Goal: Task Accomplishment & Management: Use online tool/utility

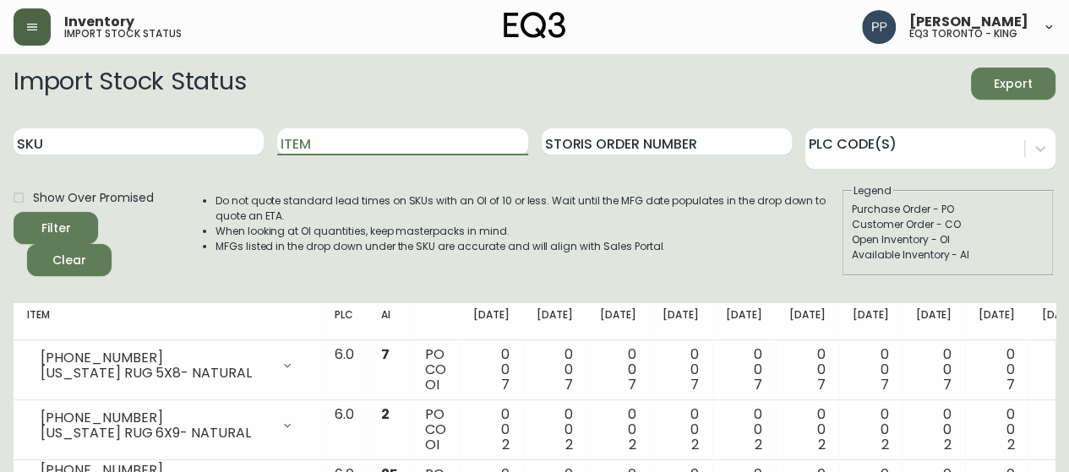
click at [17, 18] on button "button" at bounding box center [32, 26] width 37 height 37
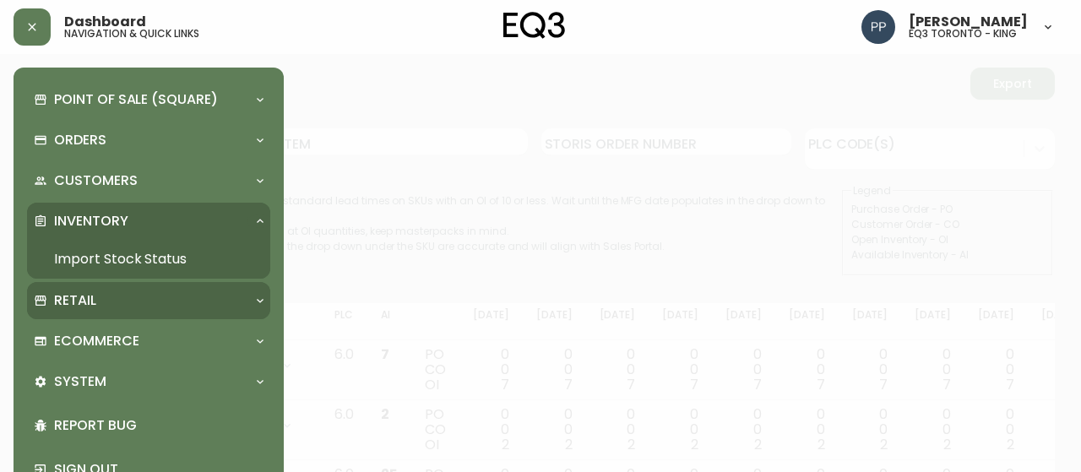
click at [84, 300] on p "Retail" at bounding box center [75, 300] width 42 height 19
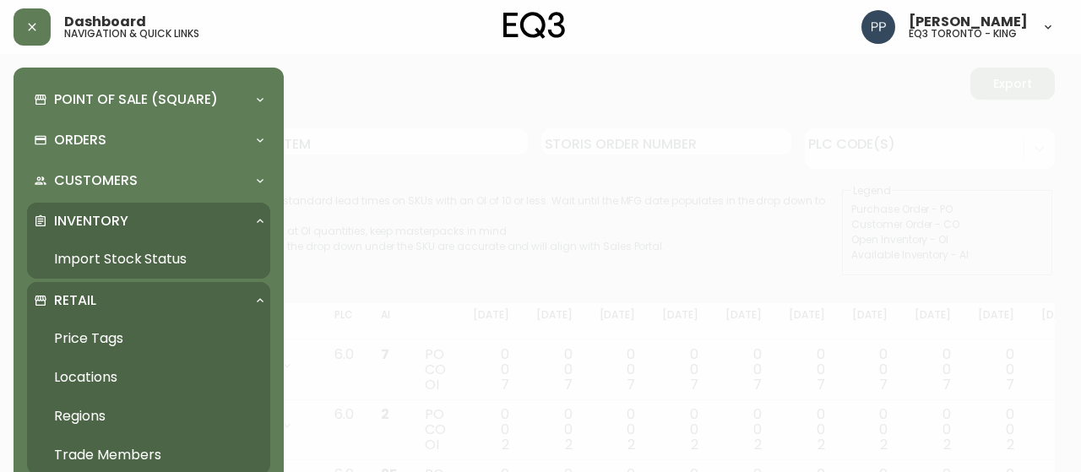
click at [112, 337] on link "Price Tags" at bounding box center [148, 338] width 243 height 39
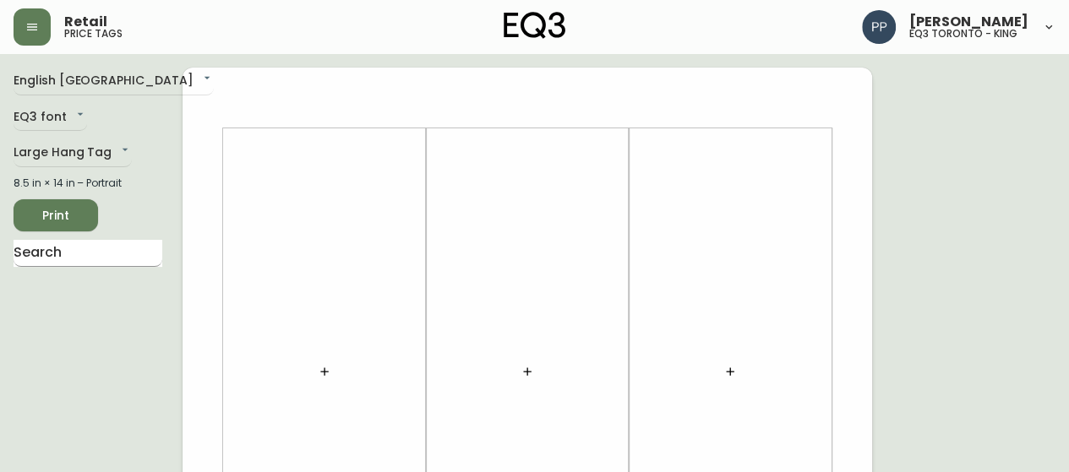
click at [139, 255] on input "text" at bounding box center [88, 253] width 149 height 27
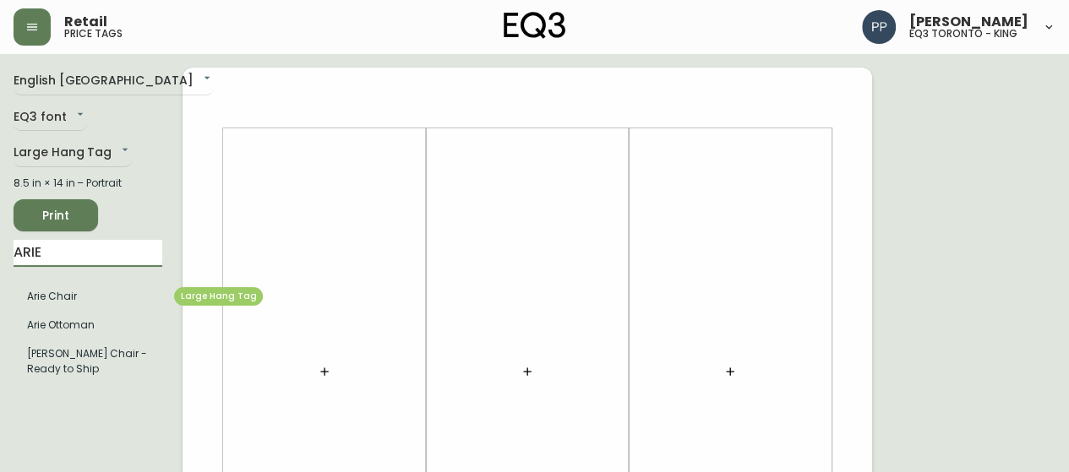
type input "ARIE"
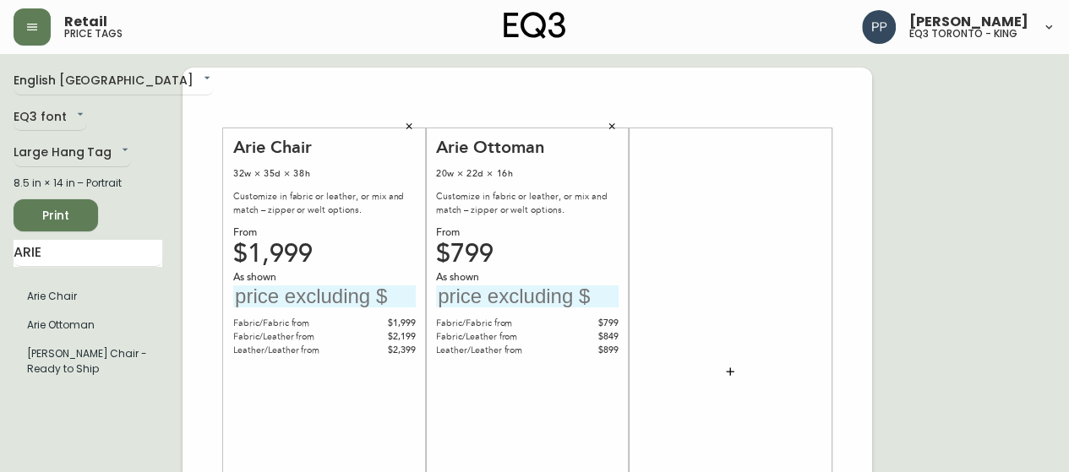
click at [466, 188] on div "Arie Ottoman 20w × 22d × 16h Customize in fabric or leather, or mix and match –…" at bounding box center [527, 372] width 182 height 471
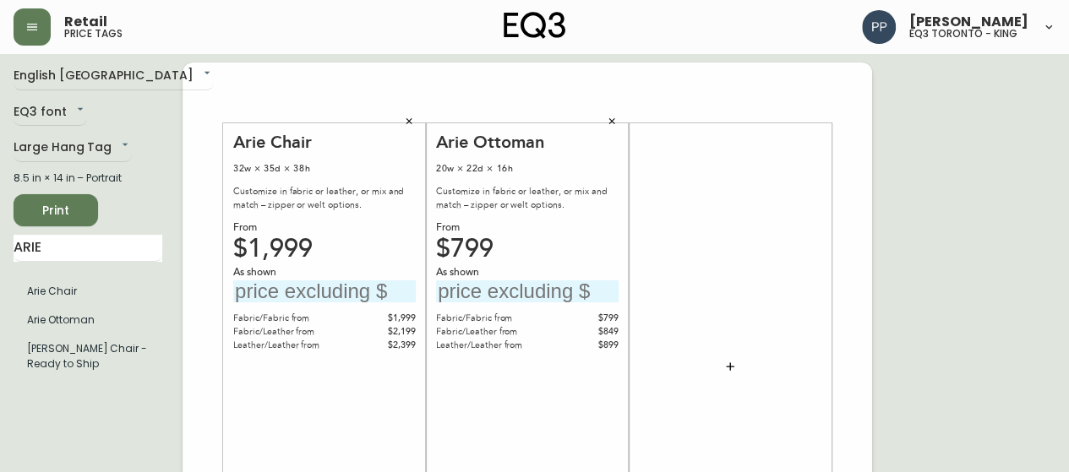
click at [308, 287] on input "text" at bounding box center [324, 292] width 182 height 23
type input "$2199"
drag, startPoint x: 545, startPoint y: 302, endPoint x: 535, endPoint y: 305, distance: 10.7
click at [536, 305] on div "Arie Ottoman 20w × 22d × 16h Customize in fabric or leather, or mix and match –…" at bounding box center [527, 367] width 182 height 471
type input "$924"
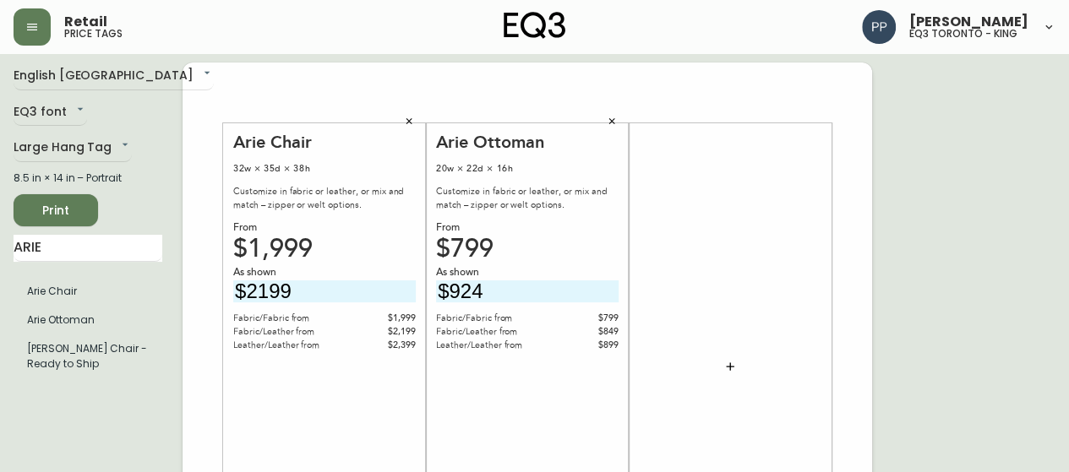
drag, startPoint x: 293, startPoint y: 291, endPoint x: 145, endPoint y: 309, distance: 148.9
type input "$2349"
click at [725, 366] on icon "button" at bounding box center [730, 367] width 14 height 14
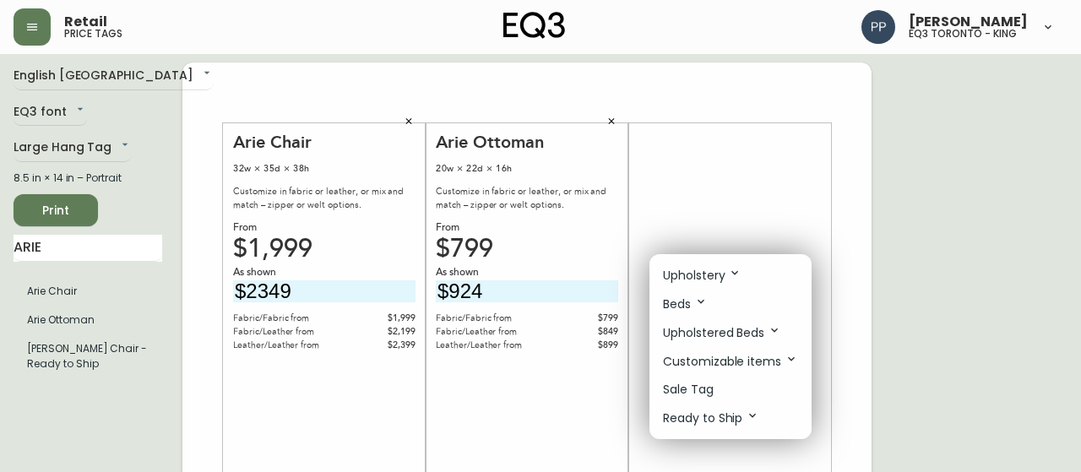
click at [716, 389] on li "Sale Tag" at bounding box center [731, 390] width 162 height 28
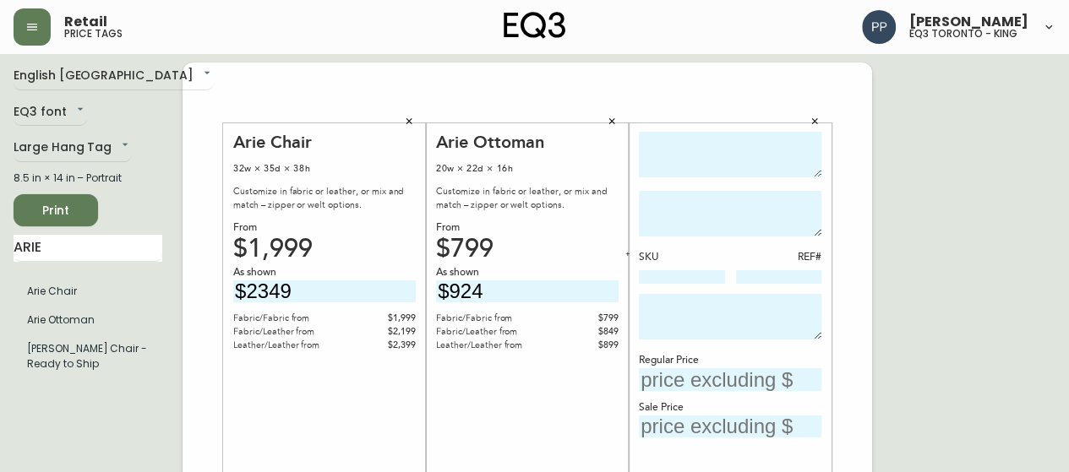
click at [755, 156] on textarea at bounding box center [730, 155] width 182 height 46
type textarea "N"
type textarea "BONNE CLUB EXTENDED"
click at [730, 312] on textarea at bounding box center [730, 317] width 182 height 46
type textarea "AS IS - FINAL SALE"
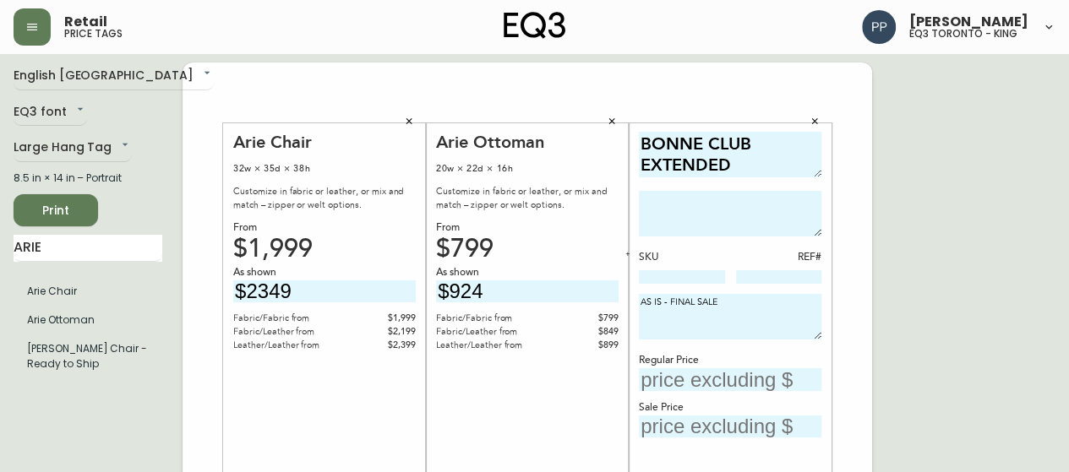
click at [745, 373] on input "text" at bounding box center [730, 379] width 182 height 23
type input "$3349"
click at [703, 199] on textarea at bounding box center [730, 214] width 182 height 46
type textarea "SHOWN IN LANA DK TURQ"
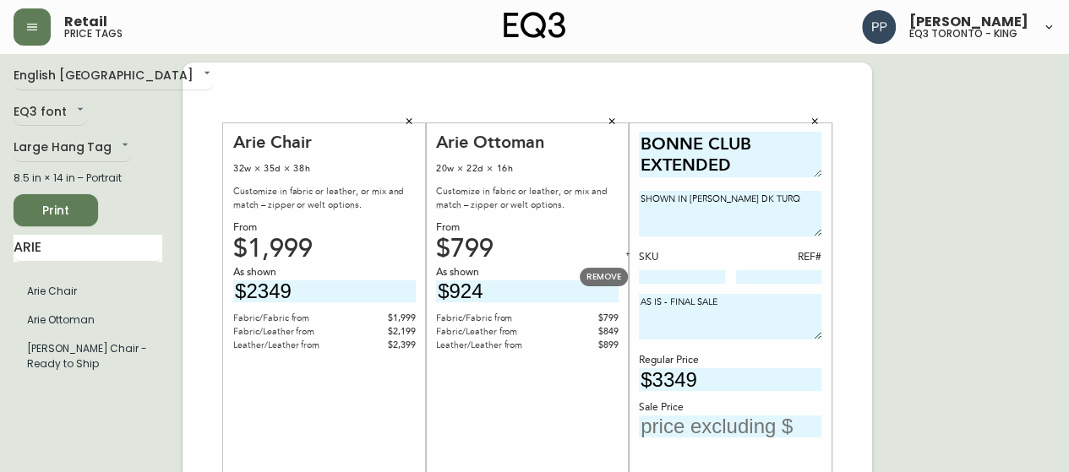
click at [667, 277] on input at bounding box center [682, 277] width 86 height 14
paste input "30253-S3"
type input "30253-S3"
click at [723, 425] on input "text" at bounding box center [730, 427] width 182 height 23
type input "$1675"
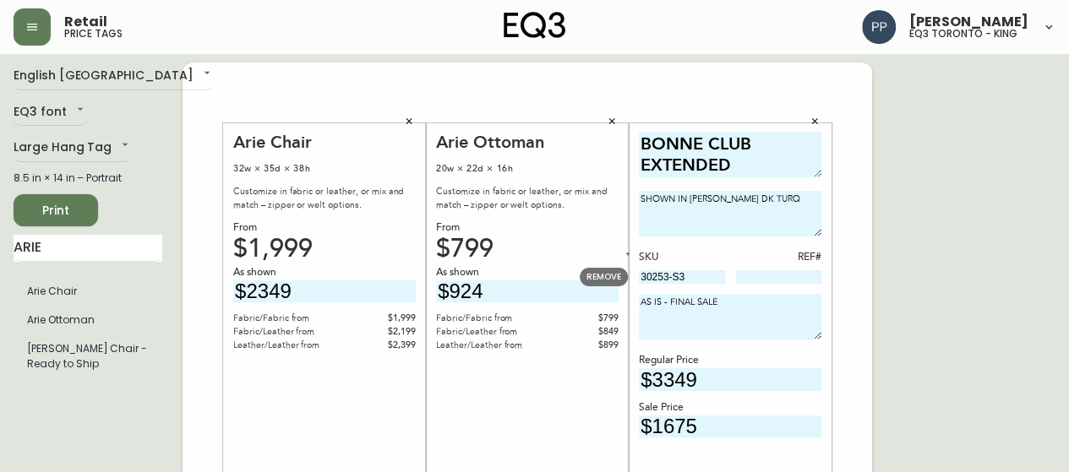
drag, startPoint x: 698, startPoint y: 280, endPoint x: 630, endPoint y: 284, distance: 67.7
click at [760, 279] on input at bounding box center [779, 277] width 86 height 14
type input "19"
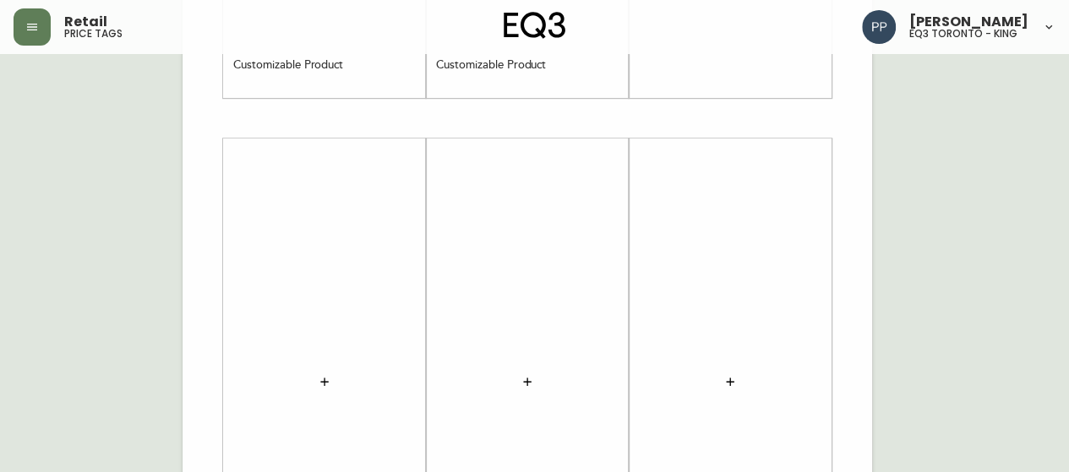
scroll to position [681, 0]
click at [331, 214] on button "button" at bounding box center [325, 218] width 34 height 34
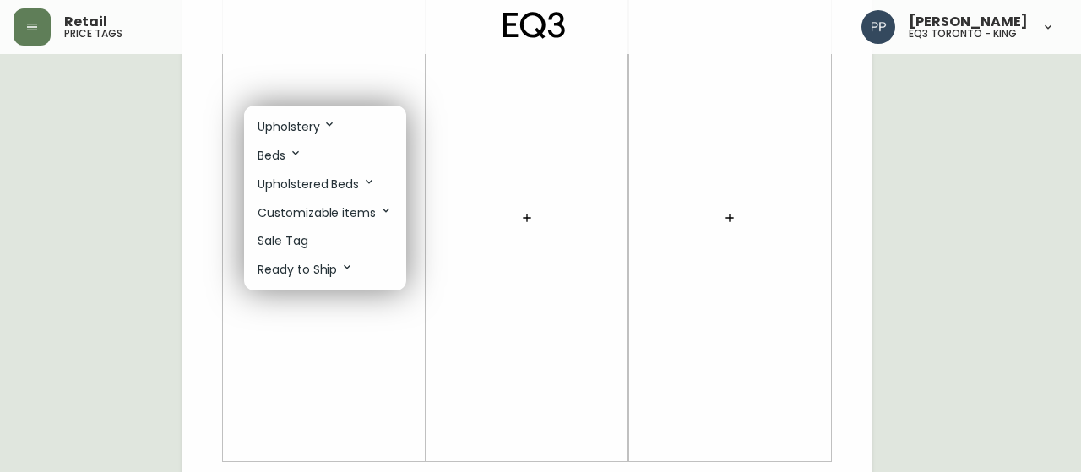
click at [346, 241] on li "Sale Tag" at bounding box center [325, 241] width 162 height 28
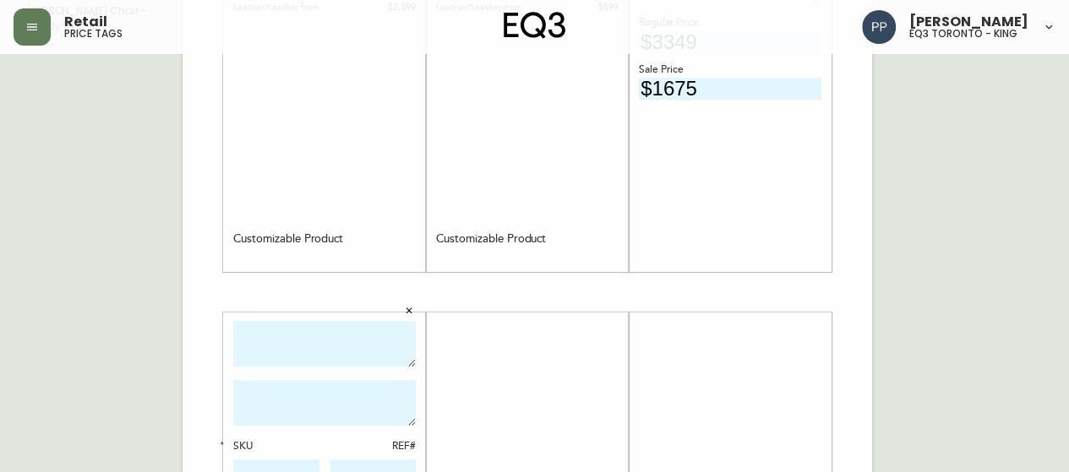
scroll to position [428, 0]
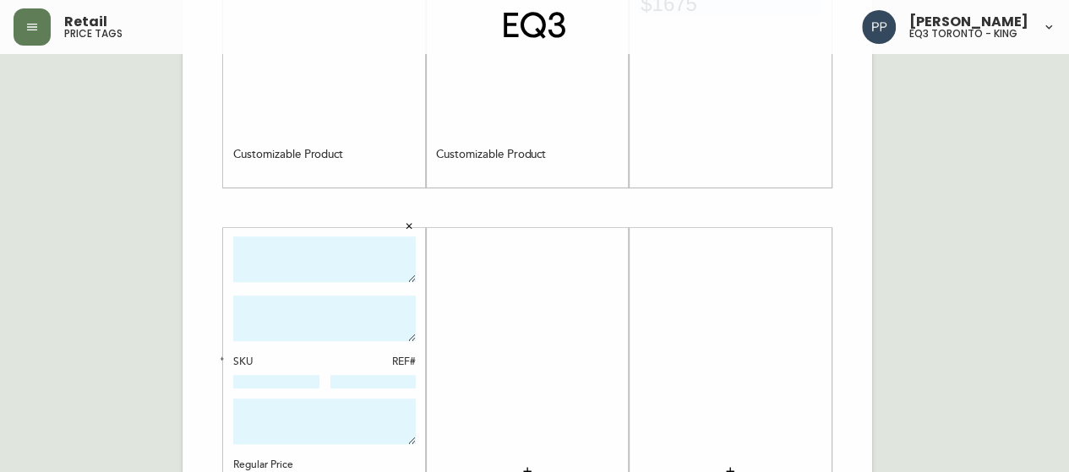
drag, startPoint x: 352, startPoint y: 258, endPoint x: 358, endPoint y: 222, distance: 36.0
click at [352, 257] on textarea at bounding box center [324, 260] width 182 height 46
type textarea "CUSTOM 20"X 48 " COFFEE TABLE"
click at [312, 432] on textarea at bounding box center [324, 422] width 182 height 46
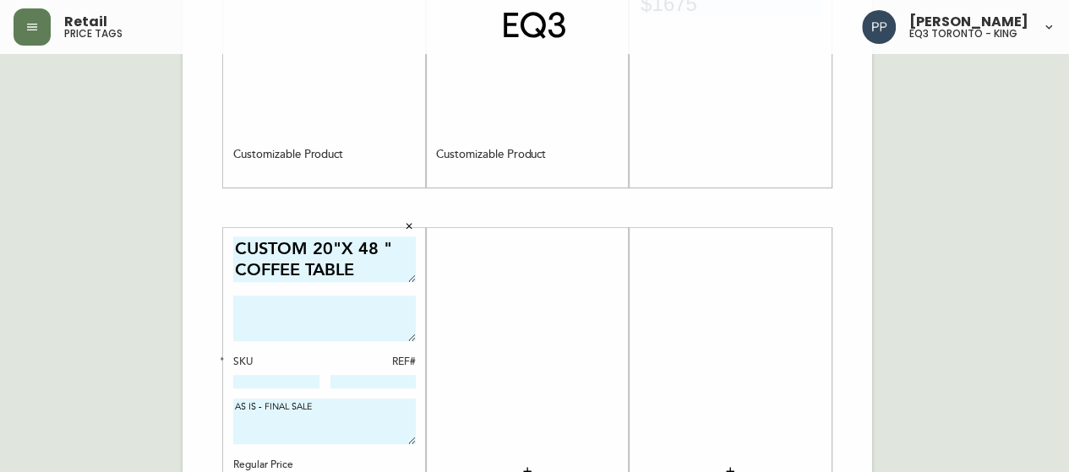
type textarea "AS IS - FINAL SALE"
click at [313, 308] on textarea at bounding box center [324, 319] width 182 height 46
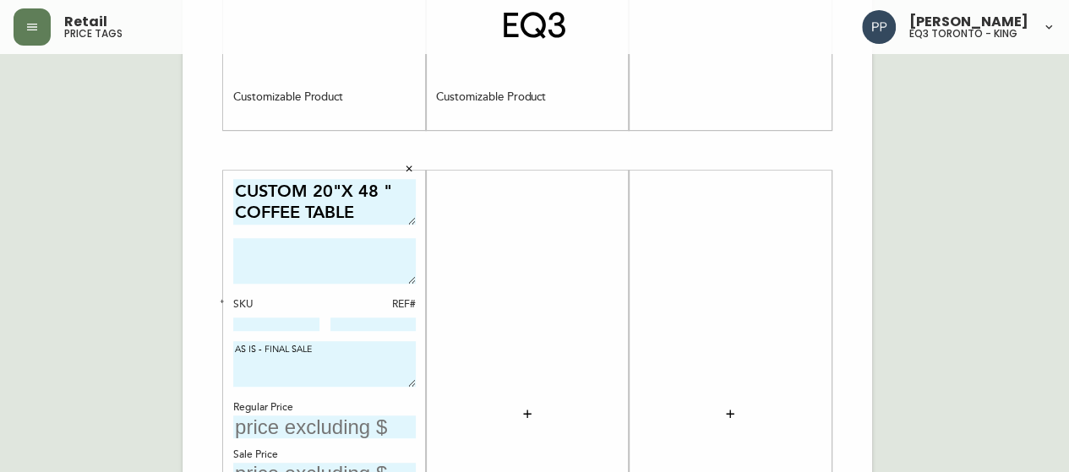
scroll to position [512, 0]
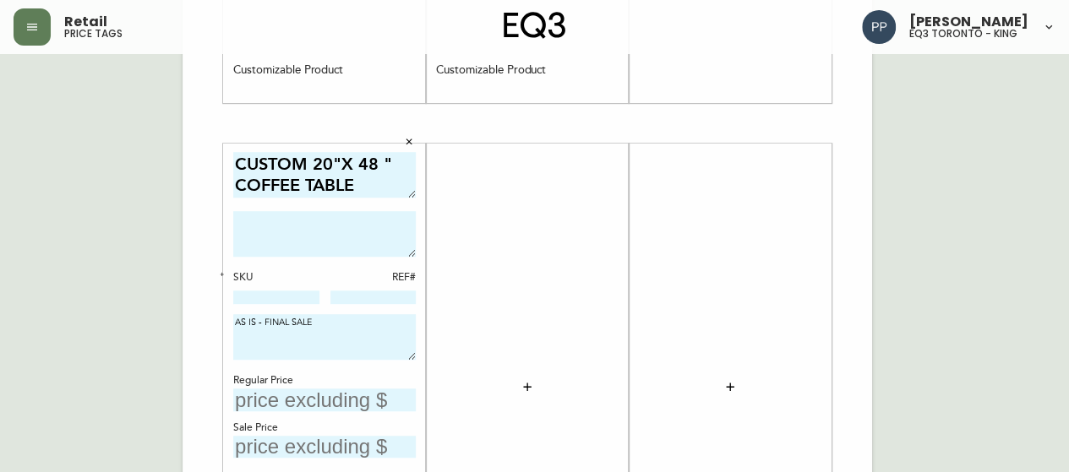
click at [220, 273] on button "button" at bounding box center [222, 274] width 15 height 15
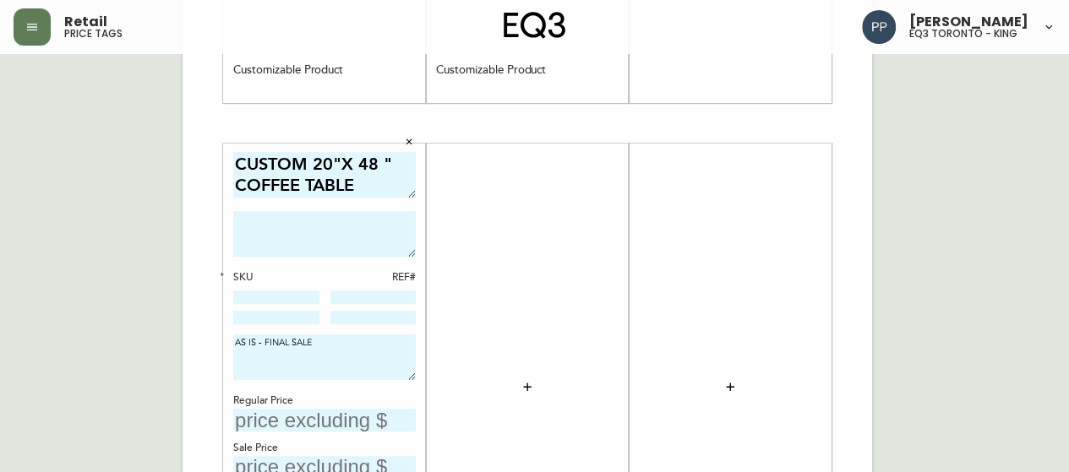
click at [311, 411] on input "text" at bounding box center [324, 420] width 182 height 23
type input "$1499"
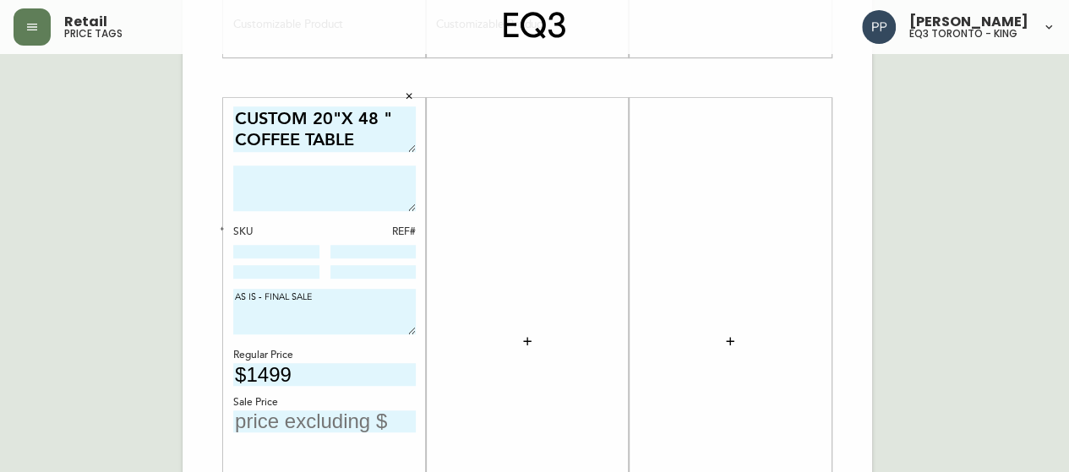
scroll to position [596, 0]
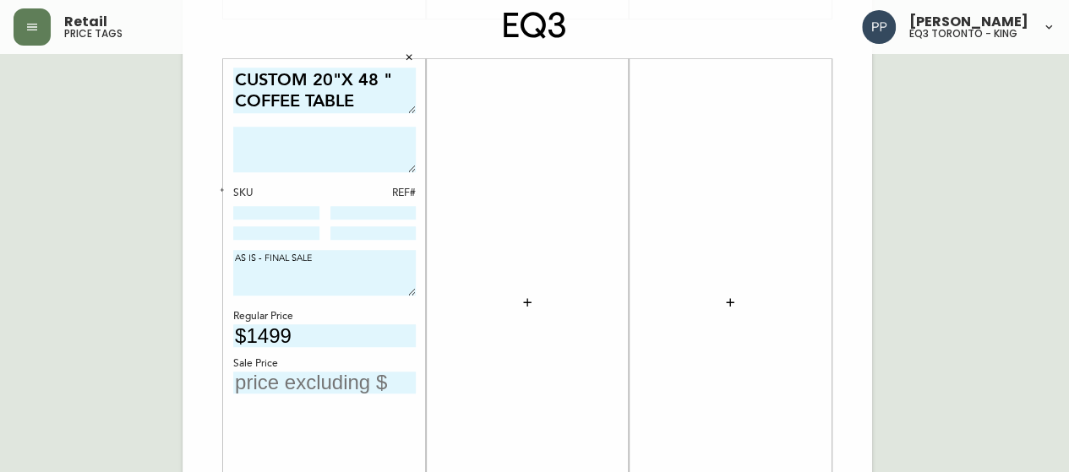
click at [344, 379] on input "text" at bounding box center [324, 383] width 182 height 23
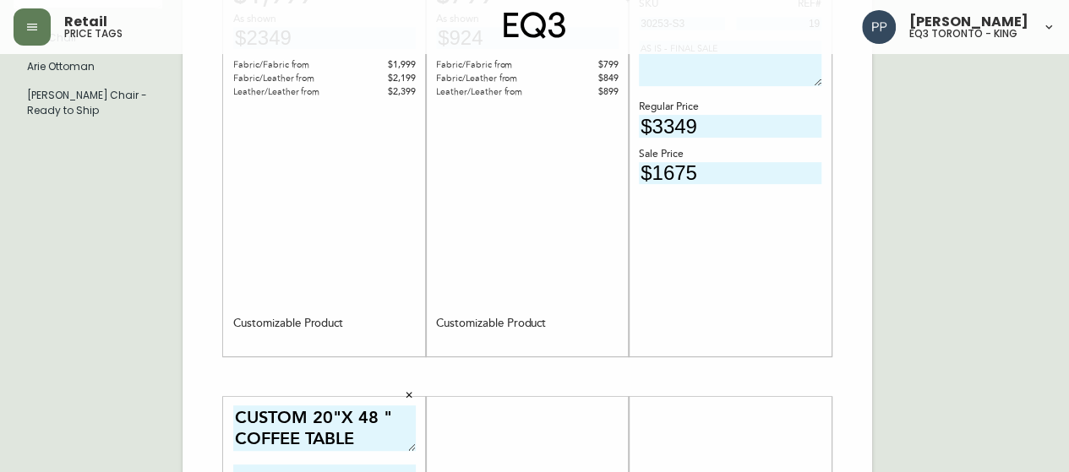
scroll to position [0, 0]
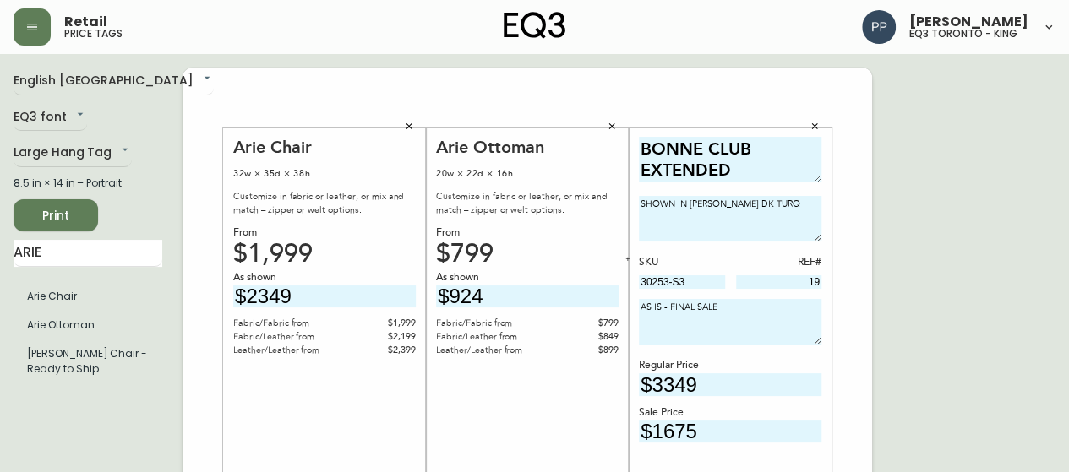
type input "$749"
drag, startPoint x: 1013, startPoint y: 166, endPoint x: 996, endPoint y: 171, distance: 17.4
drag, startPoint x: 707, startPoint y: 281, endPoint x: 627, endPoint y: 290, distance: 80.7
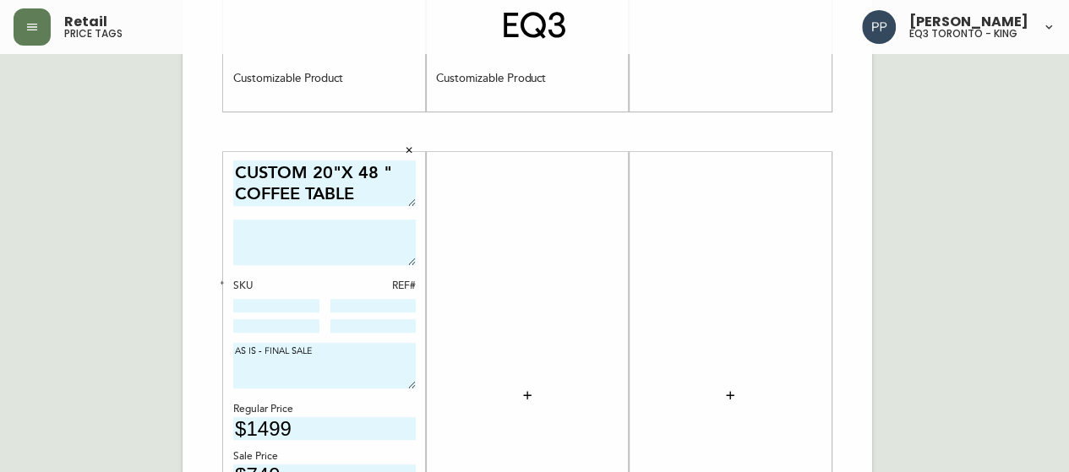
scroll to position [591, 0]
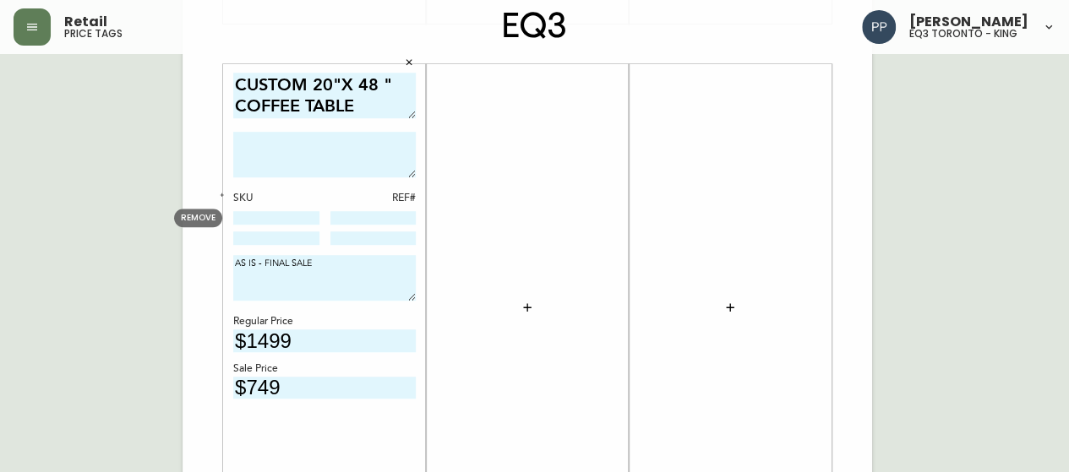
click at [272, 215] on input at bounding box center [276, 218] width 86 height 14
paste input "7020-032-1-B"
type input "7020-032-1-B"
click at [281, 236] on input at bounding box center [276, 239] width 86 height 14
paste input "7020-030-0-A"
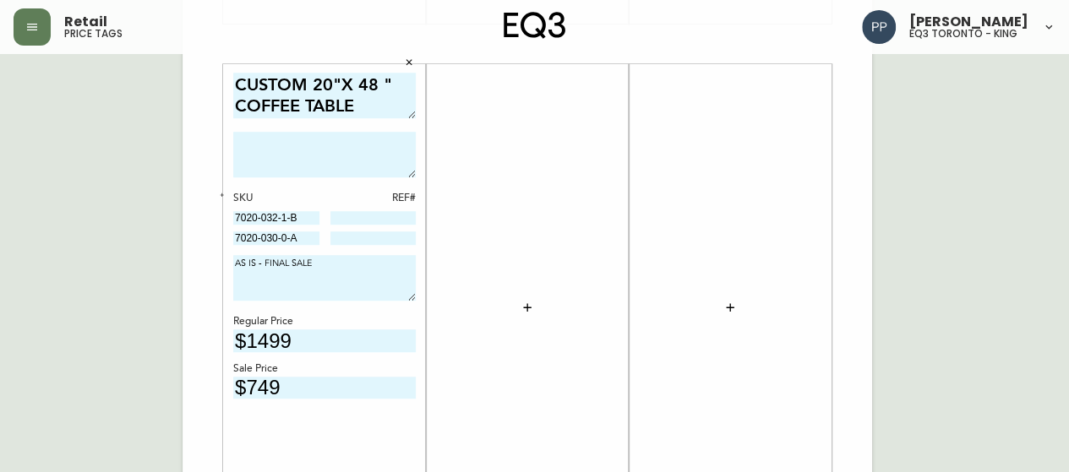
type input "7020-030-0-A"
click at [843, 207] on div "Arie Chair 32w × 35d × 38h Customize in fabric or leather, or mix and match – z…" at bounding box center [526, 44] width 689 height 1136
click at [313, 213] on input "7020-032-1-B" at bounding box center [276, 218] width 86 height 14
drag, startPoint x: 301, startPoint y: 242, endPoint x: 224, endPoint y: 241, distance: 76.9
click at [224, 241] on body "Retail price tags Pilar Pacheco eq3 toronto - king English Canada en_CA EQ3 fon…" at bounding box center [534, 10] width 1069 height 1203
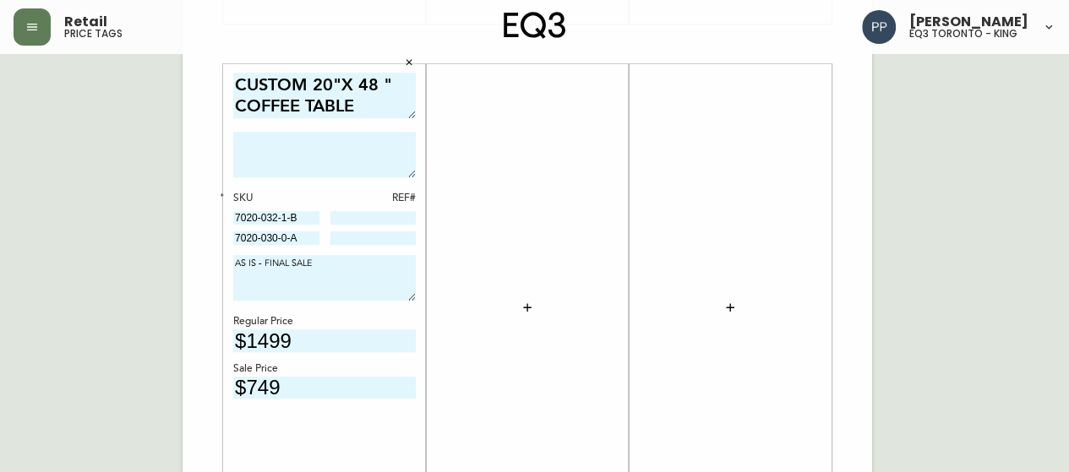
click at [856, 64] on div "Arie Chair 32w × 35d × 38h Customize in fabric or leather, or mix and match – z…" at bounding box center [526, 44] width 689 height 1136
click at [907, 252] on div "English Canada en_CA EQ3 font EQ3 Large Hang Tag large 8.5 in × 14 in – Portrai…" at bounding box center [535, 44] width 1042 height 1136
click at [846, 132] on div "Arie Chair 32w × 35d × 38h Customize in fabric or leather, or mix and match – z…" at bounding box center [526, 44] width 689 height 1136
drag, startPoint x: 961, startPoint y: 258, endPoint x: 666, endPoint y: 264, distance: 295.8
click at [963, 258] on div "English Canada en_CA EQ3 font EQ3 Large Hang Tag large 8.5 in × 14 in – Portrai…" at bounding box center [535, 44] width 1042 height 1136
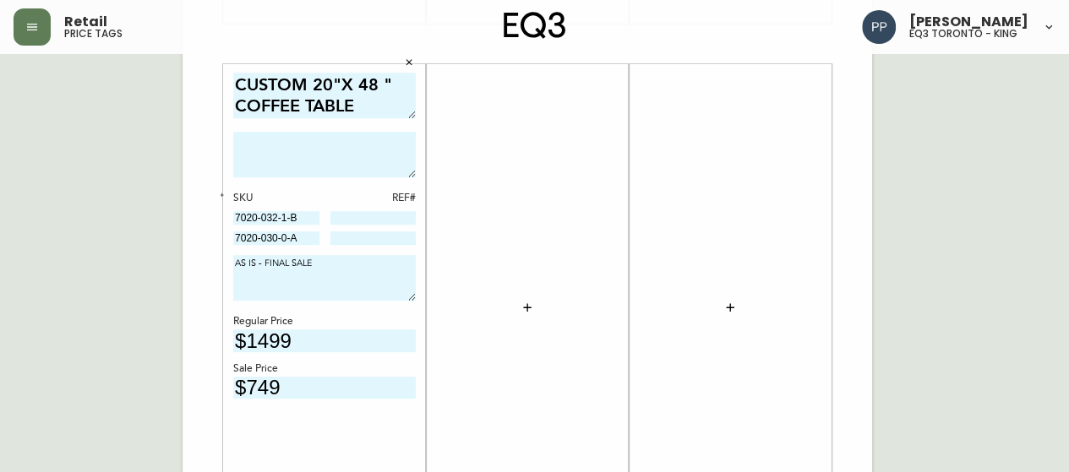
click at [376, 216] on input at bounding box center [373, 218] width 86 height 14
type input "1470"
drag, startPoint x: 307, startPoint y: 240, endPoint x: 187, endPoint y: 241, distance: 120.0
click at [187, 241] on body "Retail price tags Pilar Pacheco eq3 toronto - king English Canada en_CA EQ3 fon…" at bounding box center [534, 10] width 1069 height 1203
click at [862, 182] on div "Arie Chair 32w × 35d × 38h Customize in fabric or leather, or mix and match – z…" at bounding box center [526, 44] width 689 height 1136
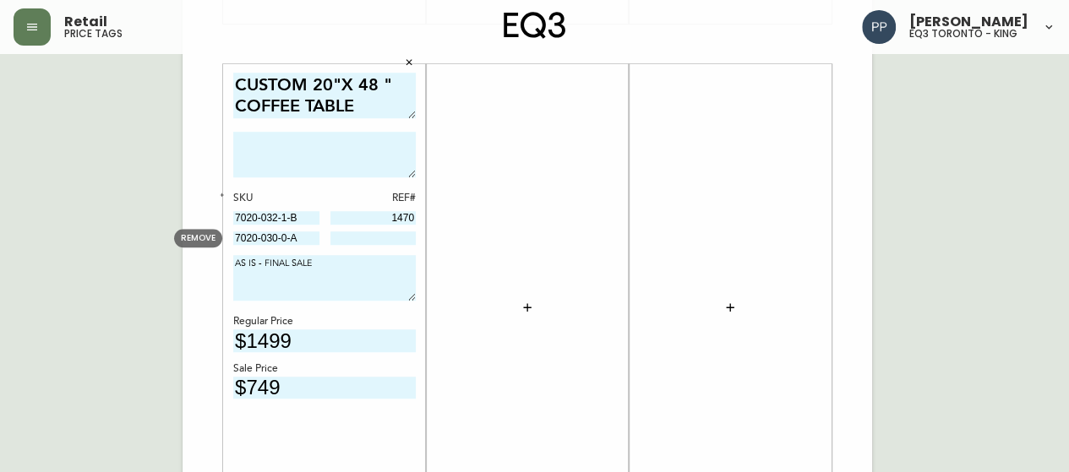
drag, startPoint x: 316, startPoint y: 237, endPoint x: 213, endPoint y: 246, distance: 103.4
click at [213, 246] on body "Retail price tags Pilar Pacheco eq3 toronto - king English Canada en_CA EQ3 fon…" at bounding box center [534, 10] width 1069 height 1203
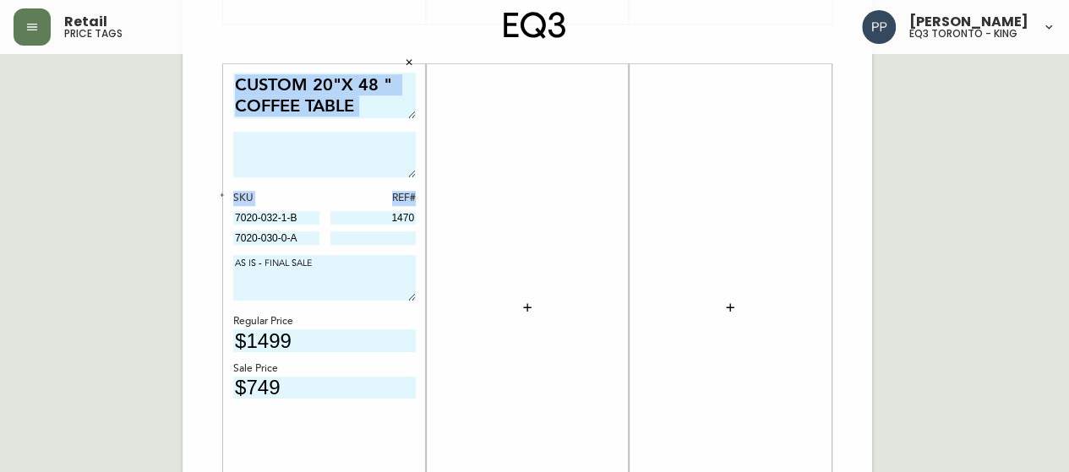
drag, startPoint x: 182, startPoint y: 191, endPoint x: 288, endPoint y: 263, distance: 128.4
click at [280, 256] on div "English Canada en_CA EQ3 font EQ3 Large Hang Tag large 8.5 in × 14 in – Portrai…" at bounding box center [535, 44] width 1042 height 1136
click at [525, 293] on button "button" at bounding box center [527, 308] width 34 height 34
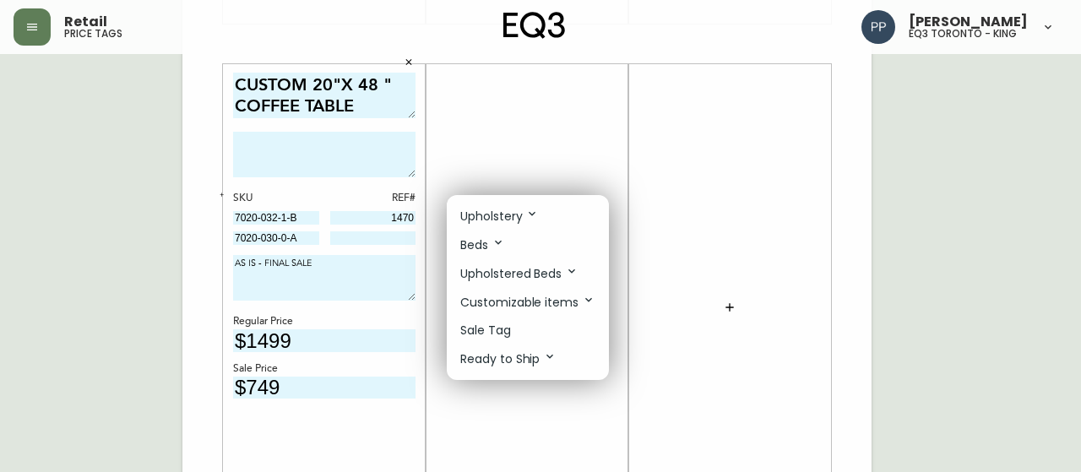
click at [303, 190] on div at bounding box center [540, 236] width 1081 height 472
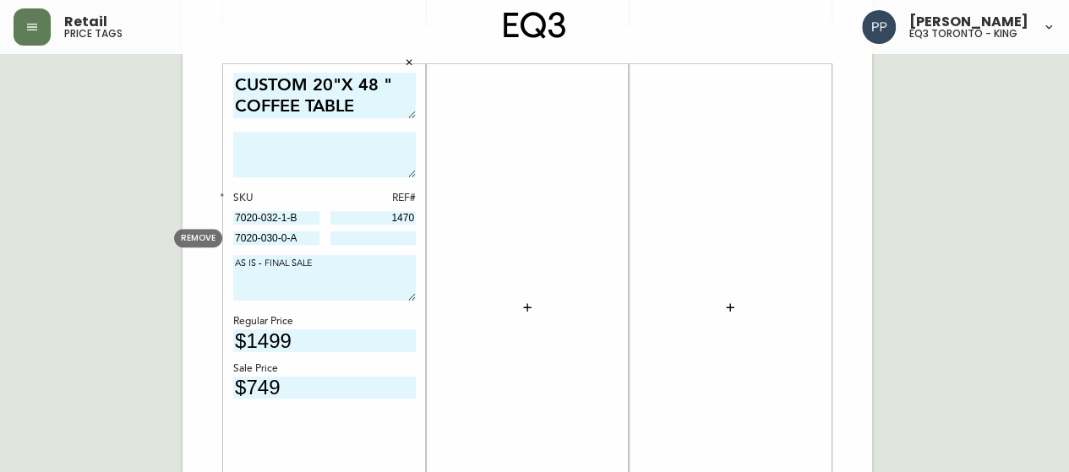
drag, startPoint x: 310, startPoint y: 238, endPoint x: 206, endPoint y: 240, distance: 103.9
click at [206, 240] on body "Retail price tags Pilar Pacheco eq3 toronto - king English Canada en_CA EQ3 fon…" at bounding box center [534, 10] width 1069 height 1203
drag, startPoint x: 789, startPoint y: 128, endPoint x: 764, endPoint y: 136, distance: 26.5
click at [789, 128] on div at bounding box center [730, 308] width 182 height 471
drag, startPoint x: 314, startPoint y: 237, endPoint x: 214, endPoint y: 237, distance: 100.5
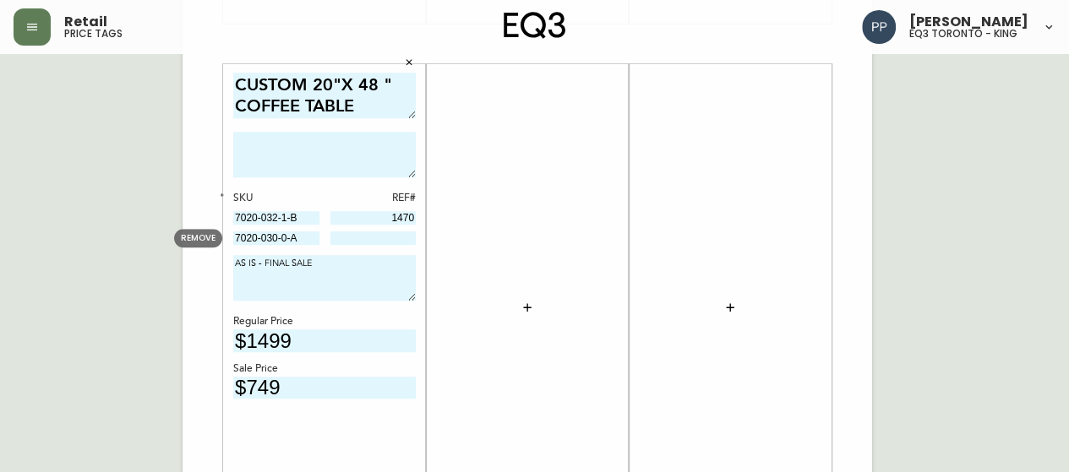
click at [214, 237] on body "Retail price tags Pilar Pacheco eq3 toronto - king English Canada en_CA EQ3 fon…" at bounding box center [534, 10] width 1069 height 1203
drag, startPoint x: 832, startPoint y: 215, endPoint x: 713, endPoint y: 203, distance: 119.8
click at [832, 215] on div "Arie Chair 32w × 35d × 38h Customize in fabric or leather, or mix and match – z…" at bounding box center [526, 44] width 689 height 1136
drag, startPoint x: 390, startPoint y: 219, endPoint x: 416, endPoint y: 222, distance: 25.6
click at [416, 222] on div "CUSTOM 20"X 48 " COFFEE TABLE SKU REF# 7020-032-1-B 1470 7020-030-0-A AS IS - F…" at bounding box center [324, 307] width 203 height 487
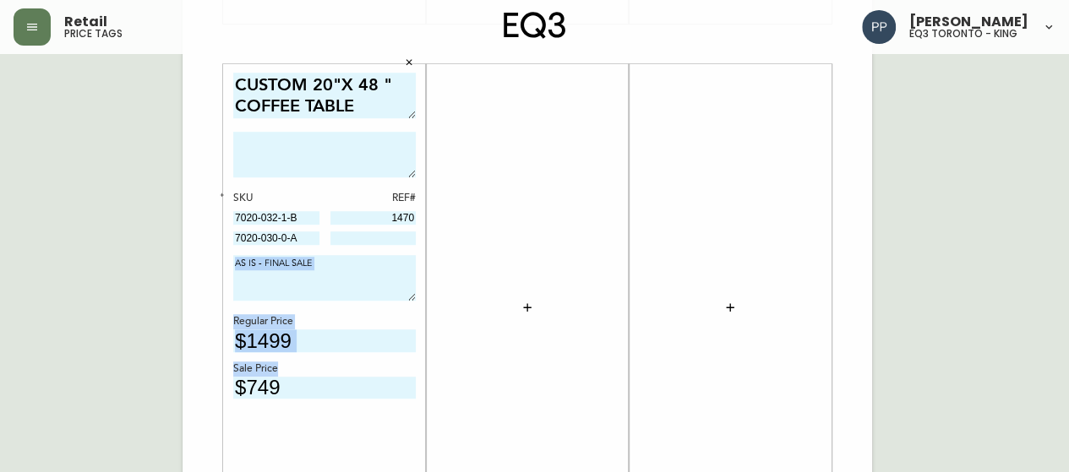
drag, startPoint x: 433, startPoint y: 218, endPoint x: 402, endPoint y: 230, distance: 32.6
click at [402, 230] on div "Arie Chair 32w × 35d × 38h Customize in fabric or leather, or mix and match – z…" at bounding box center [526, 44] width 689 height 1136
click at [395, 237] on input at bounding box center [373, 239] width 86 height 14
click at [375, 225] on div "1470" at bounding box center [373, 218] width 86 height 15
drag, startPoint x: 384, startPoint y: 215, endPoint x: 411, endPoint y: 217, distance: 28.0
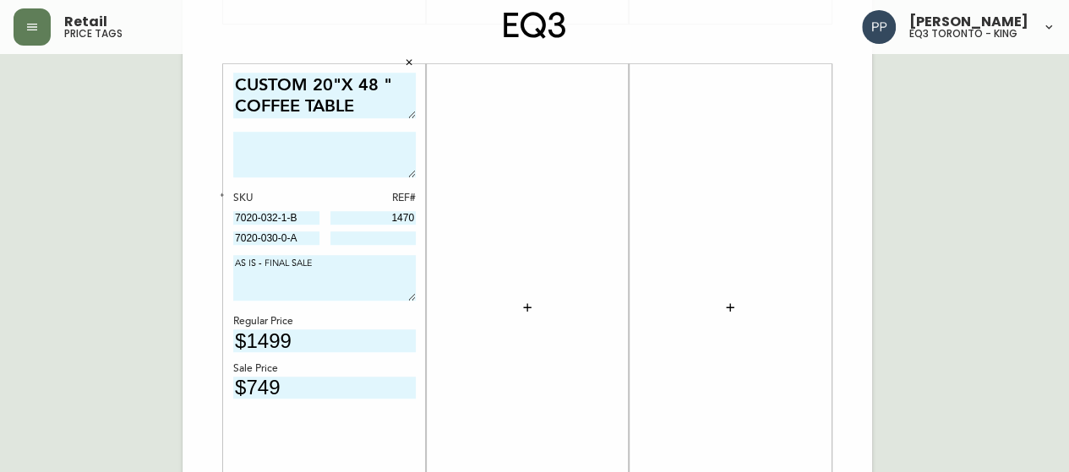
click at [412, 216] on input "1470" at bounding box center [373, 218] width 86 height 14
click at [393, 242] on input at bounding box center [373, 239] width 86 height 14
paste input "1470"
type input "1470"
drag, startPoint x: 380, startPoint y: 223, endPoint x: 429, endPoint y: 214, distance: 49.9
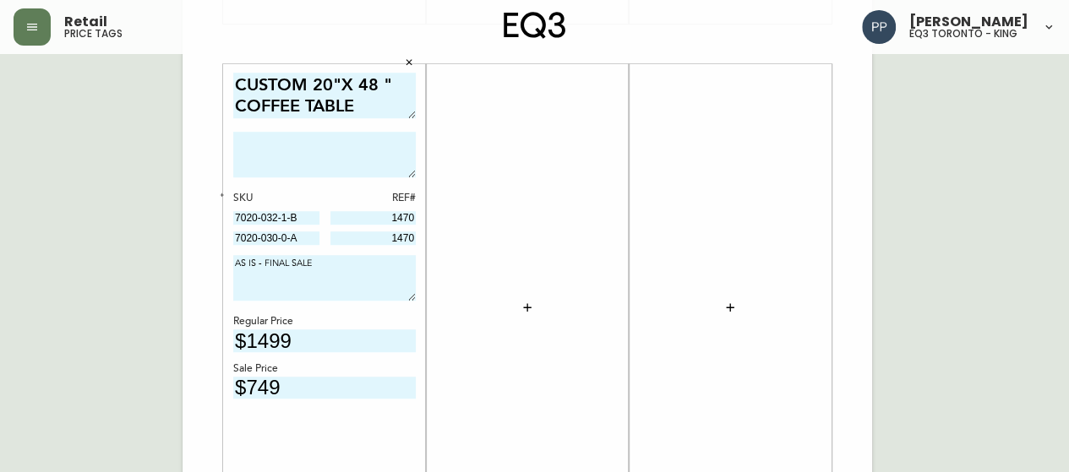
click at [429, 212] on div "Arie Chair 32w × 35d × 38h Customize in fabric or leather, or mix and match – z…" at bounding box center [526, 44] width 689 height 1136
drag, startPoint x: 302, startPoint y: 219, endPoint x: 218, endPoint y: 219, distance: 83.6
click at [218, 219] on body "Retail price tags Pilar Pacheco eq3 toronto - king English Canada en_CA EQ3 fon…" at bounding box center [534, 10] width 1069 height 1203
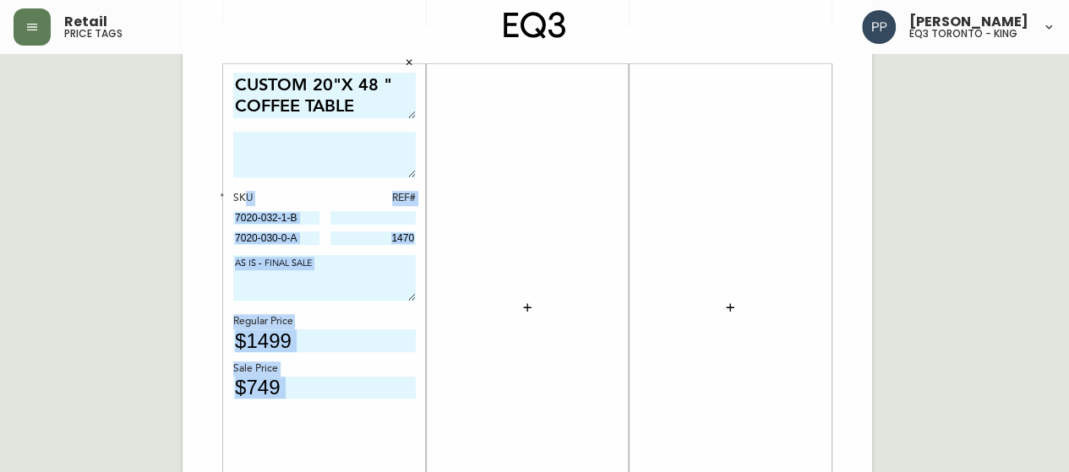
drag, startPoint x: 229, startPoint y: 215, endPoint x: 373, endPoint y: 232, distance: 145.5
click at [350, 218] on body "Retail price tags Pilar Pacheco eq3 toronto - king English Canada en_CA EQ3 fon…" at bounding box center [534, 10] width 1069 height 1203
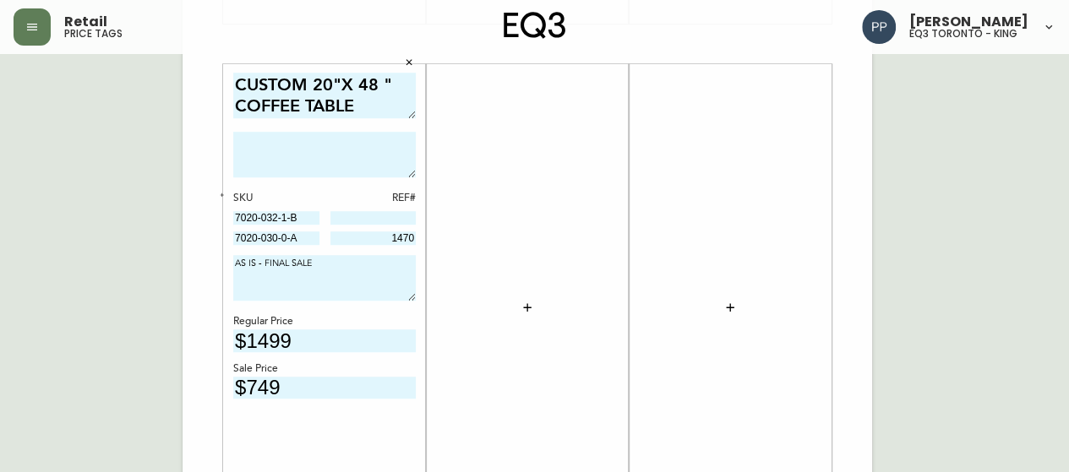
click at [852, 155] on div "Arie Chair 32w × 35d × 38h Customize in fabric or leather, or mix and match – z…" at bounding box center [526, 44] width 689 height 1136
click at [372, 214] on input at bounding box center [373, 218] width 86 height 14
type input "1073"
click at [816, 194] on div at bounding box center [730, 308] width 182 height 471
click at [531, 302] on icon "button" at bounding box center [527, 308] width 14 height 14
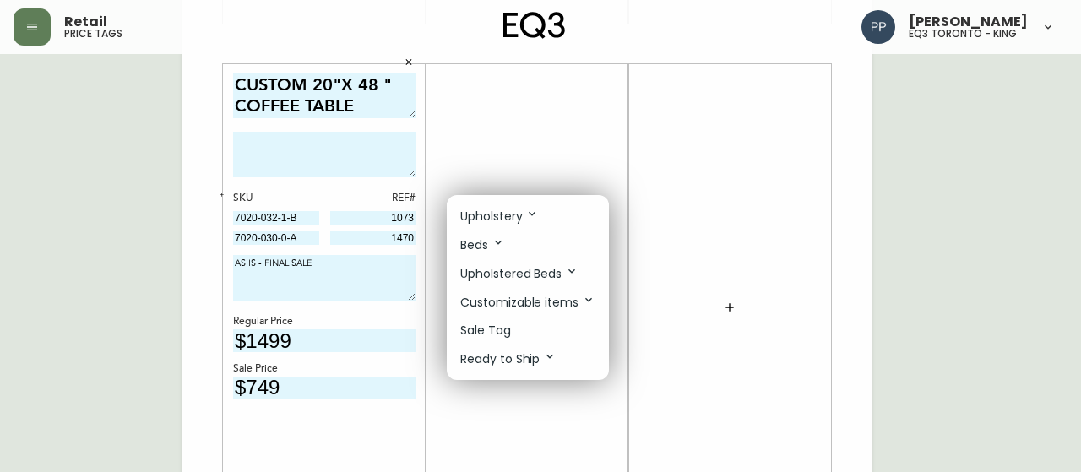
click at [505, 330] on p "Sale Tag" at bounding box center [485, 331] width 51 height 18
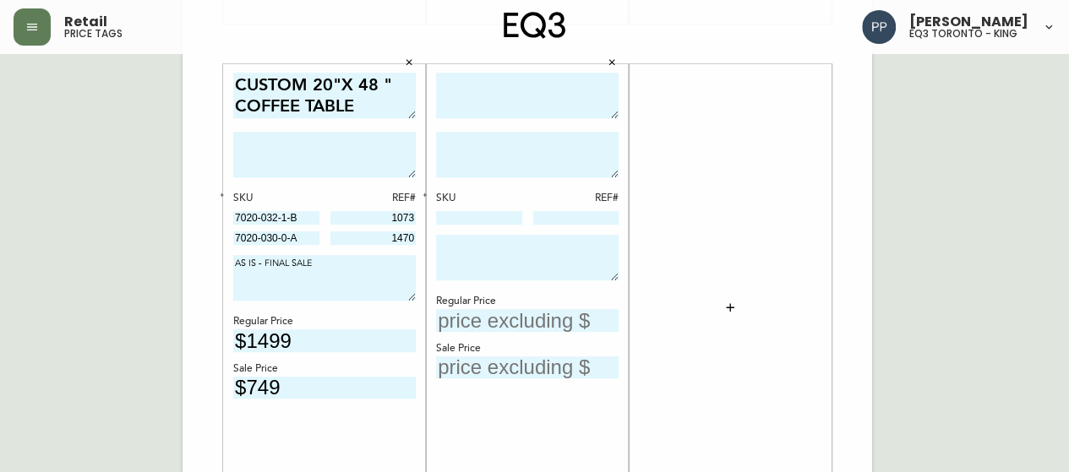
click at [545, 99] on textarea at bounding box center [527, 96] width 182 height 46
type textarea "EVE CHAIR"
click at [475, 217] on input at bounding box center [479, 218] width 86 height 14
paste input "30127-02"
type input "30127-02"
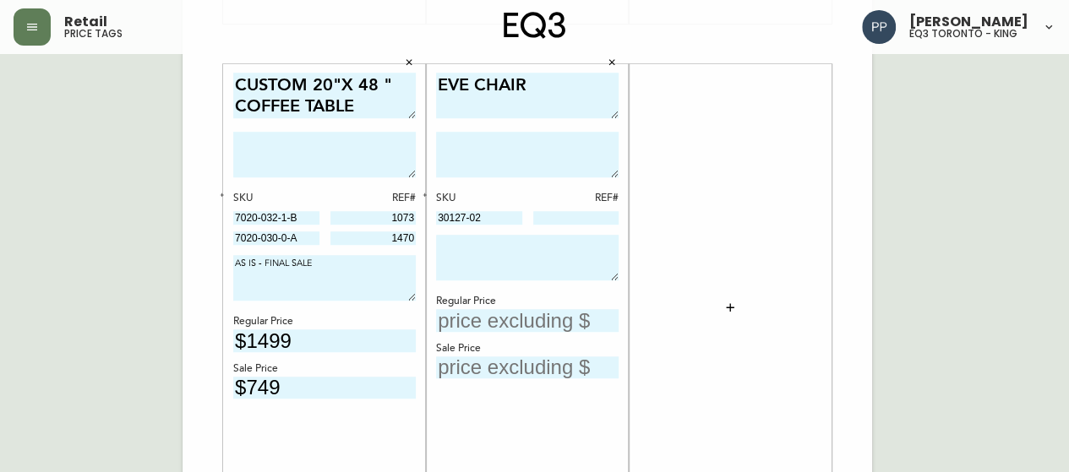
click at [483, 248] on textarea at bounding box center [527, 258] width 182 height 46
type textarea "AS IS - FINAL SALE"
drag, startPoint x: 515, startPoint y: 319, endPoint x: 520, endPoint y: 303, distance: 16.0
click at [517, 319] on input "text" at bounding box center [527, 320] width 182 height 23
type input "$1699"
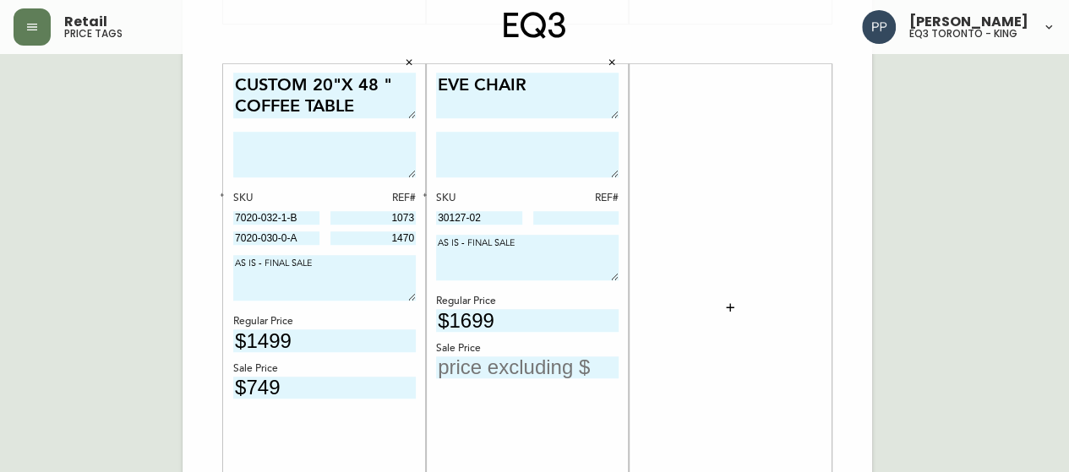
click at [542, 158] on textarea at bounding box center [527, 155] width 182 height 46
click at [564, 183] on div "EVE CHAIR SKU REF# 30127-02 AS IS - FINAL SALE Regular Price $1699 Sale Price" at bounding box center [527, 308] width 182 height 471
click at [561, 172] on textarea at bounding box center [527, 155] width 182 height 46
click at [561, 172] on textarea "A" at bounding box center [527, 155] width 182 height 46
type textarea "AS SHOWN IN SEOUL MINERAL"
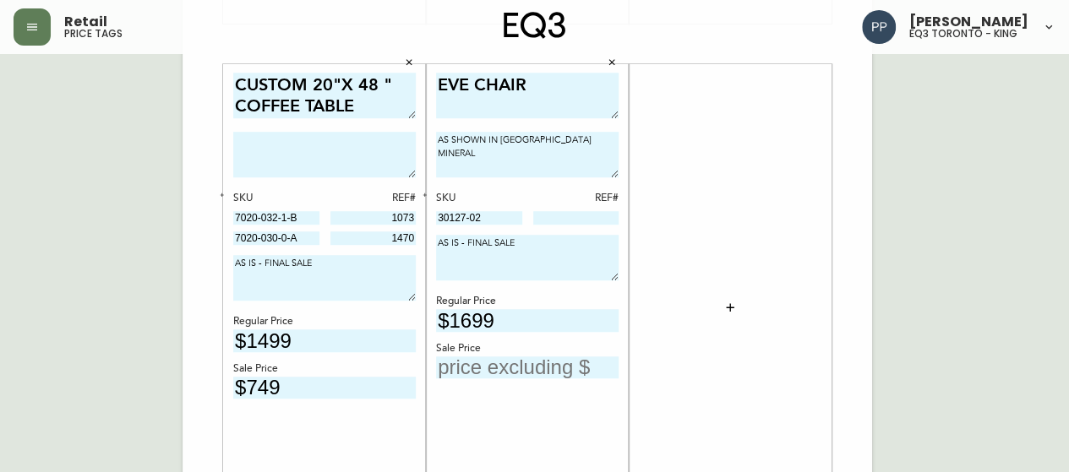
click at [262, 155] on textarea at bounding box center [324, 155] width 182 height 46
type textarea "MARBLE / STAINLESS"
click at [542, 362] on input "text" at bounding box center [527, 368] width 182 height 23
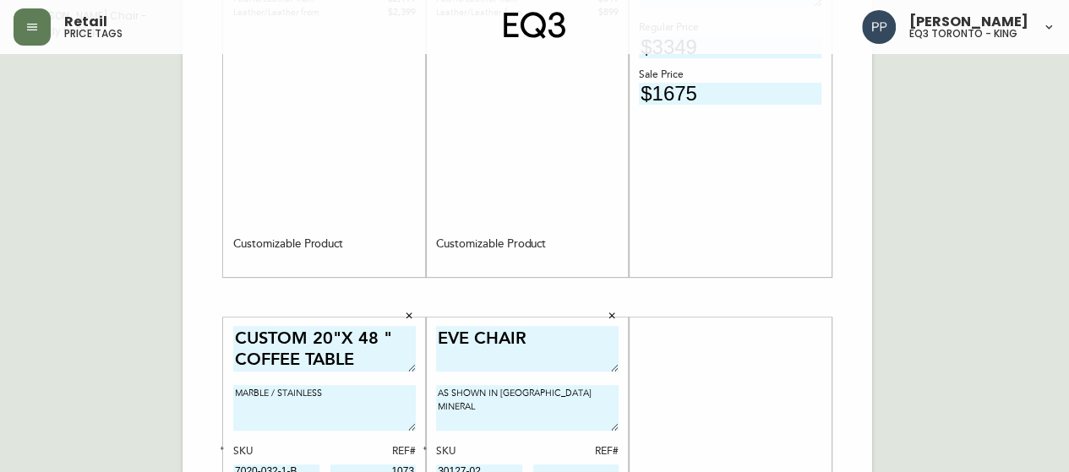
scroll to position [0, 0]
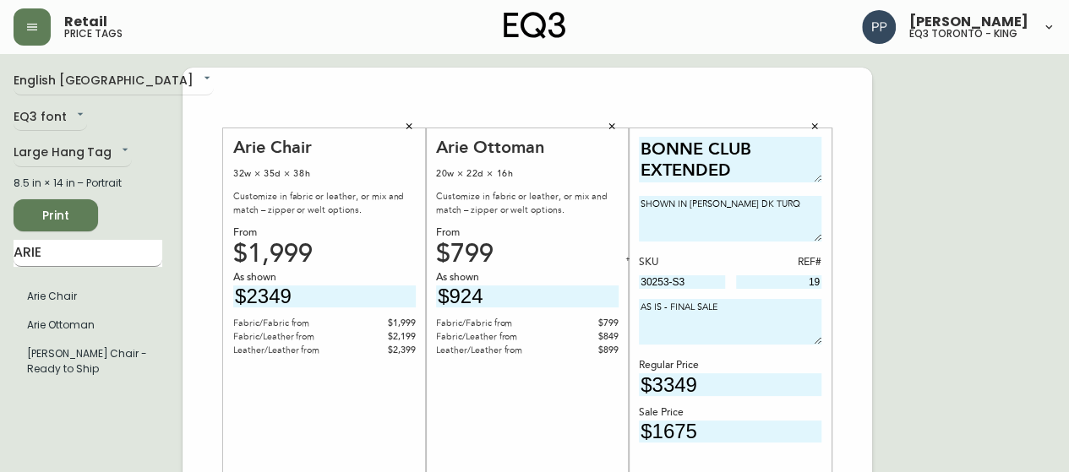
type input "$765"
drag, startPoint x: 59, startPoint y: 257, endPoint x: 7, endPoint y: 226, distance: 61.0
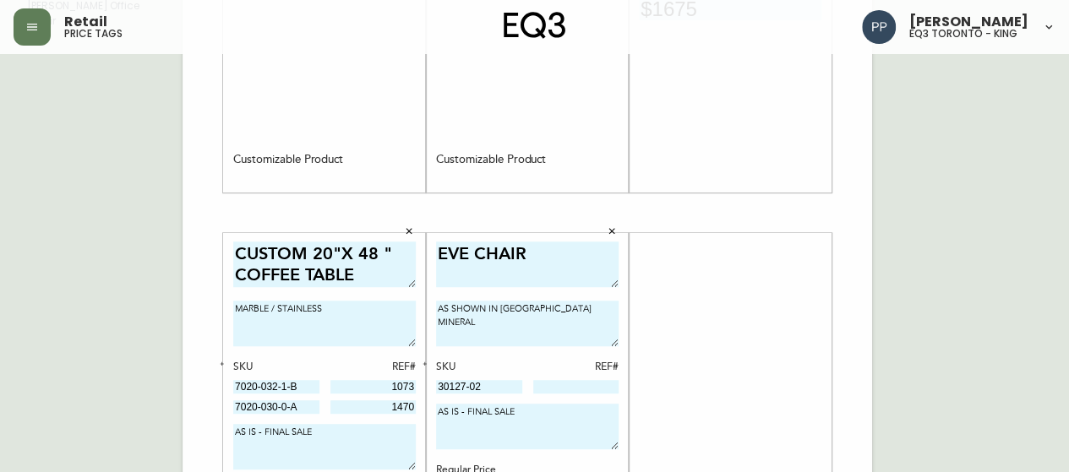
scroll to position [591, 0]
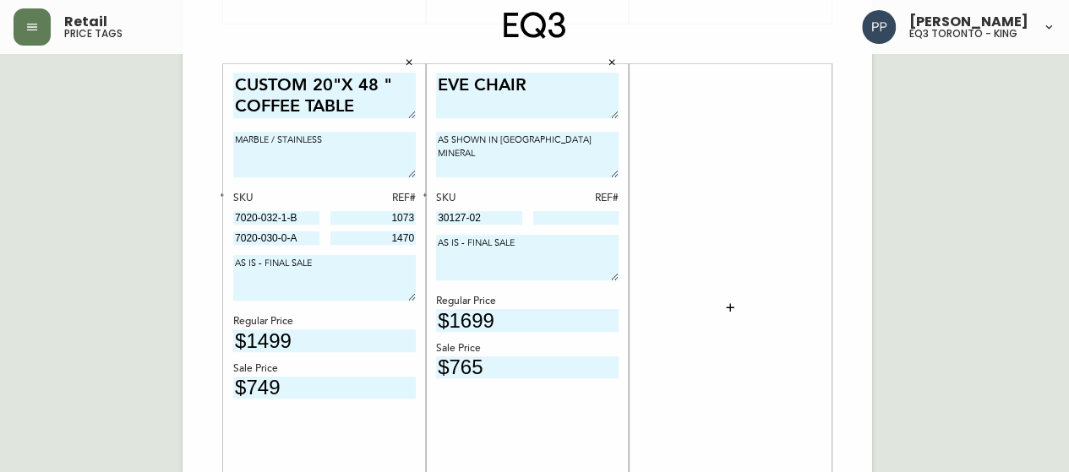
type input "[PERSON_NAME]"
click at [737, 304] on button "button" at bounding box center [730, 308] width 34 height 34
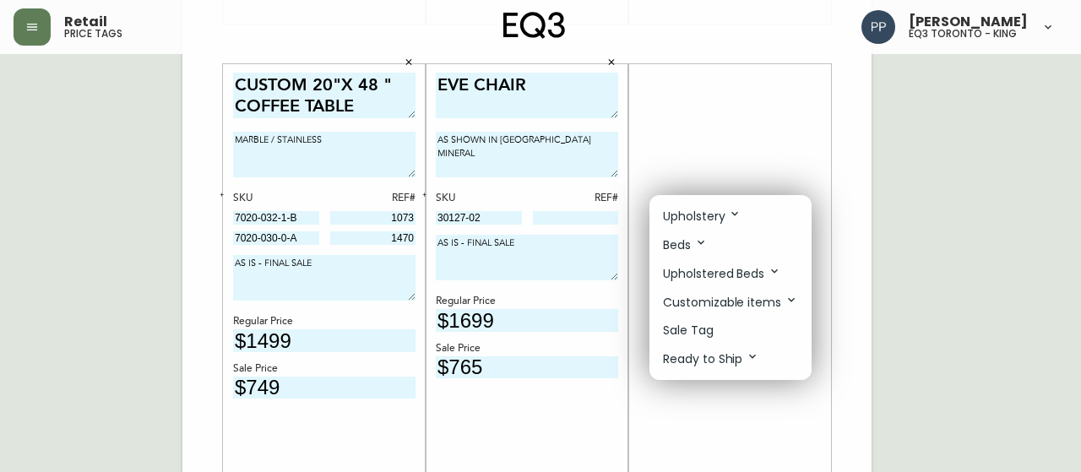
click at [64, 191] on div at bounding box center [540, 236] width 1081 height 472
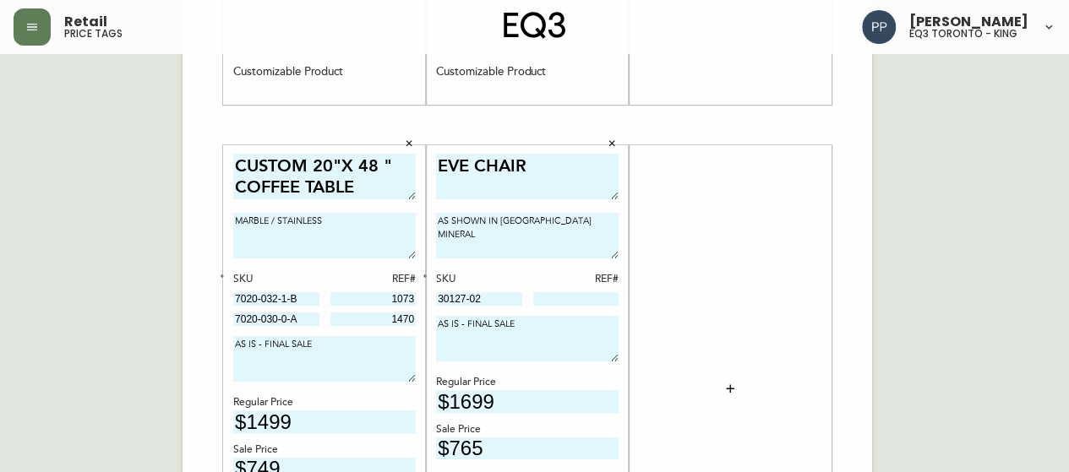
scroll to position [529, 0]
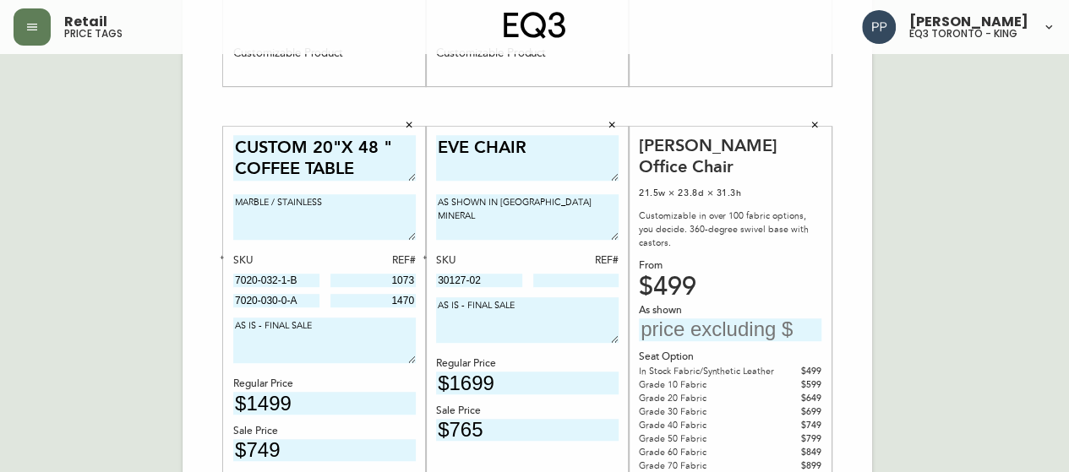
click at [748, 319] on input "text" at bounding box center [730, 330] width 182 height 23
click at [740, 319] on input "text" at bounding box center [730, 330] width 182 height 23
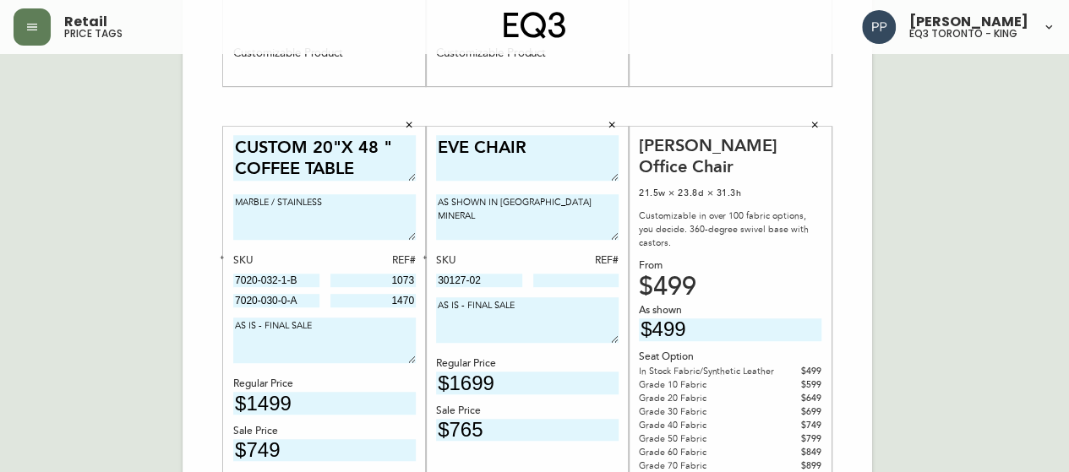
type input "$499"
click at [958, 144] on div "English Canada en_CA EQ3 font EQ3 Large Hang Tag large 8.5 in × 14 in – Portrai…" at bounding box center [535, 107] width 1042 height 1136
drag, startPoint x: 504, startPoint y: 277, endPoint x: 389, endPoint y: 280, distance: 114.9
click at [389, 280] on body "Retail price tags Pilar Pacheco eq3 toronto - king English Canada en_CA EQ3 fon…" at bounding box center [534, 72] width 1069 height 1203
click at [936, 185] on div "English Canada en_CA EQ3 font EQ3 Large Hang Tag large 8.5 in × 14 in – Portrai…" at bounding box center [535, 107] width 1042 height 1136
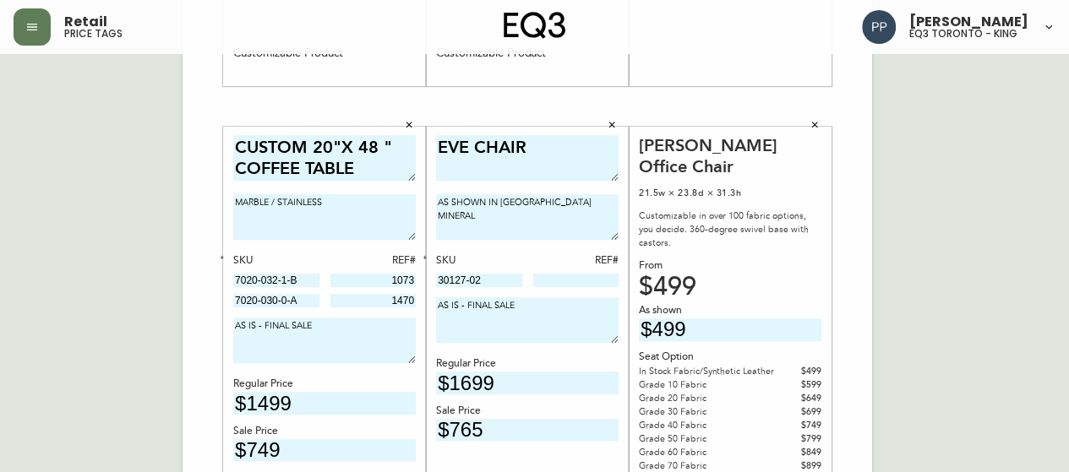
drag, startPoint x: 580, startPoint y: 286, endPoint x: 593, endPoint y: 281, distance: 14.4
click at [580, 286] on input at bounding box center [576, 281] width 86 height 14
type input "110"
click at [962, 183] on div "English Canada en_CA EQ3 font EQ3 Large Hang Tag large 8.5 in × 14 in – Portrai…" at bounding box center [535, 107] width 1042 height 1136
click at [974, 195] on div "English Canada en_CA EQ3 font EQ3 Large Hang Tag large 8.5 in × 14 in – Portrai…" at bounding box center [535, 107] width 1042 height 1136
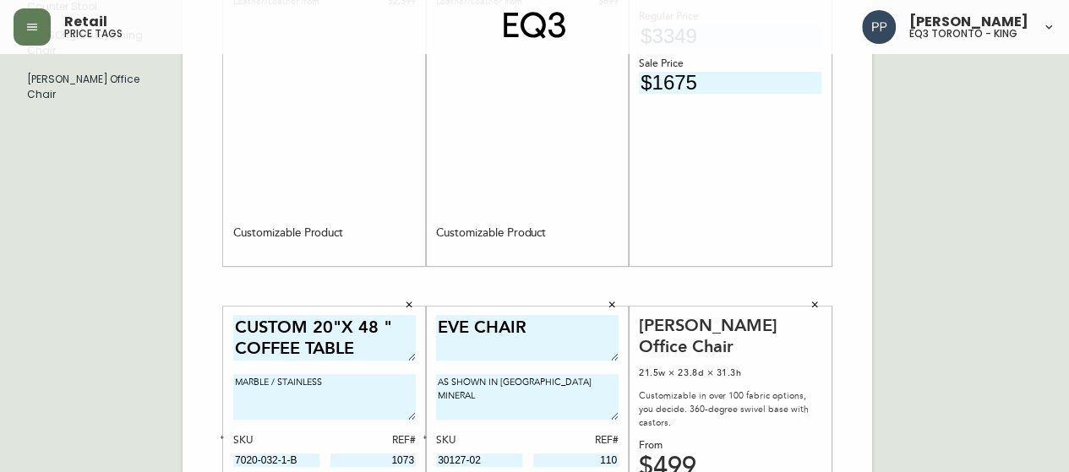
scroll to position [275, 0]
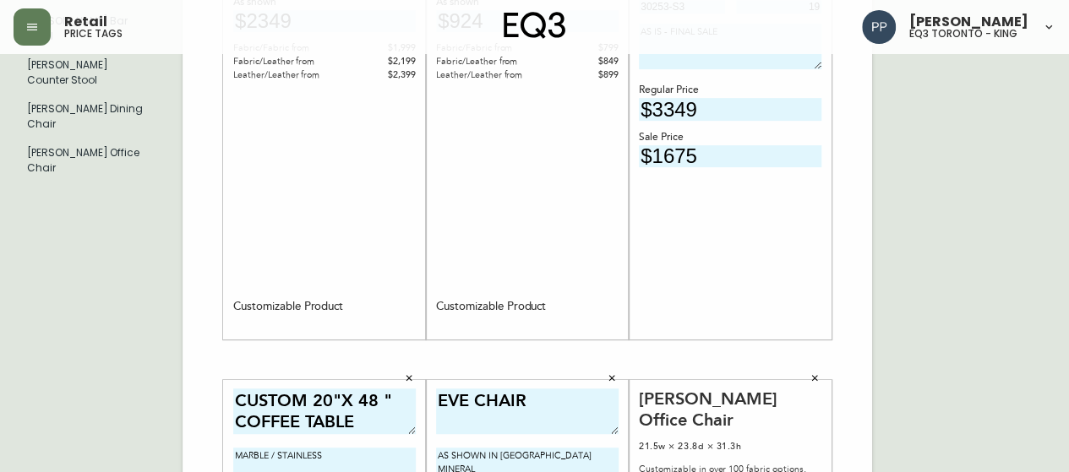
click at [949, 138] on div "English Canada en_CA EQ3 font EQ3 Large Hang Tag large 8.5 in × 14 in – Portrai…" at bounding box center [535, 360] width 1042 height 1136
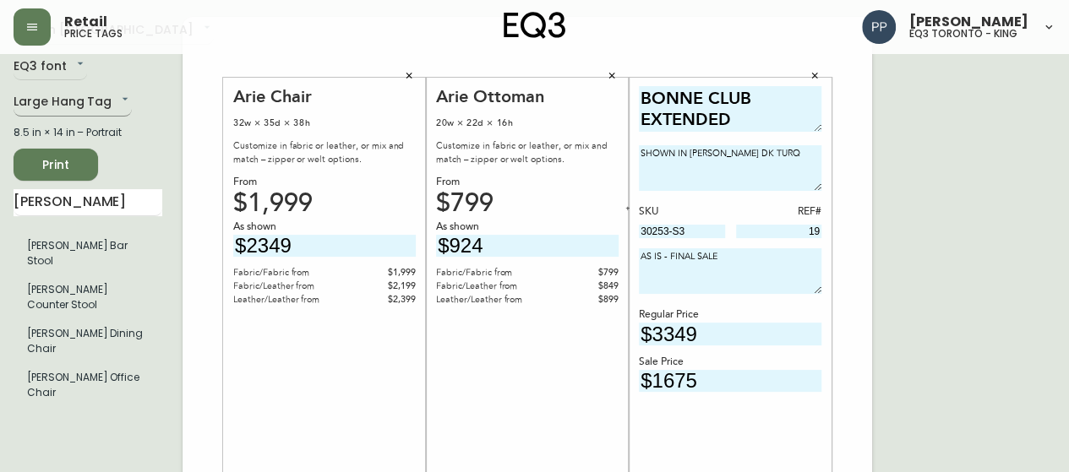
scroll to position [0, 0]
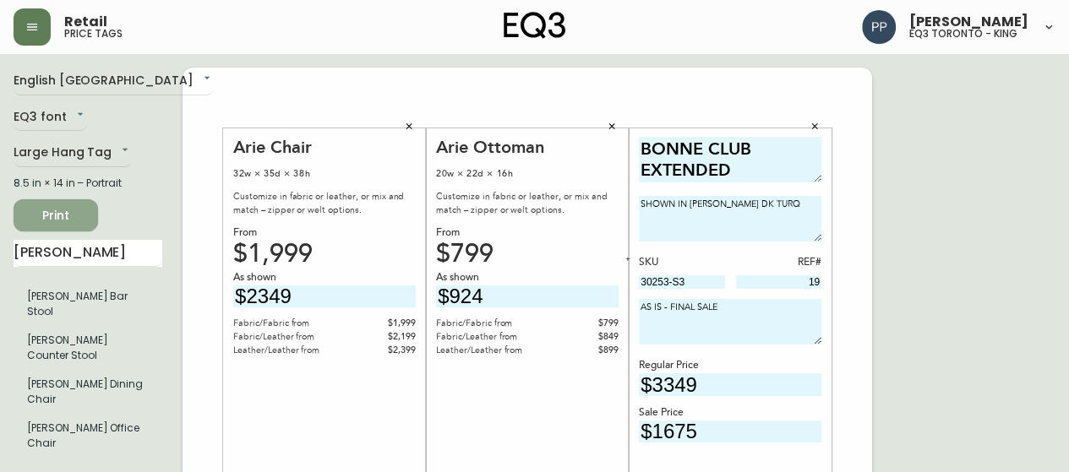
click at [69, 207] on span "Print" at bounding box center [55, 215] width 57 height 21
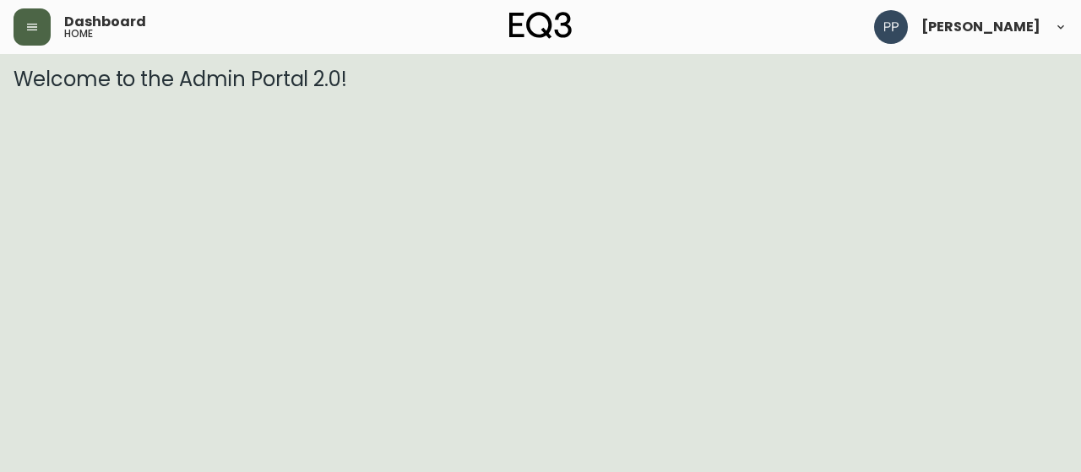
click at [30, 25] on icon "button" at bounding box center [32, 27] width 10 height 7
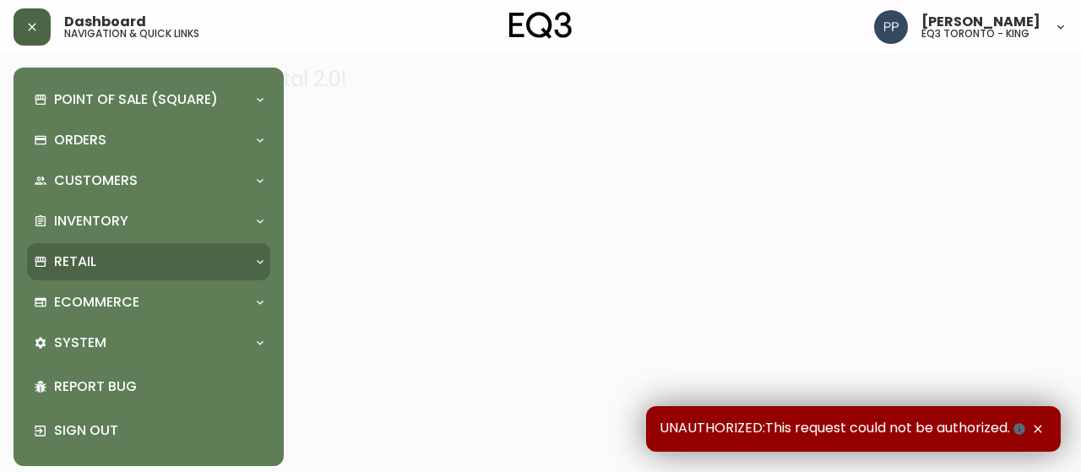
click at [98, 259] on div "Retail" at bounding box center [140, 262] width 213 height 19
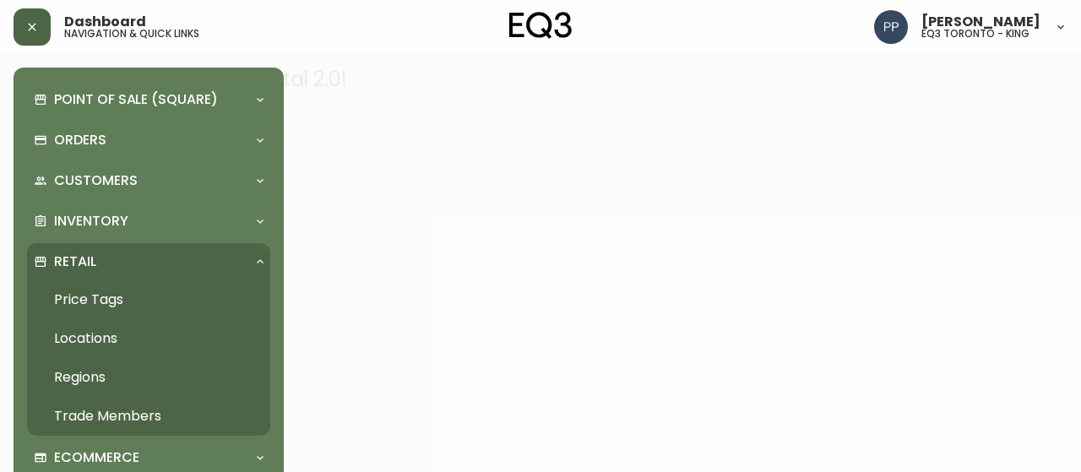
click at [117, 300] on link "Price Tags" at bounding box center [148, 300] width 243 height 39
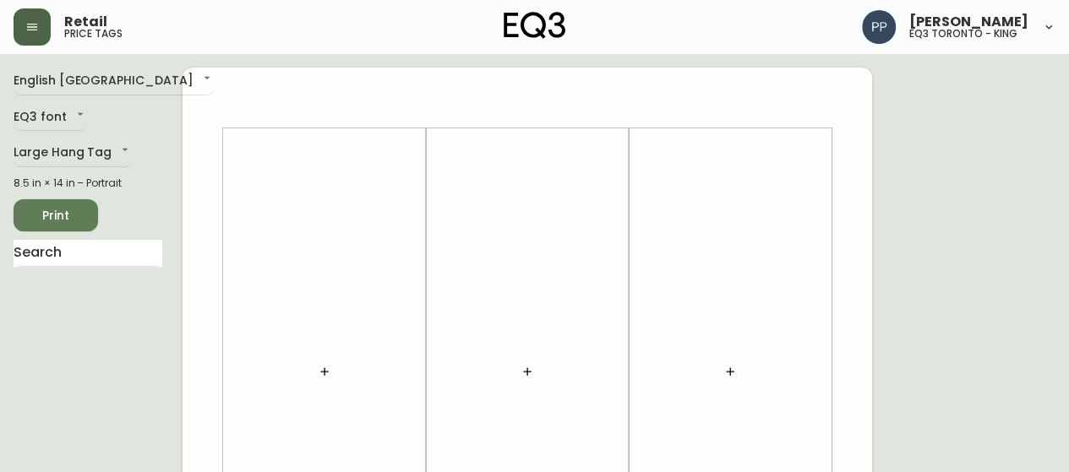
click at [321, 369] on button "button" at bounding box center [325, 372] width 34 height 34
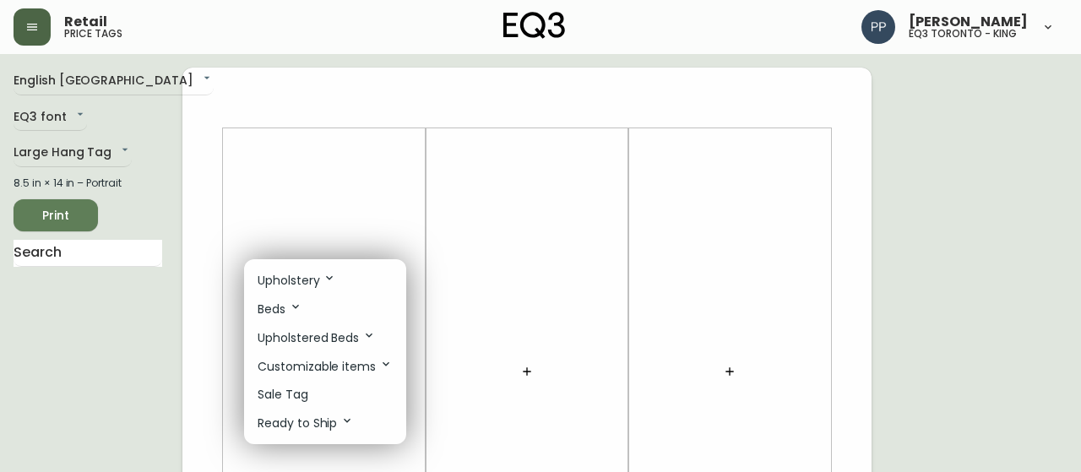
click at [299, 396] on p "Sale Tag" at bounding box center [283, 395] width 51 height 18
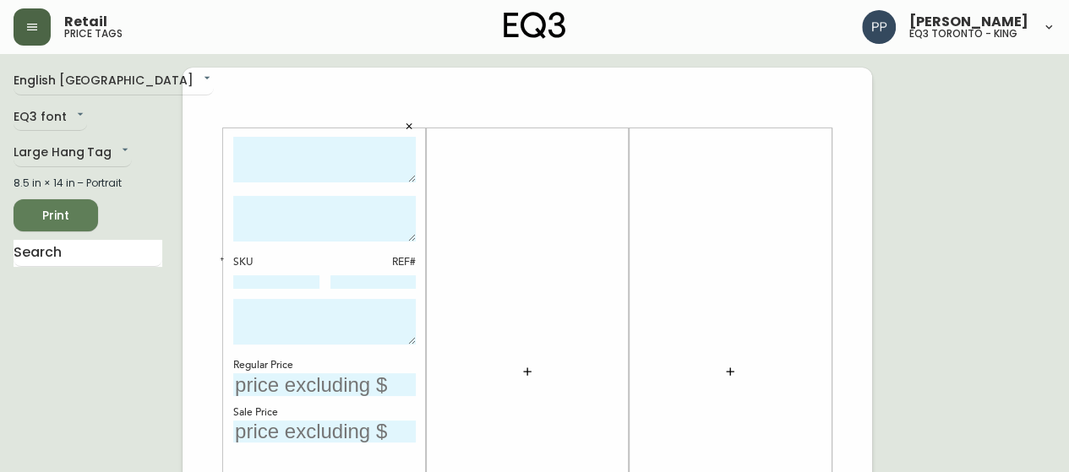
click at [526, 371] on icon "button" at bounding box center [527, 372] width 14 height 14
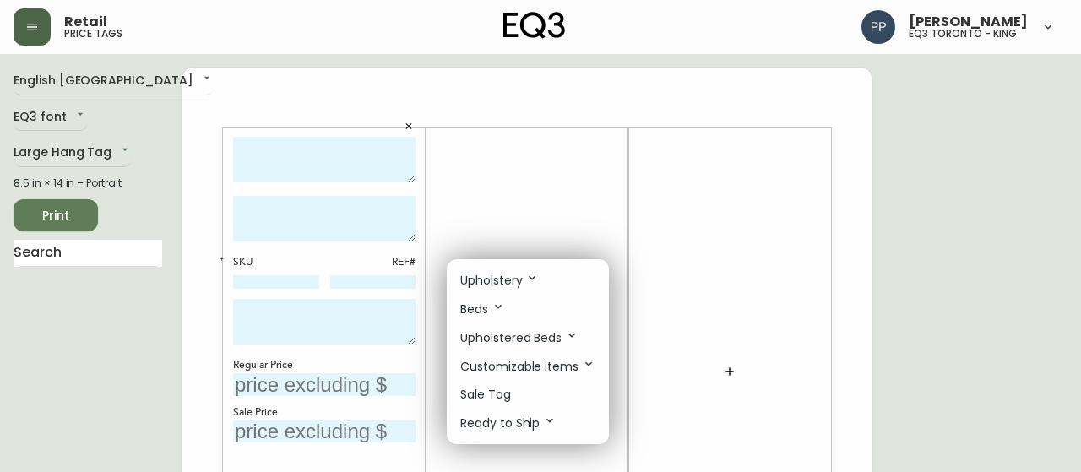
click at [524, 395] on li "Sale Tag" at bounding box center [528, 395] width 162 height 28
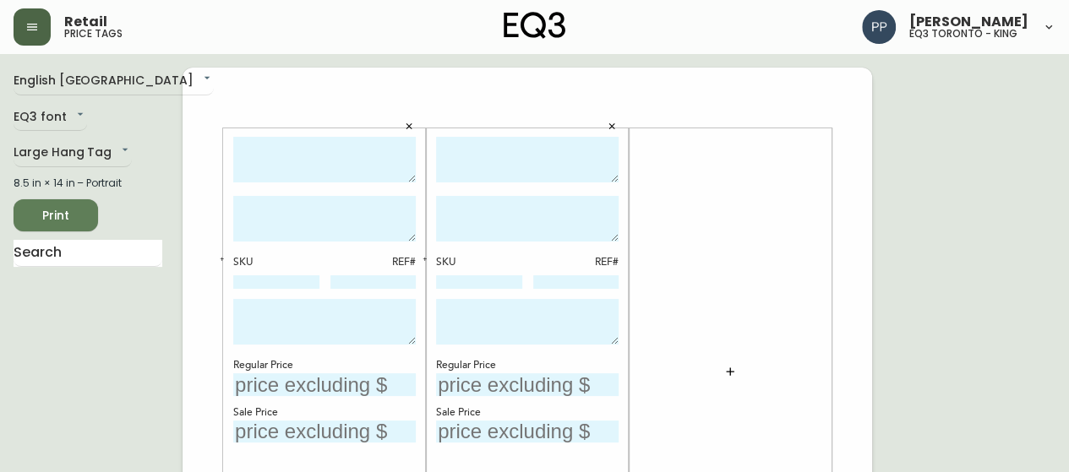
click at [732, 373] on icon "button" at bounding box center [730, 372] width 14 height 14
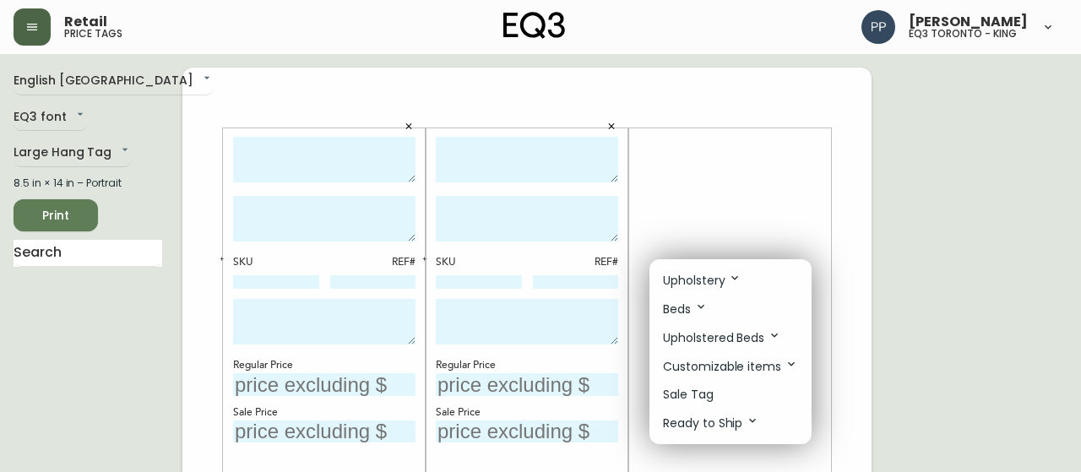
click at [713, 401] on li "Sale Tag" at bounding box center [731, 395] width 162 height 28
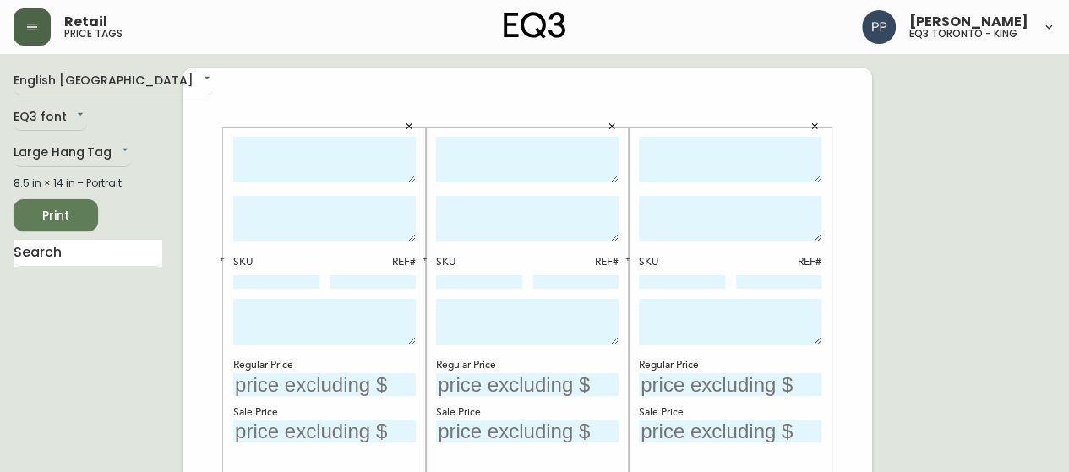
click at [360, 151] on textarea at bounding box center [324, 160] width 182 height 46
type textarea "[PERSON_NAME] DINING CHAIR"
click at [379, 186] on div "[PERSON_NAME] DINING CHAIR" at bounding box center [324, 163] width 182 height 52
drag, startPoint x: 451, startPoint y: 148, endPoint x: 489, endPoint y: 141, distance: 38.6
click at [489, 141] on textarea at bounding box center [527, 160] width 182 height 46
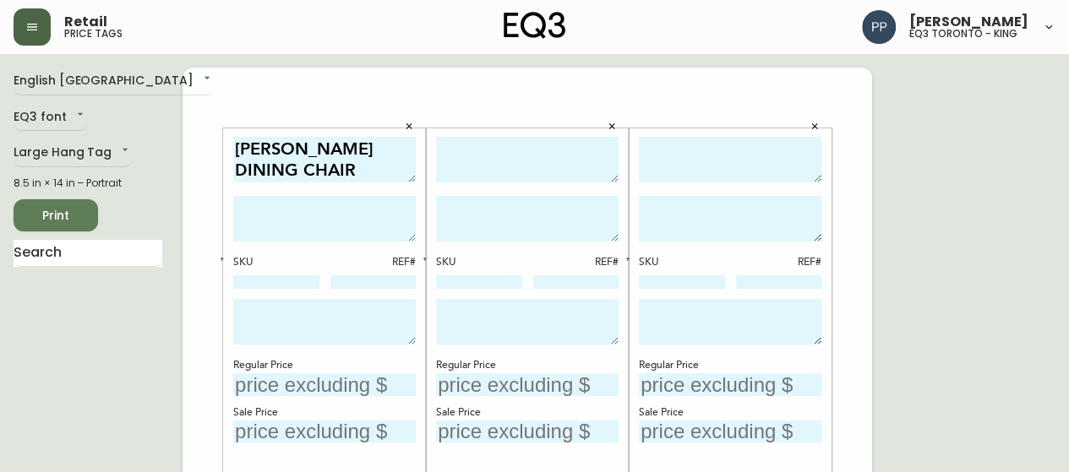
click at [491, 141] on textarea at bounding box center [527, 160] width 182 height 46
paste textarea "30127-02"
drag, startPoint x: 491, startPoint y: 141, endPoint x: 612, endPoint y: 150, distance: 121.1
click at [556, 148] on textarea "30127-02" at bounding box center [527, 160] width 182 height 46
click at [535, 155] on textarea "30127-02" at bounding box center [527, 160] width 182 height 46
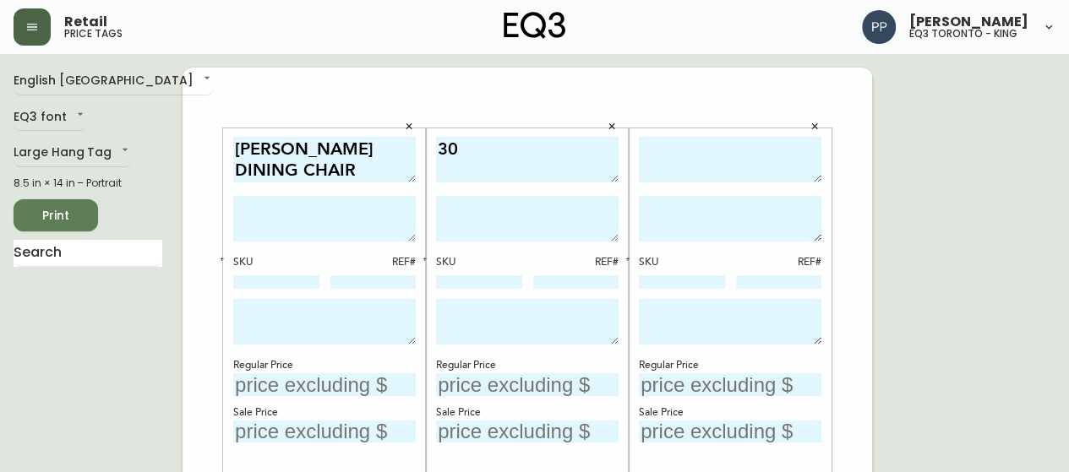
type textarea "3"
drag, startPoint x: 383, startPoint y: 170, endPoint x: 382, endPoint y: 178, distance: 8.5
click at [382, 178] on textarea "[PERSON_NAME] DINING CHAIR" at bounding box center [324, 160] width 182 height 46
drag, startPoint x: 236, startPoint y: 150, endPoint x: 345, endPoint y: 175, distance: 111.9
click at [345, 175] on textarea "[PERSON_NAME] DINING CHAIR" at bounding box center [324, 160] width 182 height 46
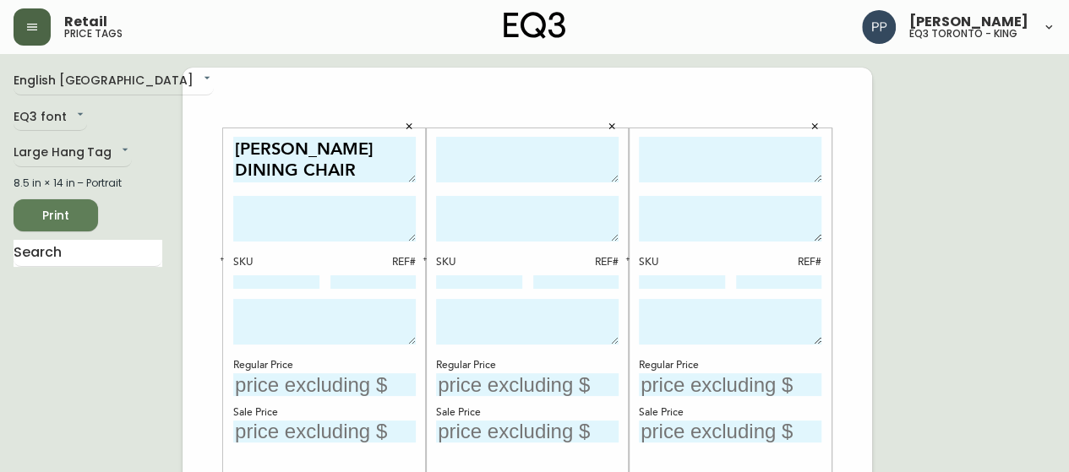
click at [495, 143] on textarea at bounding box center [527, 160] width 182 height 46
paste textarea "[PERSON_NAME] DINING CHAIR"
type textarea "[PERSON_NAME] DINING CHAIR"
drag, startPoint x: 688, startPoint y: 161, endPoint x: 722, endPoint y: 144, distance: 37.8
click at [698, 156] on textarea at bounding box center [730, 160] width 182 height 46
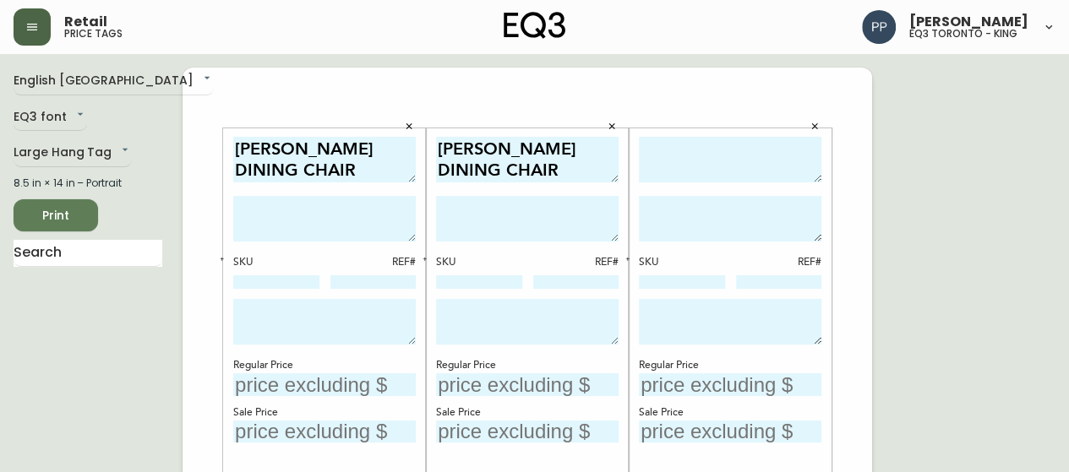
paste textarea "[PERSON_NAME] DINING CHAIR"
type textarea "[PERSON_NAME] DINING CHAIR"
click at [343, 222] on textarea at bounding box center [324, 219] width 182 height 46
click at [351, 215] on textarea at bounding box center [324, 219] width 182 height 46
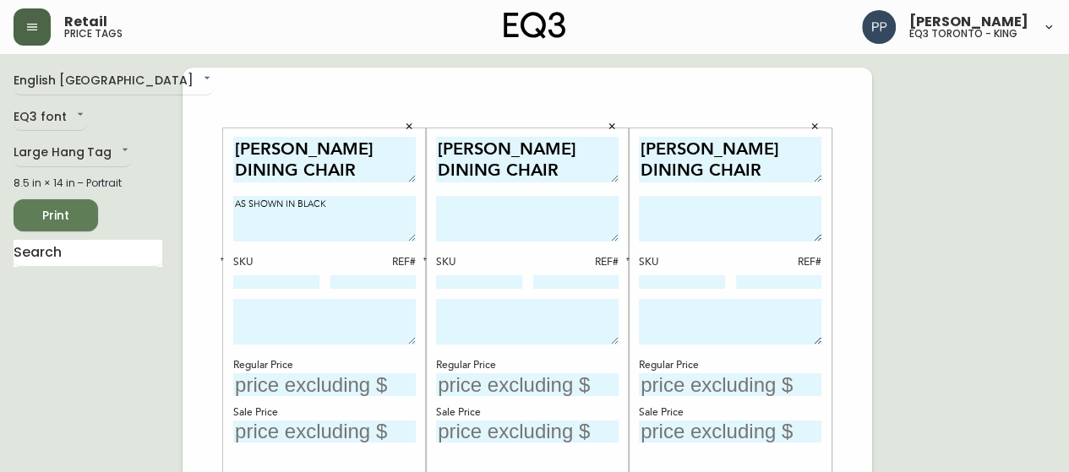
drag, startPoint x: 362, startPoint y: 211, endPoint x: 223, endPoint y: 210, distance: 138.6
click at [223, 210] on div "[PERSON_NAME] DINING CHAIR AS SHOWN IN BLACK SKU REF# Regular Price Sale Price" at bounding box center [324, 371] width 203 height 487
type textarea "AS SHOWN IN BLACK"
click at [498, 210] on textarea at bounding box center [527, 219] width 182 height 46
paste textarea "AS SHOWN IN BLACK"
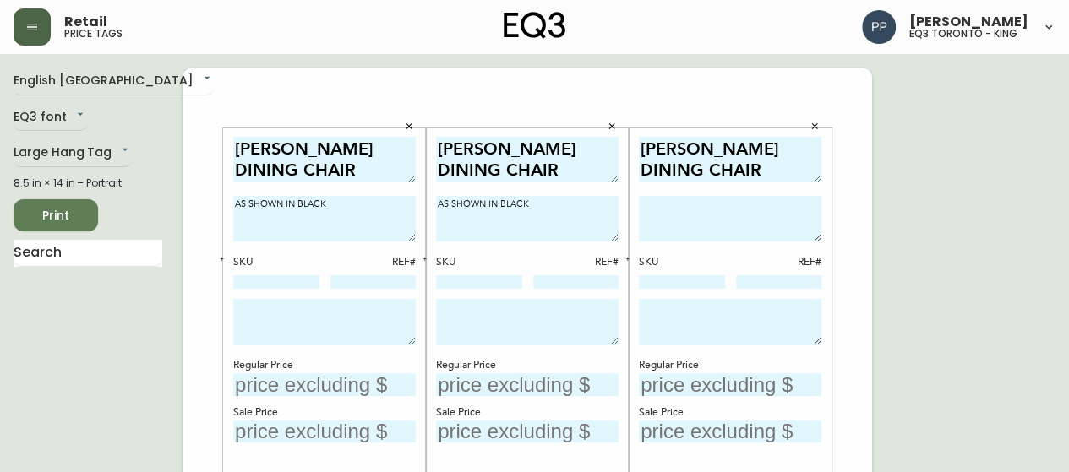
type textarea "AS SHOWN IN BLACK"
click at [656, 206] on textarea at bounding box center [730, 219] width 182 height 46
type textarea "AS SHOWN IN [PERSON_NAME]"
click at [344, 329] on textarea at bounding box center [324, 322] width 182 height 46
drag, startPoint x: 339, startPoint y: 313, endPoint x: 191, endPoint y: 313, distance: 147.9
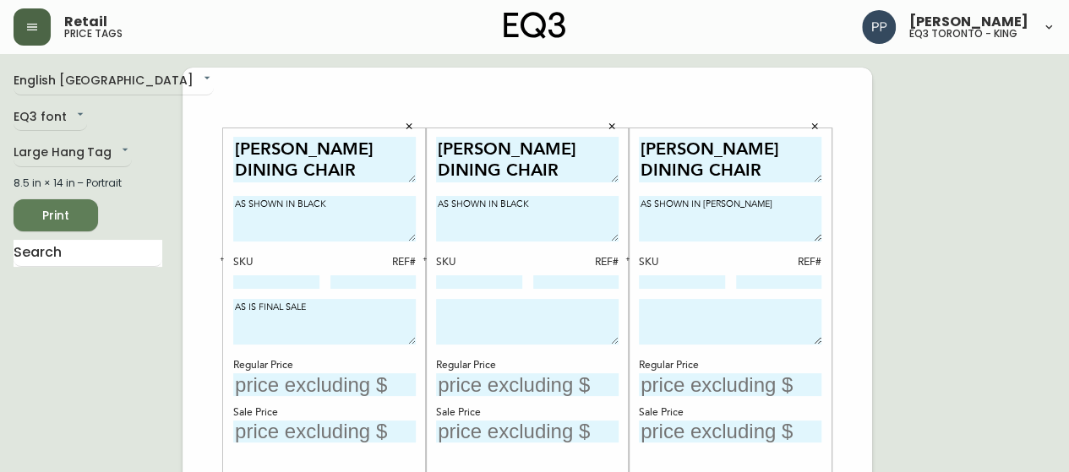
type textarea "AS IS FINAL SALE"
drag, startPoint x: 194, startPoint y: 311, endPoint x: 284, endPoint y: 310, distance: 89.6
click at [504, 315] on textarea at bounding box center [527, 322] width 182 height 46
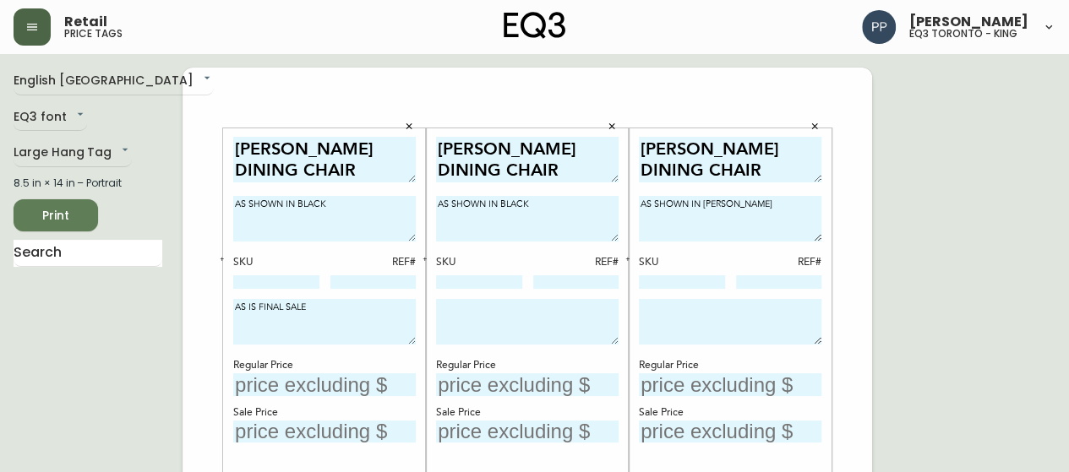
paste textarea "AS SHOWN IN BLACK"
drag, startPoint x: 504, startPoint y: 315, endPoint x: 718, endPoint y: 310, distance: 214.7
type textarea "AS SHOWN IN BLACK"
click at [718, 310] on textarea at bounding box center [730, 322] width 182 height 46
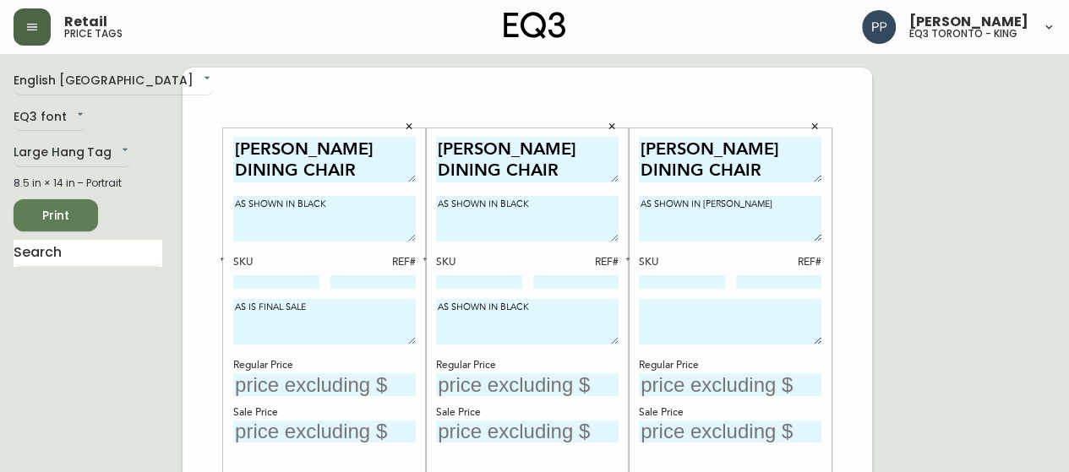
paste textarea "AS SHOWN IN BLACK"
type textarea "AS SHOWN IN BLACK"
click at [350, 384] on input "text" at bounding box center [324, 384] width 182 height 23
type input "$499"
click at [563, 382] on input "text" at bounding box center [527, 384] width 182 height 23
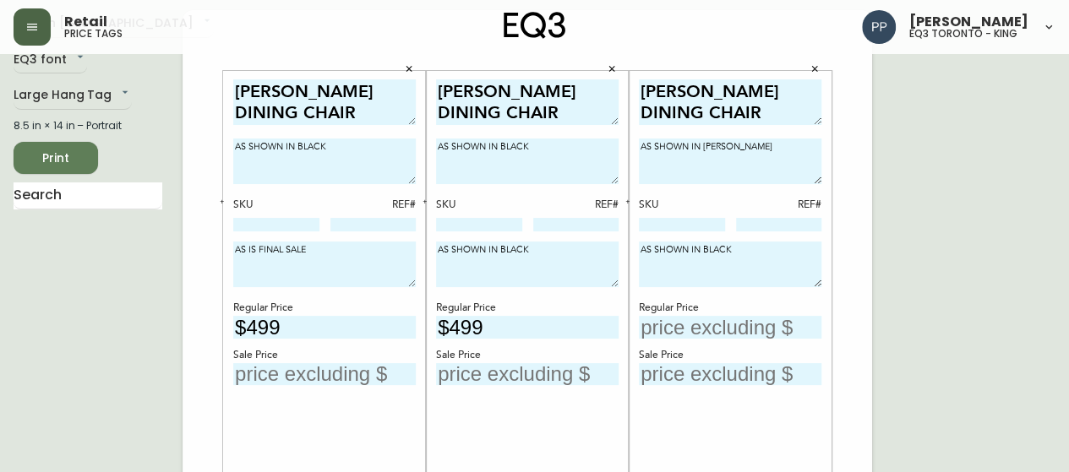
scroll to position [84, 0]
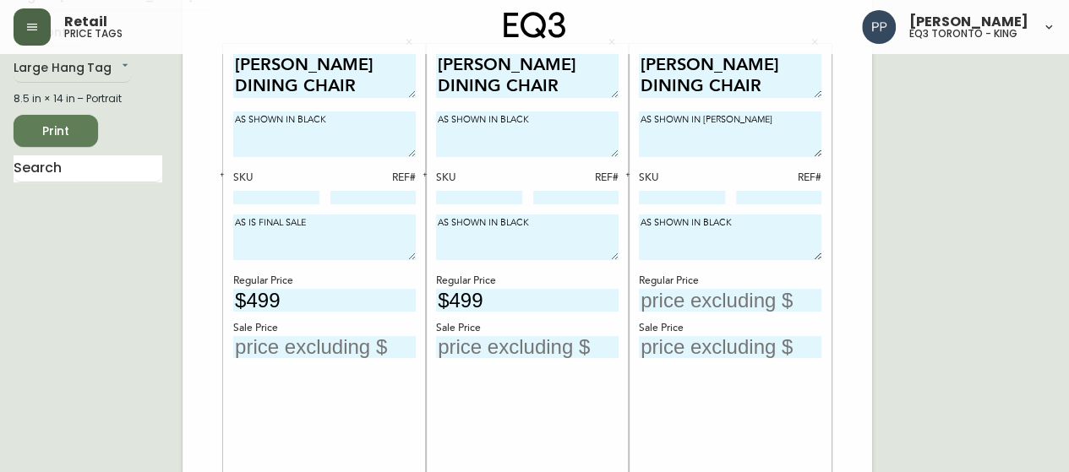
type input "$499"
click at [84, 161] on input "text" at bounding box center [88, 168] width 149 height 27
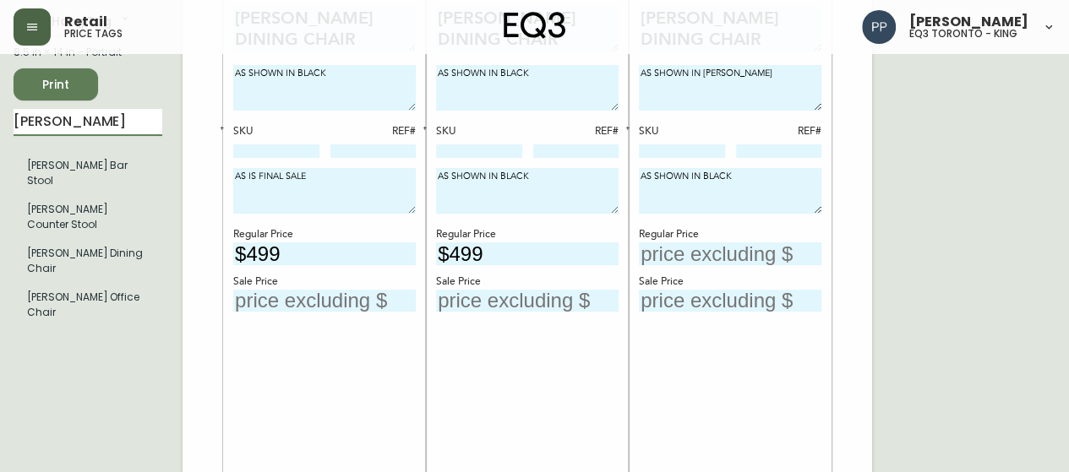
scroll to position [169, 0]
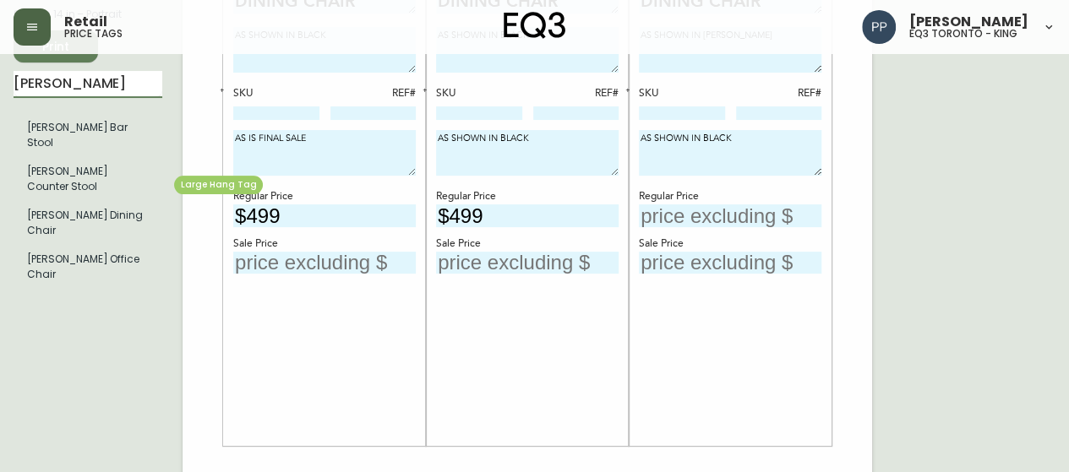
type input "[PERSON_NAME]"
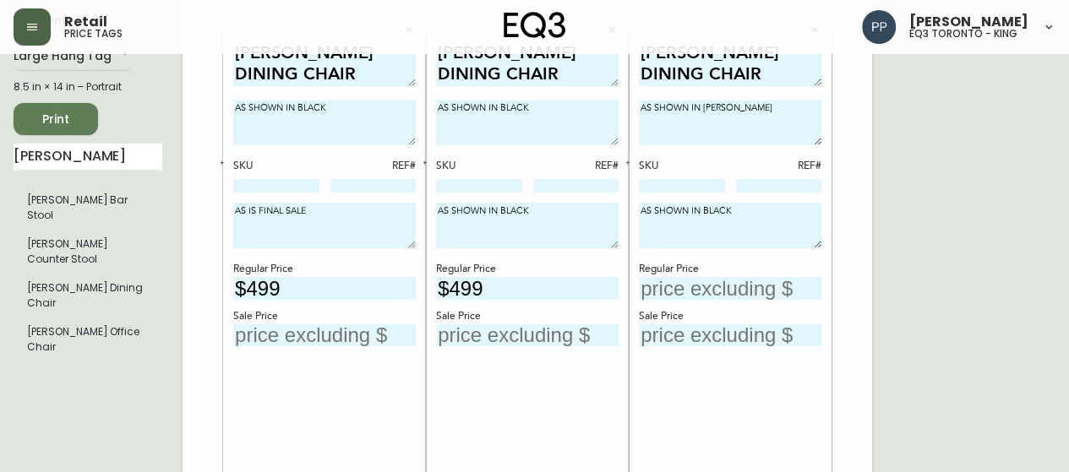
scroll to position [0, 0]
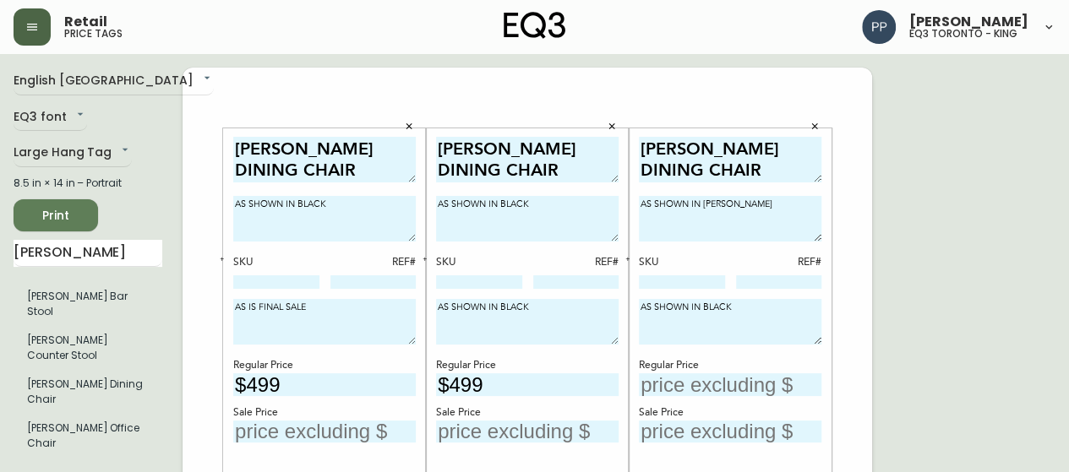
click at [733, 382] on input "text" at bounding box center [730, 384] width 182 height 23
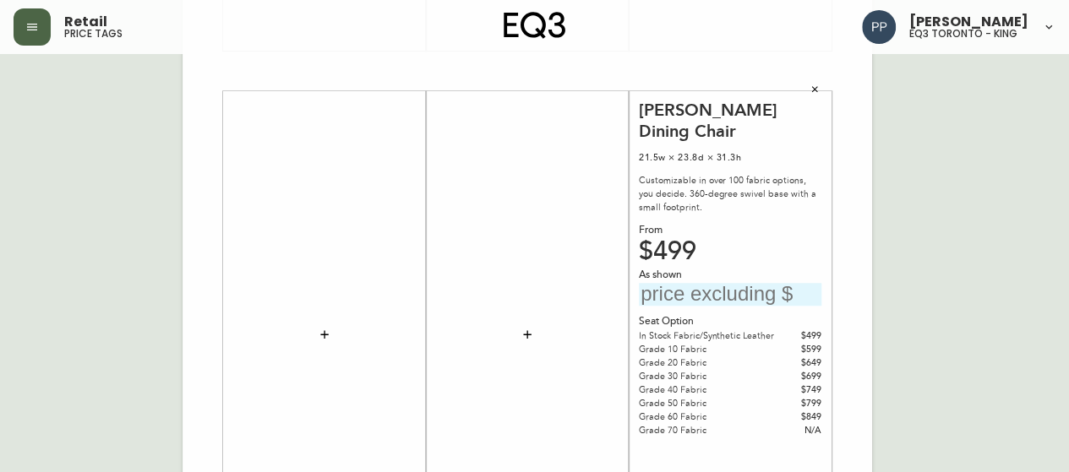
scroll to position [591, 0]
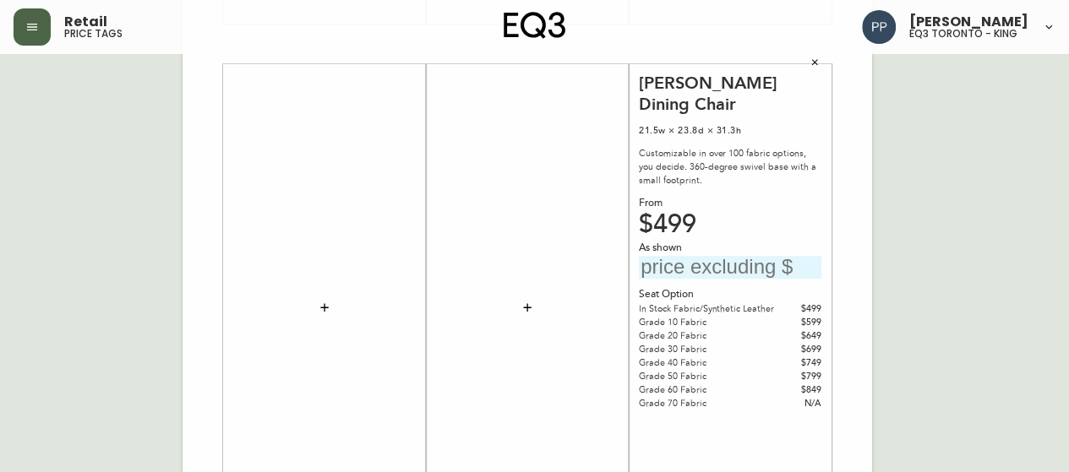
type input "$849"
click at [818, 62] on icon "button" at bounding box center [814, 62] width 10 height 10
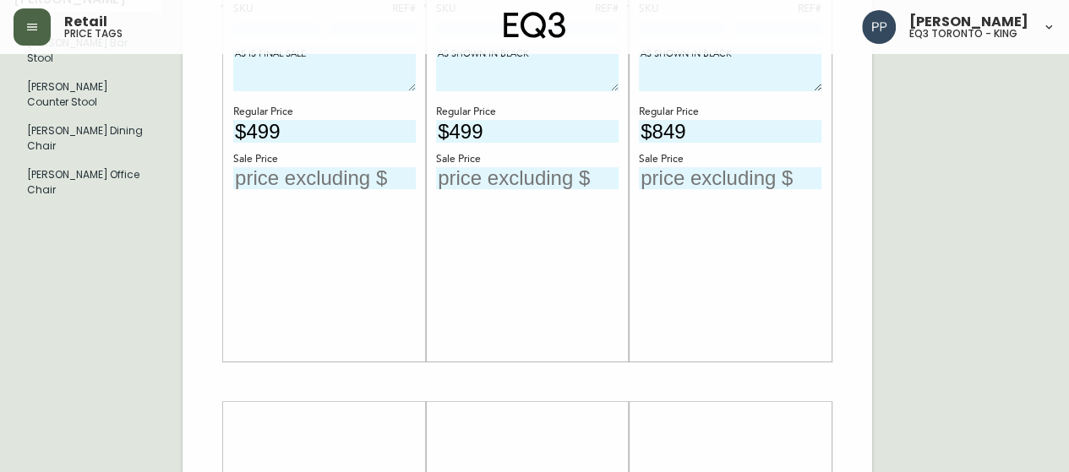
scroll to position [0, 0]
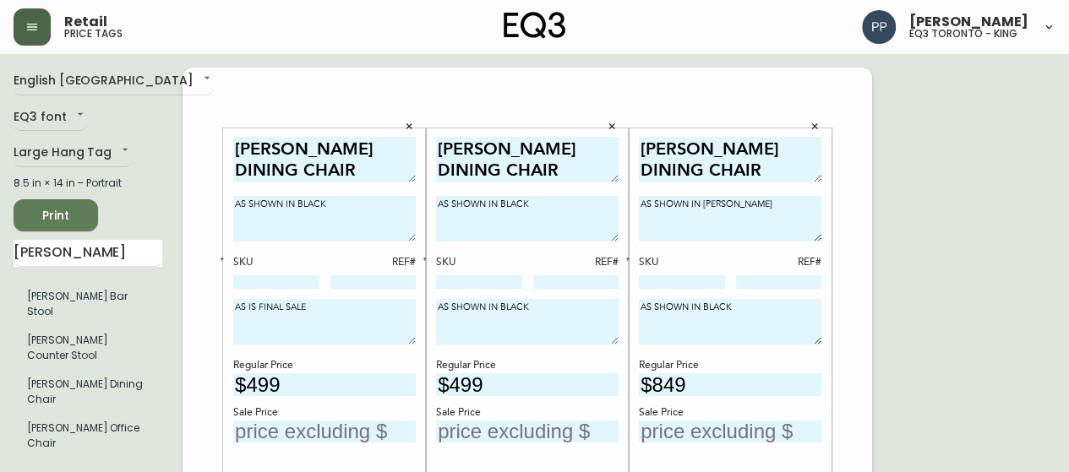
click at [628, 259] on icon "button" at bounding box center [627, 259] width 6 height 6
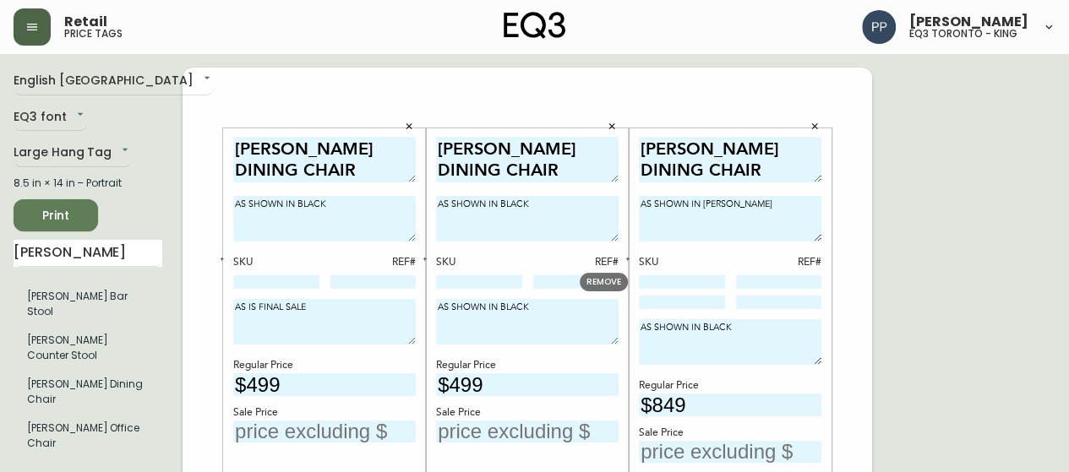
click at [667, 276] on input at bounding box center [682, 282] width 86 height 14
paste input "30179-D2"
type input "30179-D2"
click at [700, 298] on input at bounding box center [682, 303] width 86 height 14
paste input "3020-401-4-B"
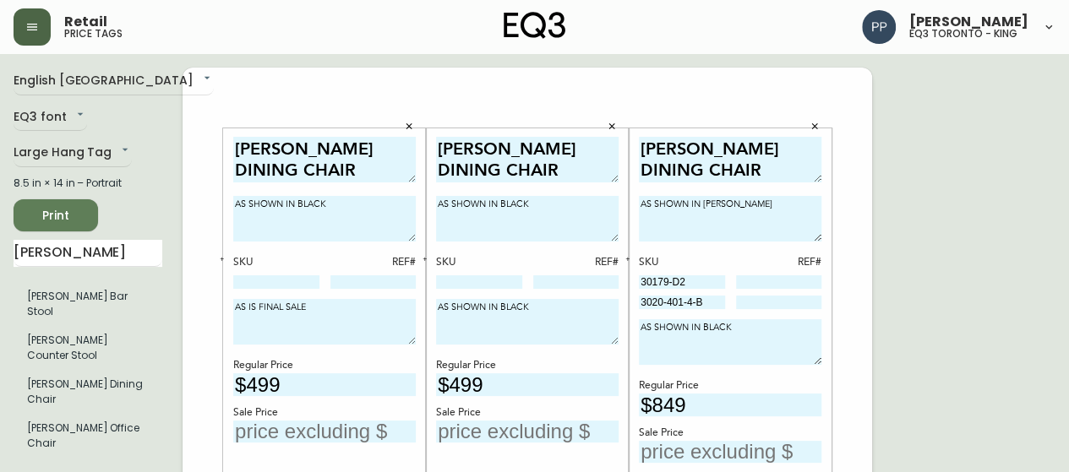
type input "3020-401-4-B"
drag, startPoint x: 220, startPoint y: 259, endPoint x: 377, endPoint y: 259, distance: 157.2
click at [220, 259] on icon "button" at bounding box center [222, 259] width 6 height 6
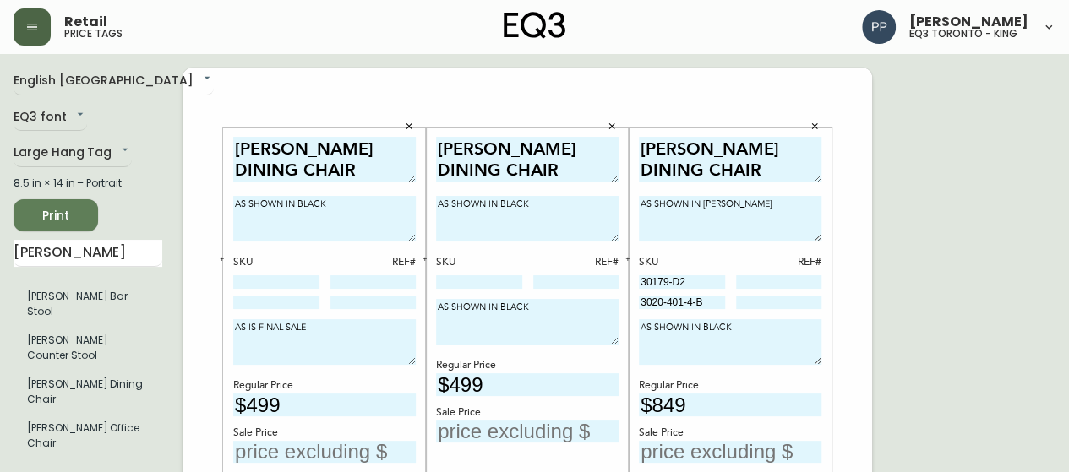
click at [435, 258] on div "[PERSON_NAME] DINING CHAIR AS SHOWN IN BLACK SKU REF# AS SHOWN IN BLACK Regular…" at bounding box center [527, 371] width 203 height 487
click at [429, 257] on button "button" at bounding box center [424, 259] width 15 height 15
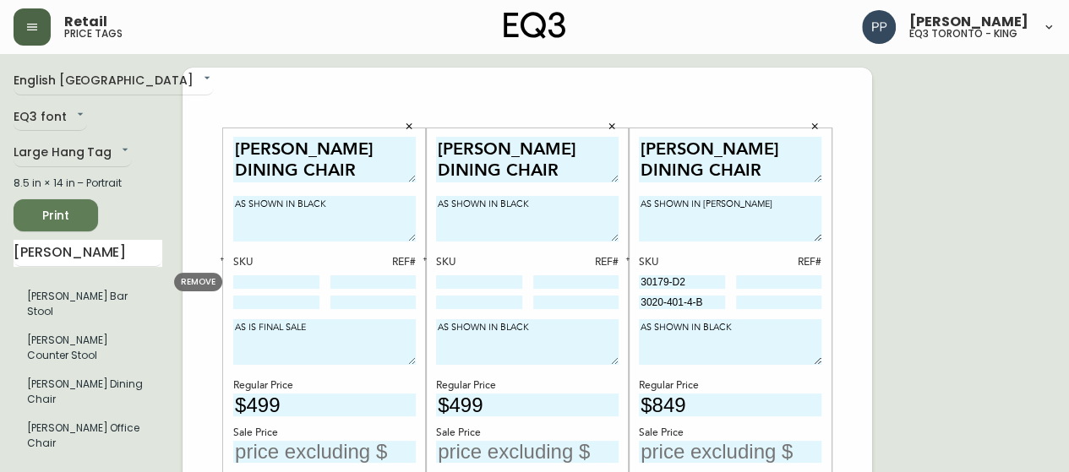
click at [301, 281] on input at bounding box center [276, 282] width 86 height 14
paste input "3020-411-4-A"
type input "3020-411-4-A"
click at [458, 276] on input at bounding box center [479, 282] width 86 height 14
paste input "3020-411-4-A"
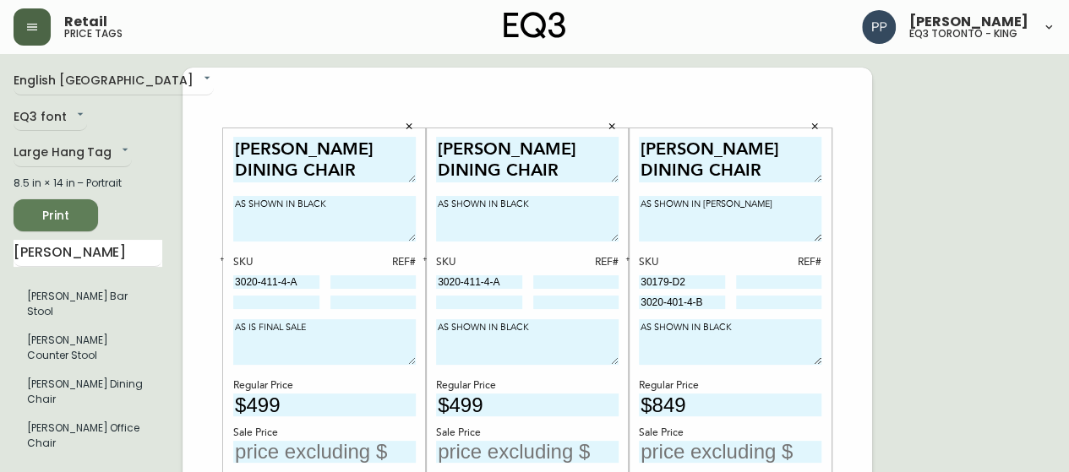
type input "3020-411-4-A"
click at [274, 306] on input at bounding box center [276, 303] width 86 height 14
paste input "3020-401-4-B"
type input "3020-401-4-B"
click at [487, 298] on input at bounding box center [479, 303] width 86 height 14
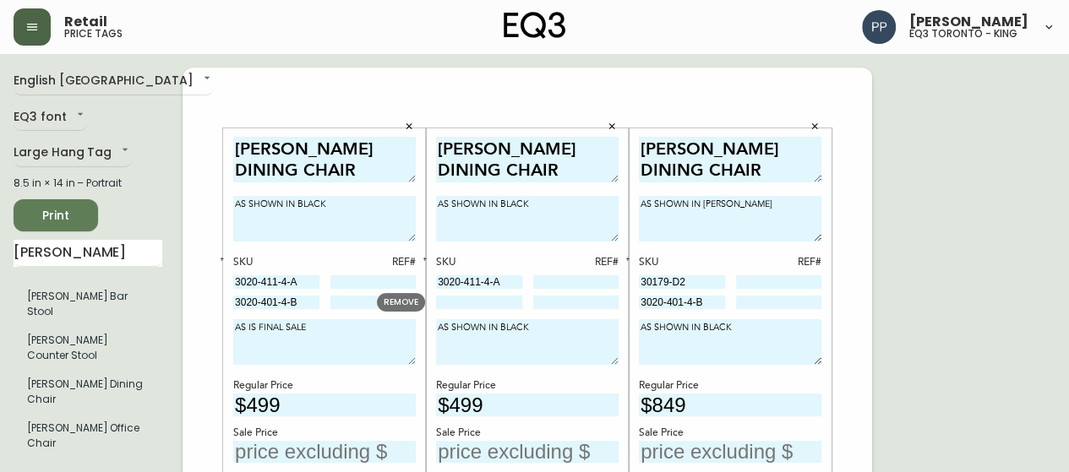
paste input "3020-401-4-B"
type input "3020-401-4-B"
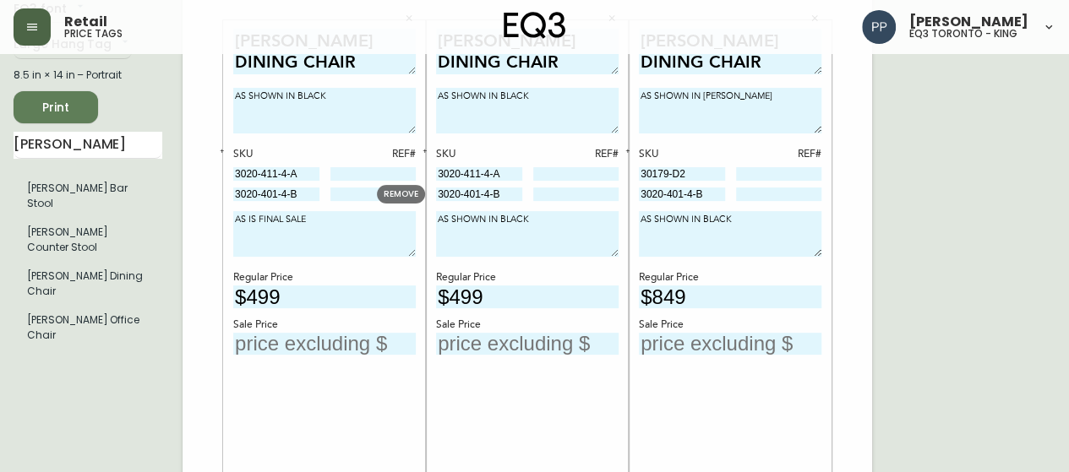
scroll to position [169, 0]
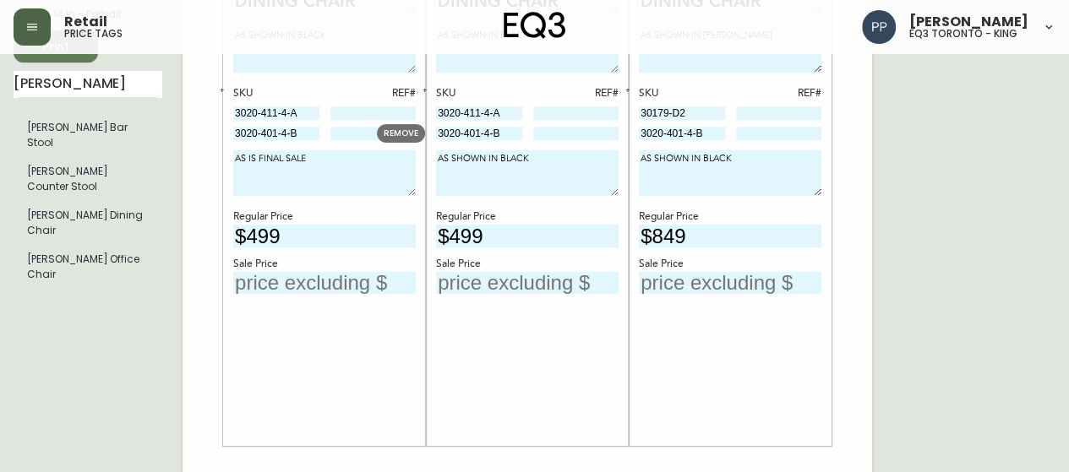
click at [301, 281] on input "text" at bounding box center [324, 283] width 182 height 23
type input "$225"
click at [495, 285] on input "text" at bounding box center [527, 283] width 182 height 23
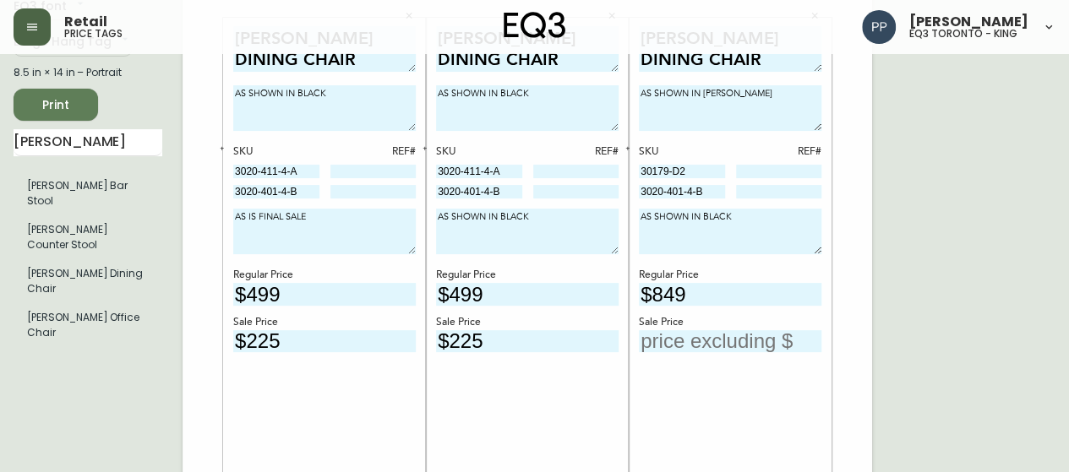
scroll to position [84, 0]
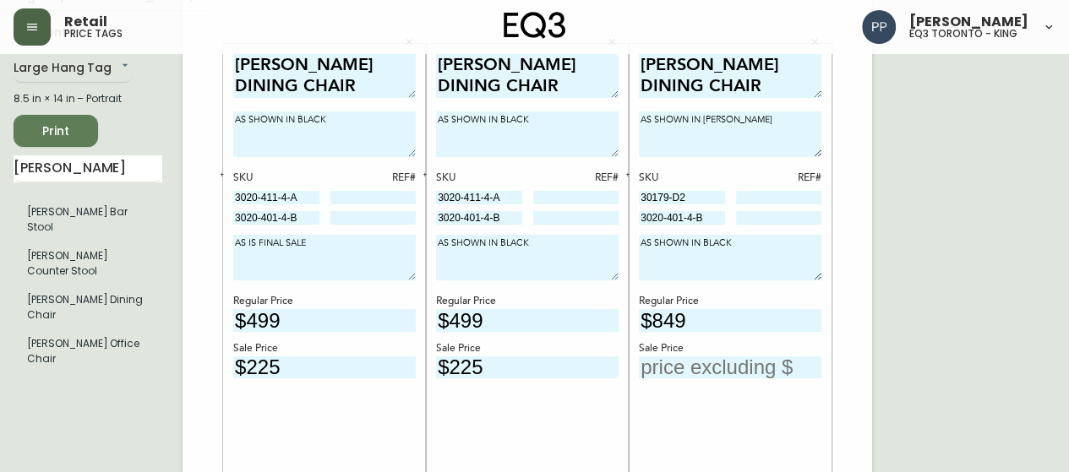
type input "$225"
click at [705, 360] on input "text" at bounding box center [730, 368] width 182 height 23
click at [763, 364] on input "text" at bounding box center [730, 368] width 182 height 23
click at [728, 373] on input "text" at bounding box center [730, 368] width 182 height 23
type input "$349"
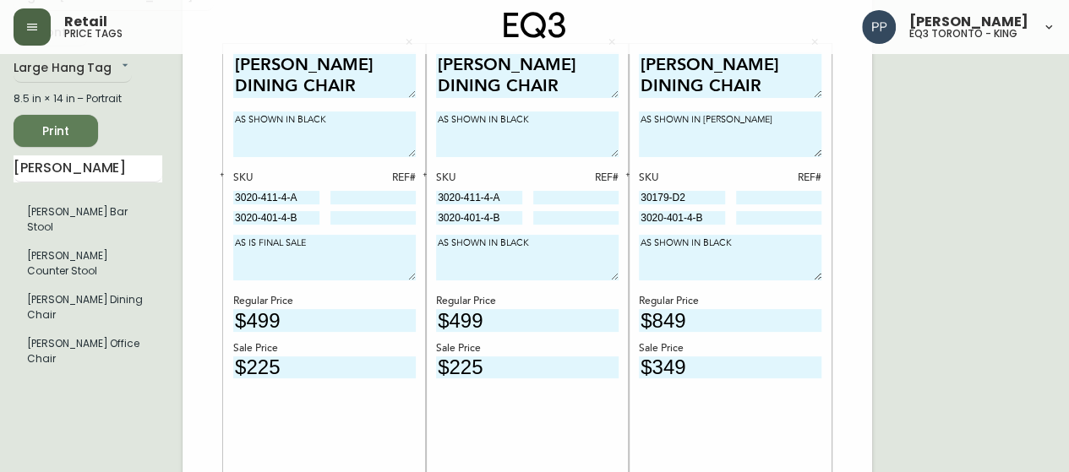
drag, startPoint x: 308, startPoint y: 198, endPoint x: 188, endPoint y: 208, distance: 119.6
drag, startPoint x: 910, startPoint y: 165, endPoint x: 618, endPoint y: 178, distance: 291.8
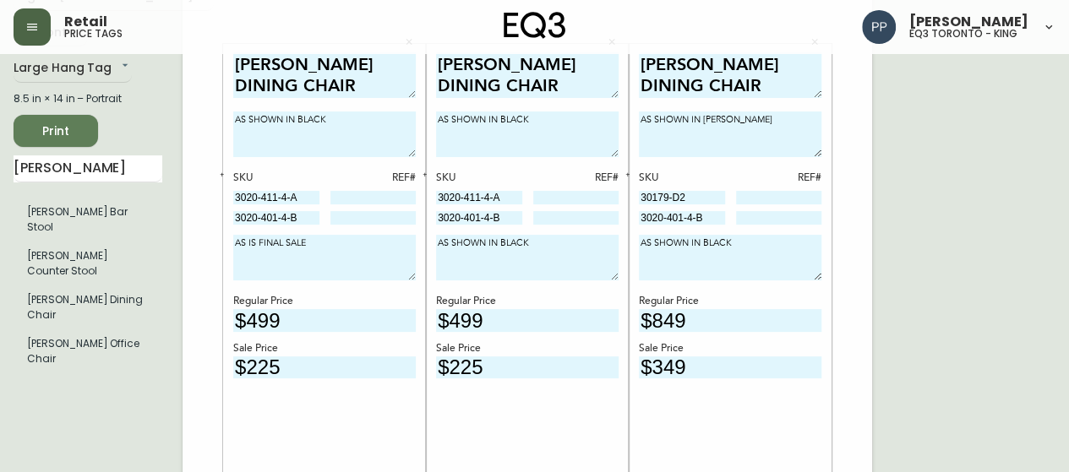
drag, startPoint x: 365, startPoint y: 197, endPoint x: 373, endPoint y: 192, distance: 9.1
click at [368, 195] on input at bounding box center [373, 198] width 86 height 14
type input "398"
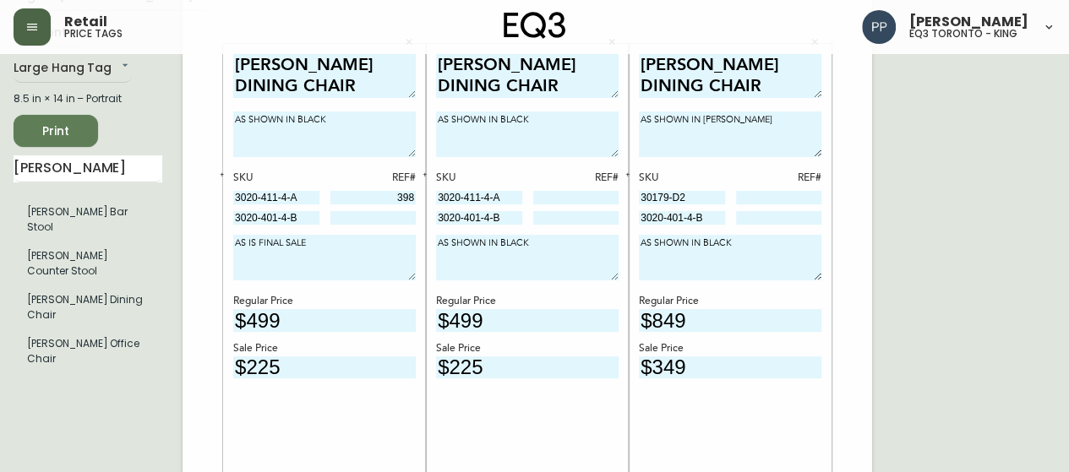
drag, startPoint x: 314, startPoint y: 213, endPoint x: 206, endPoint y: 222, distance: 108.5
click at [370, 215] on input at bounding box center [373, 218] width 86 height 14
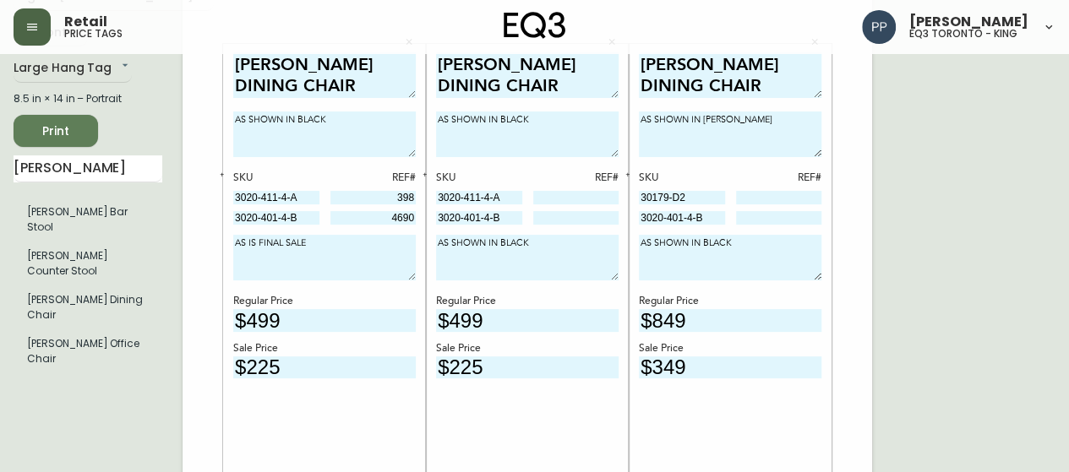
type input "4690"
drag, startPoint x: 519, startPoint y: 194, endPoint x: 434, endPoint y: 198, distance: 84.6
drag, startPoint x: 904, startPoint y: 251, endPoint x: 844, endPoint y: 239, distance: 61.1
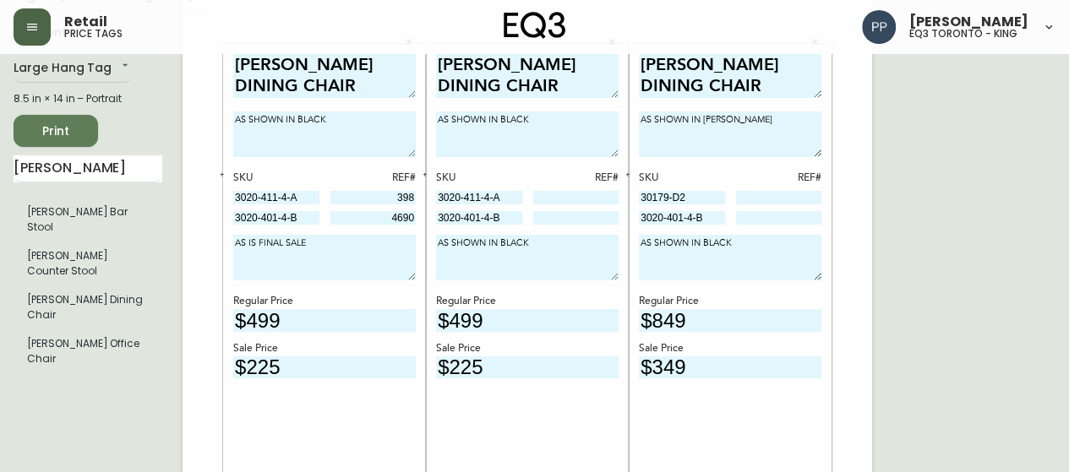
click at [577, 195] on input at bounding box center [576, 198] width 86 height 14
type input "399"
drag, startPoint x: 510, startPoint y: 219, endPoint x: 377, endPoint y: 212, distance: 133.7
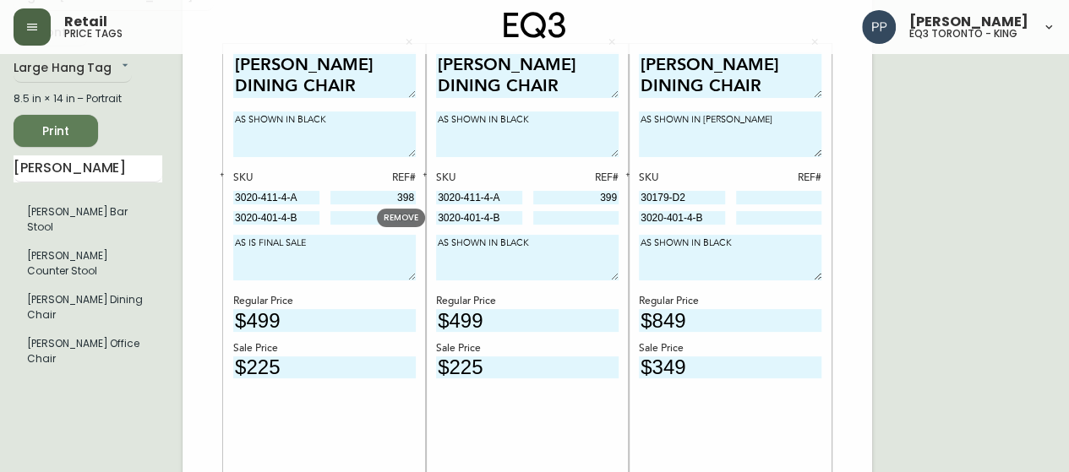
click at [572, 216] on input at bounding box center [576, 218] width 86 height 14
type input "4712"
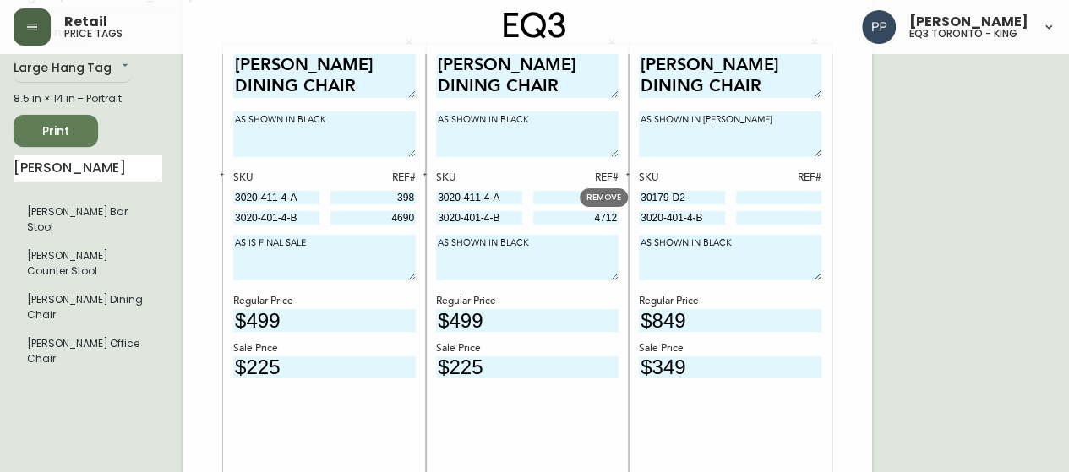
drag, startPoint x: 703, startPoint y: 197, endPoint x: 598, endPoint y: 210, distance: 105.6
drag, startPoint x: 994, startPoint y: 214, endPoint x: 830, endPoint y: 260, distance: 170.4
click at [773, 197] on input at bounding box center [779, 198] width 86 height 14
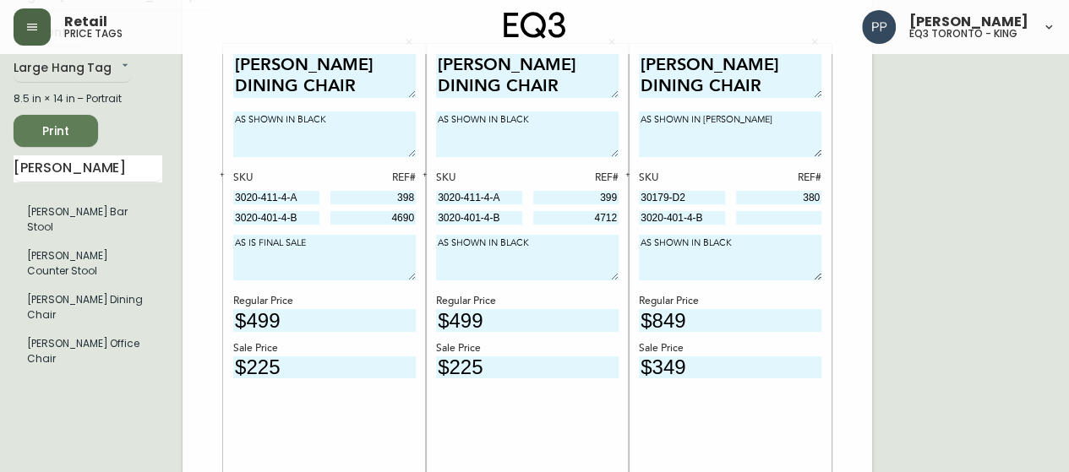
type input "380"
drag, startPoint x: 700, startPoint y: 220, endPoint x: 623, endPoint y: 222, distance: 76.9
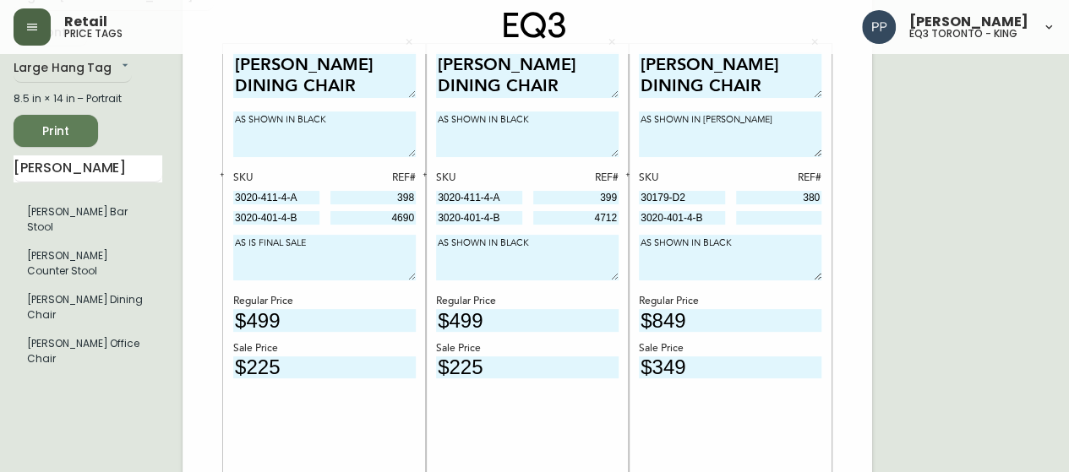
click at [784, 218] on input at bounding box center [779, 218] width 86 height 14
type input "4713"
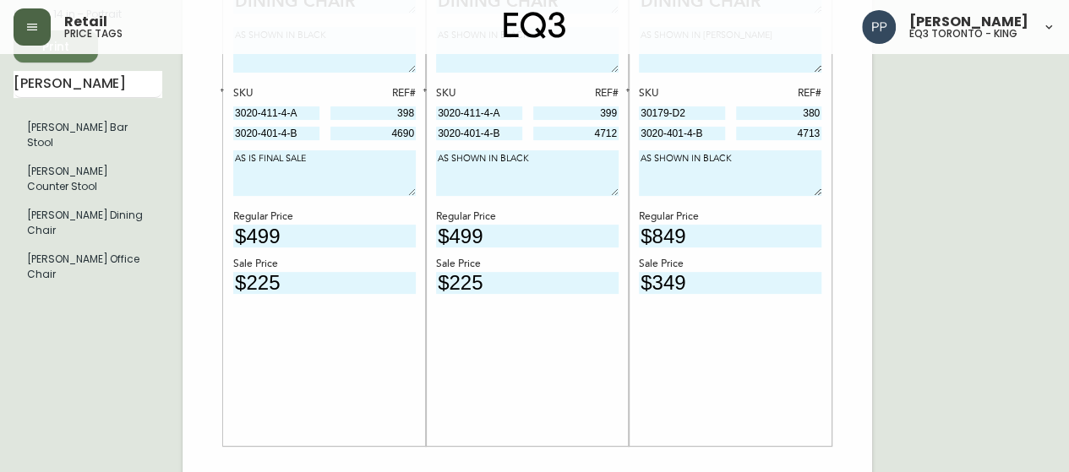
scroll to position [0, 0]
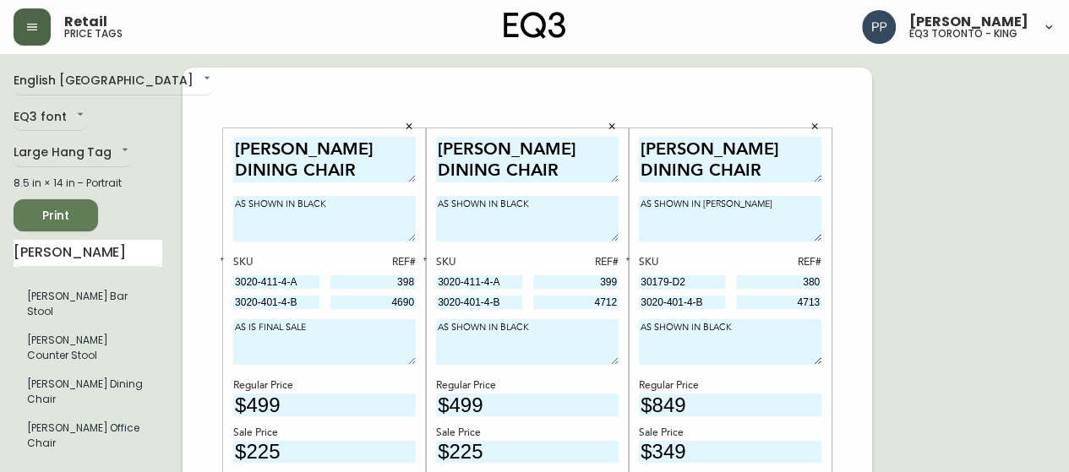
click at [76, 213] on span "Print" at bounding box center [55, 215] width 57 height 21
click at [779, 398] on input "$849" at bounding box center [730, 405] width 182 height 23
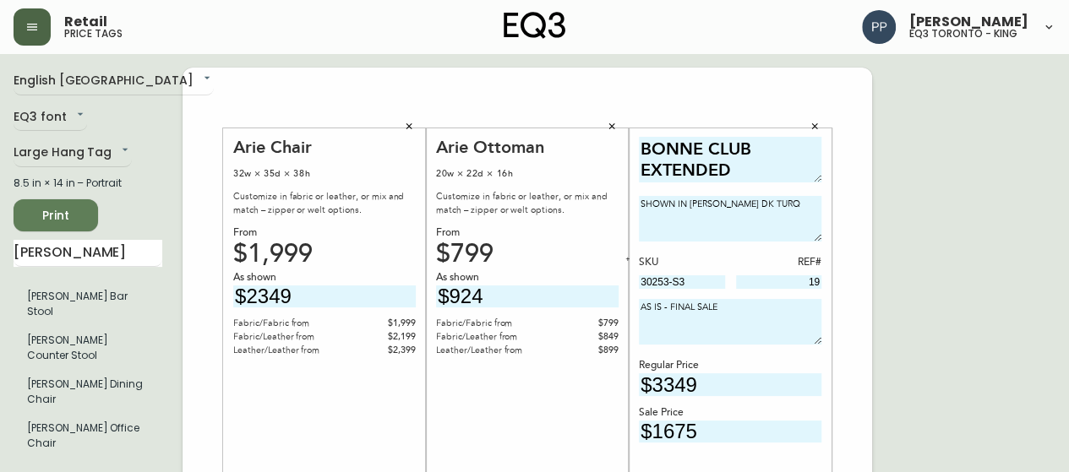
click at [30, 30] on icon "button" at bounding box center [32, 27] width 10 height 7
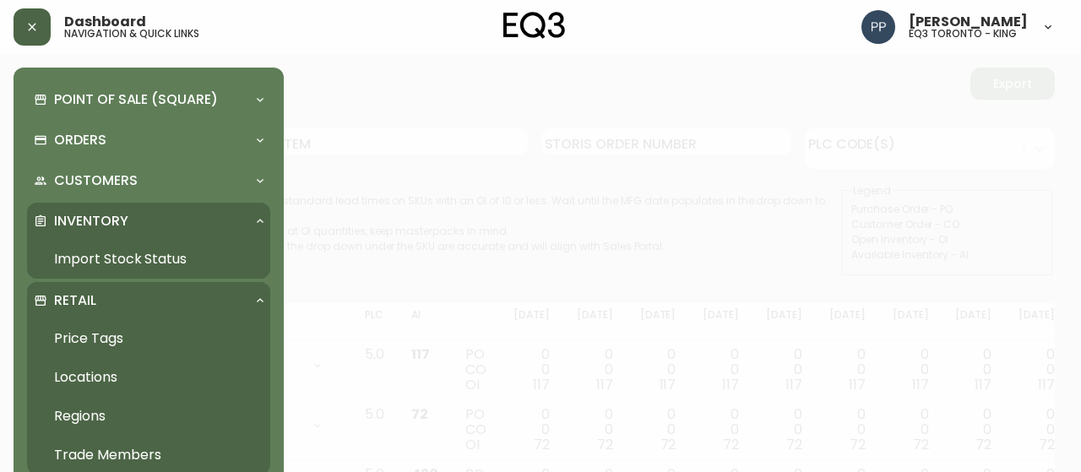
click at [108, 337] on link "Price Tags" at bounding box center [148, 338] width 243 height 39
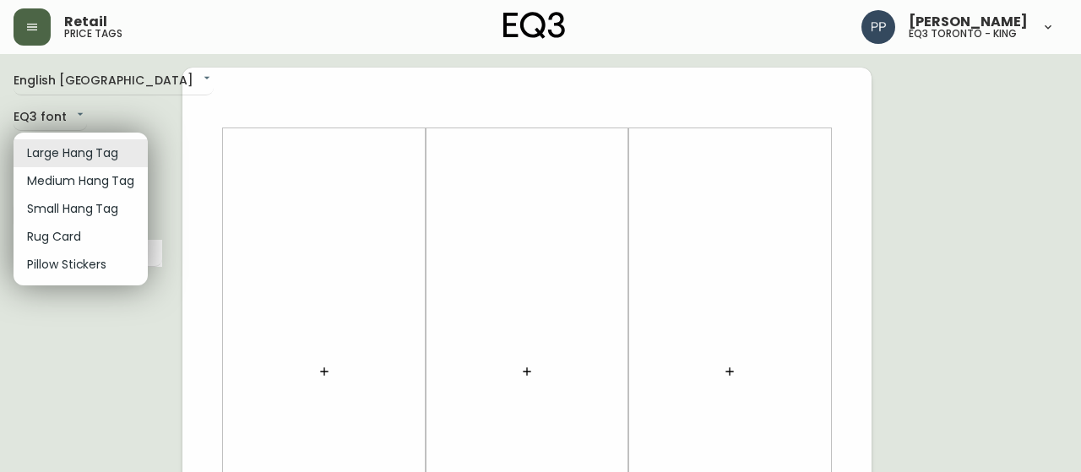
click at [88, 263] on li "Pillow Stickers" at bounding box center [81, 265] width 134 height 28
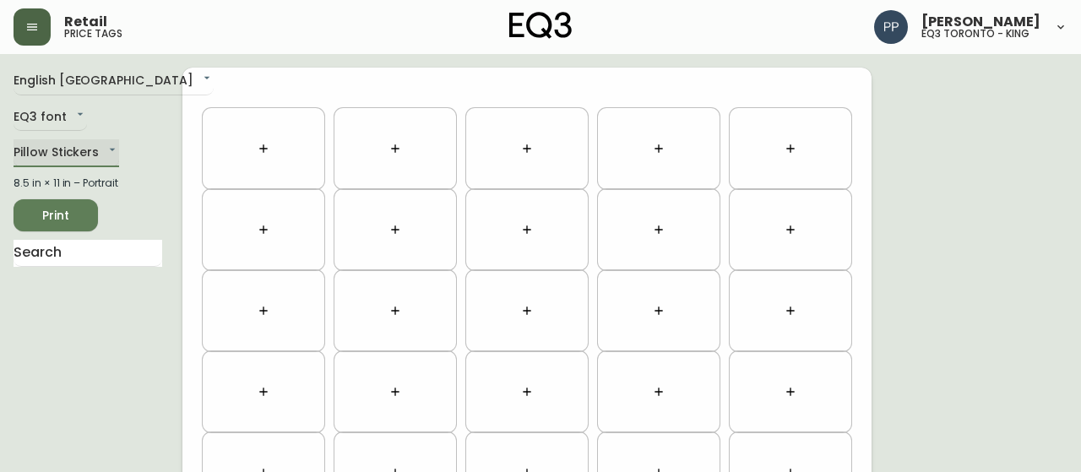
type input "pillows"
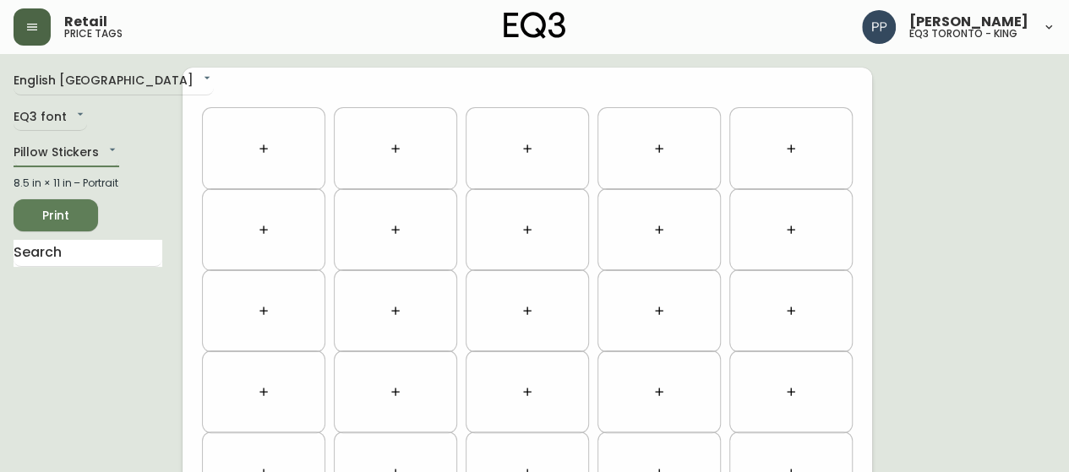
click at [265, 148] on icon "button" at bounding box center [264, 149] width 14 height 14
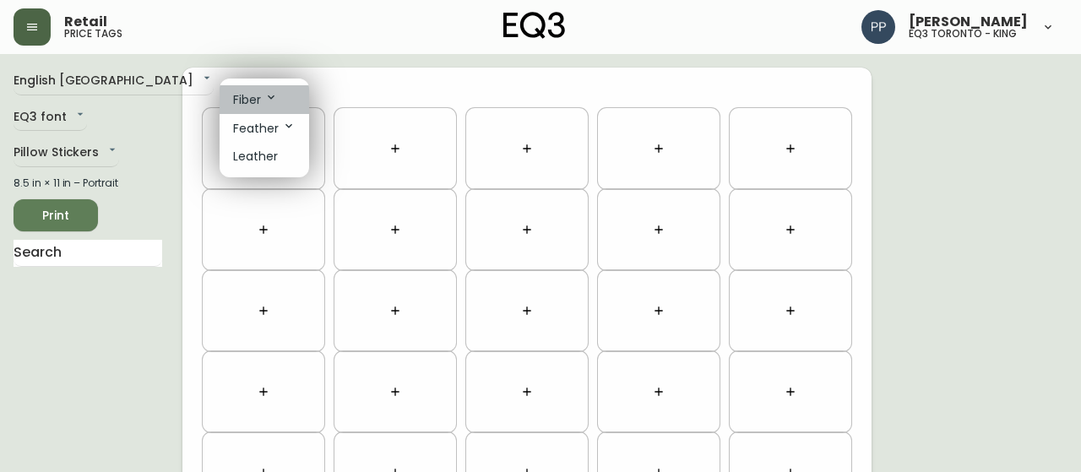
click at [268, 89] on li "Fiber" at bounding box center [265, 99] width 90 height 29
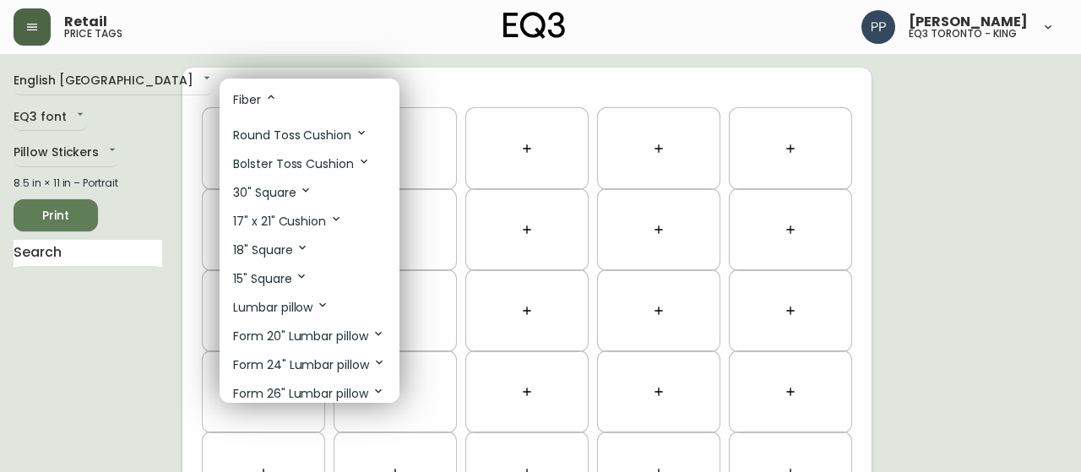
click at [281, 279] on p "15" Square" at bounding box center [270, 279] width 75 height 19
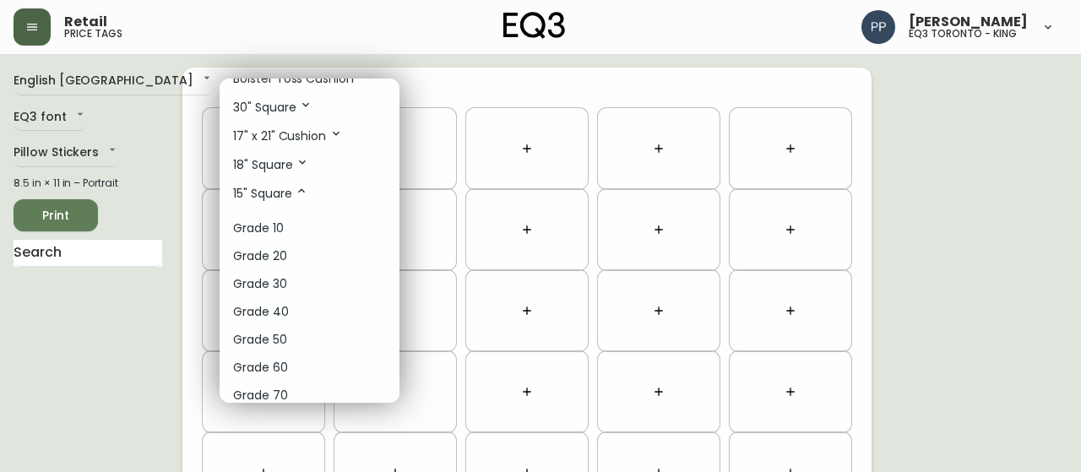
scroll to position [169, 0]
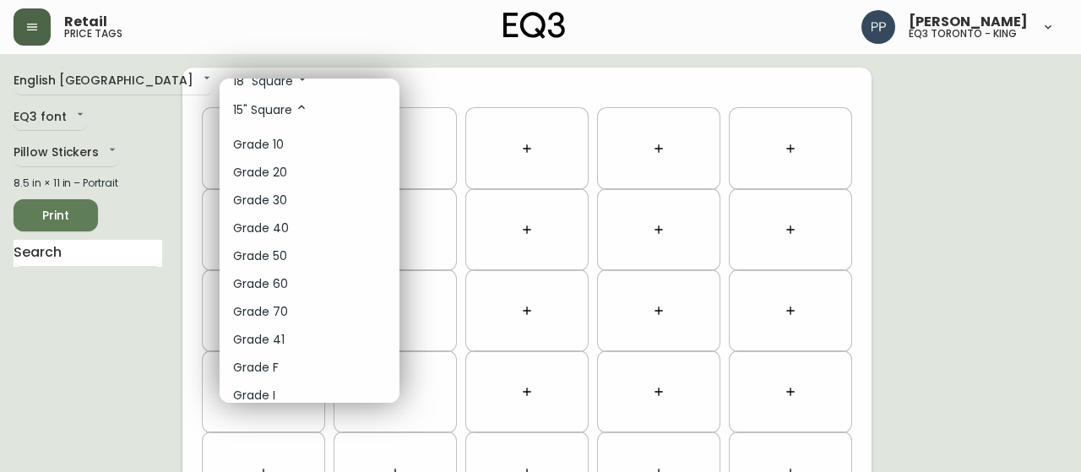
click at [302, 278] on li "Grade 60" at bounding box center [310, 284] width 180 height 28
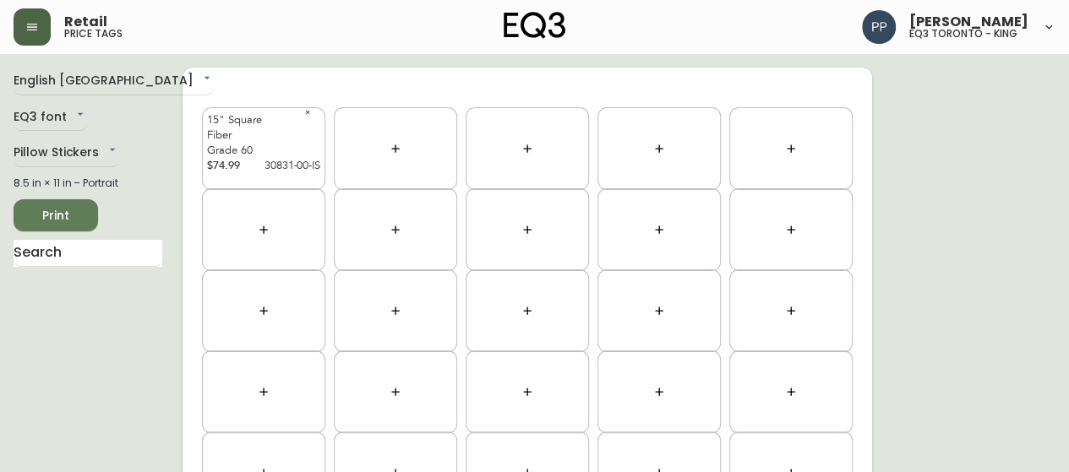
click at [406, 142] on button "button" at bounding box center [396, 149] width 34 height 34
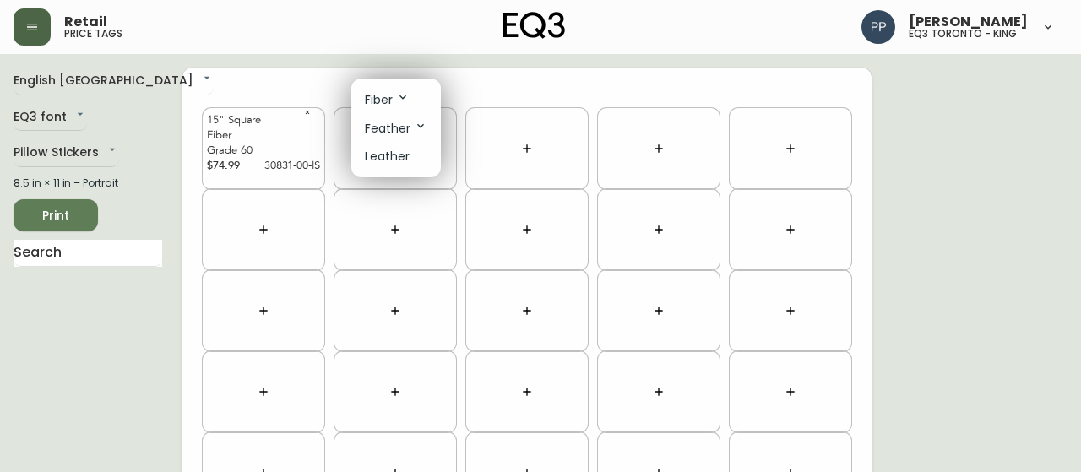
click at [406, 97] on icon at bounding box center [403, 97] width 14 height 14
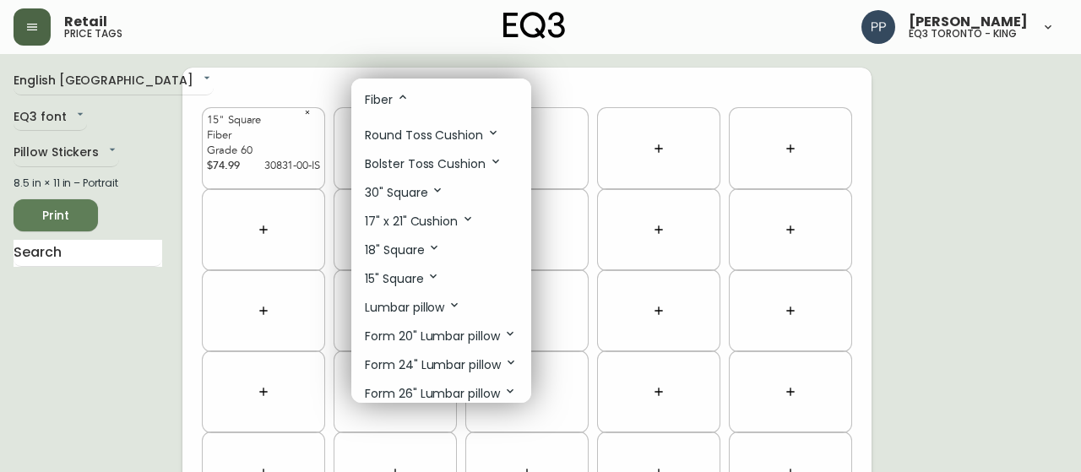
click at [407, 280] on p "15" Square" at bounding box center [402, 279] width 75 height 19
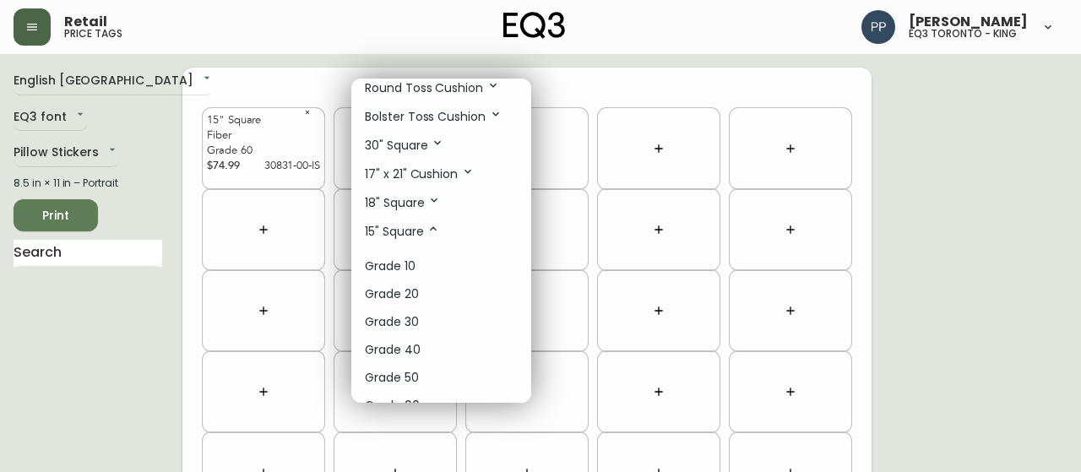
scroll to position [84, 0]
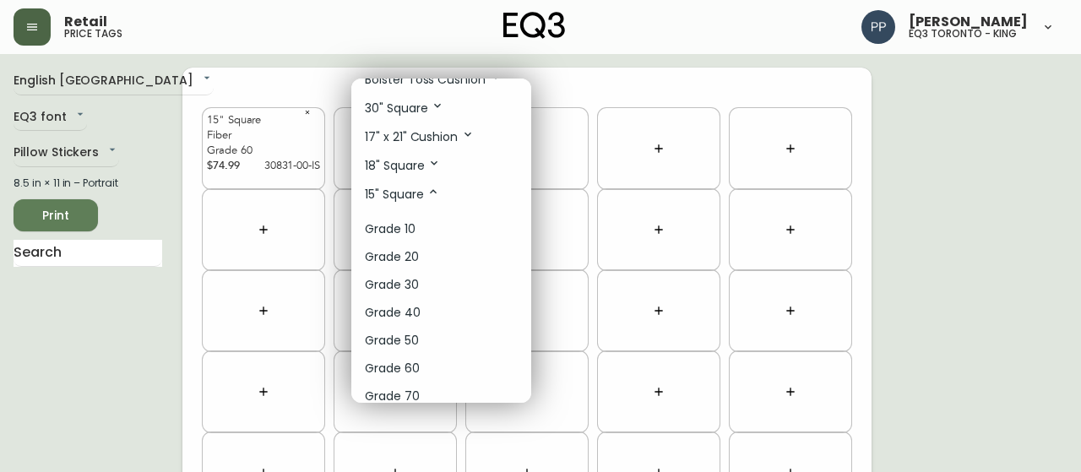
click at [427, 368] on li "Grade 60" at bounding box center [441, 369] width 180 height 28
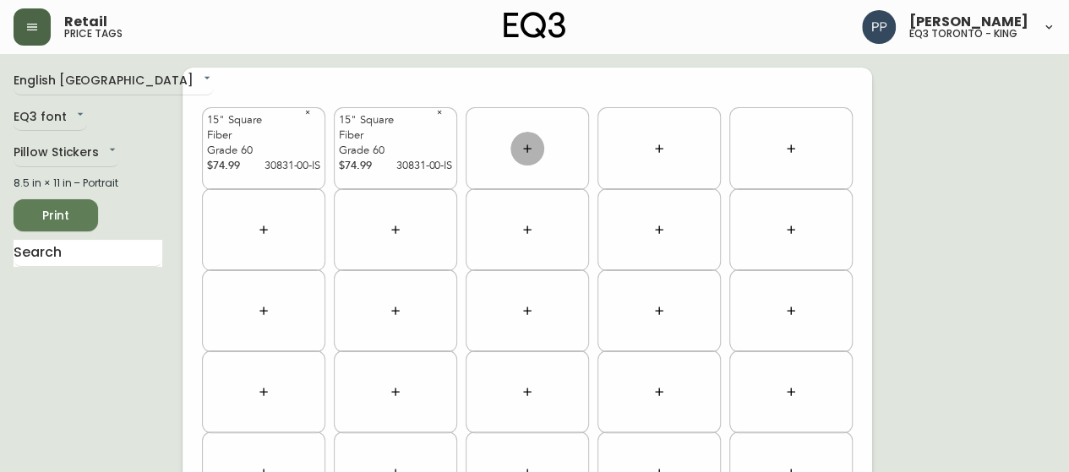
click at [529, 152] on icon "button" at bounding box center [527, 149] width 14 height 14
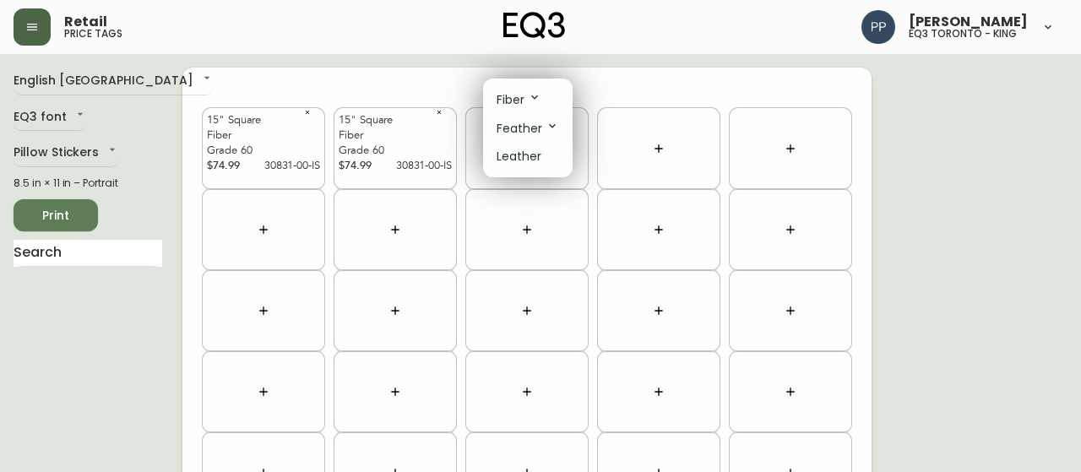
click at [544, 94] on li "Fiber" at bounding box center [528, 99] width 90 height 29
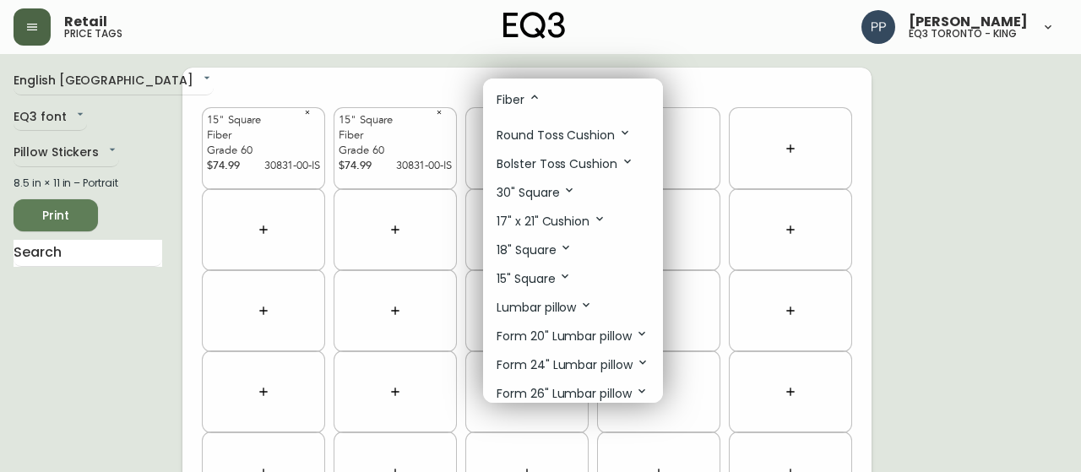
click at [546, 273] on p "15" Square" at bounding box center [534, 279] width 75 height 19
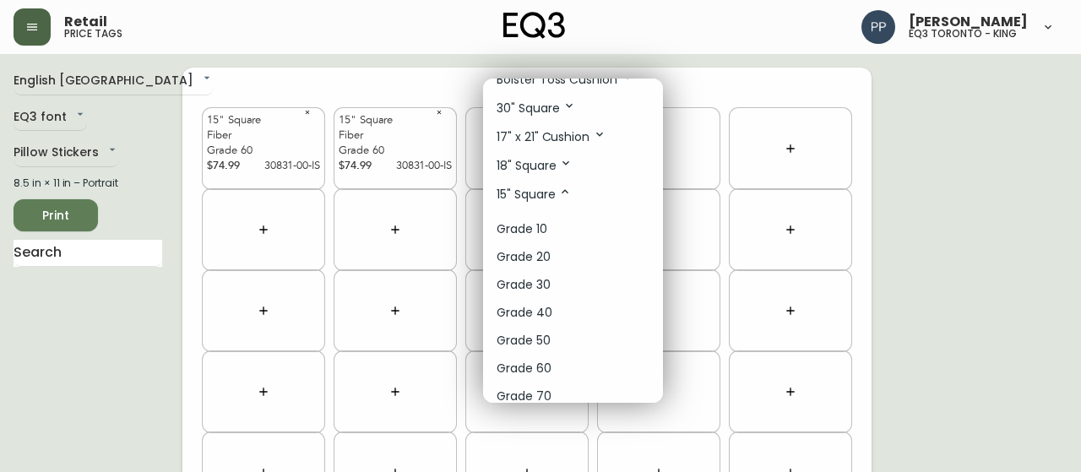
click at [563, 364] on li "Grade 60" at bounding box center [573, 369] width 180 height 28
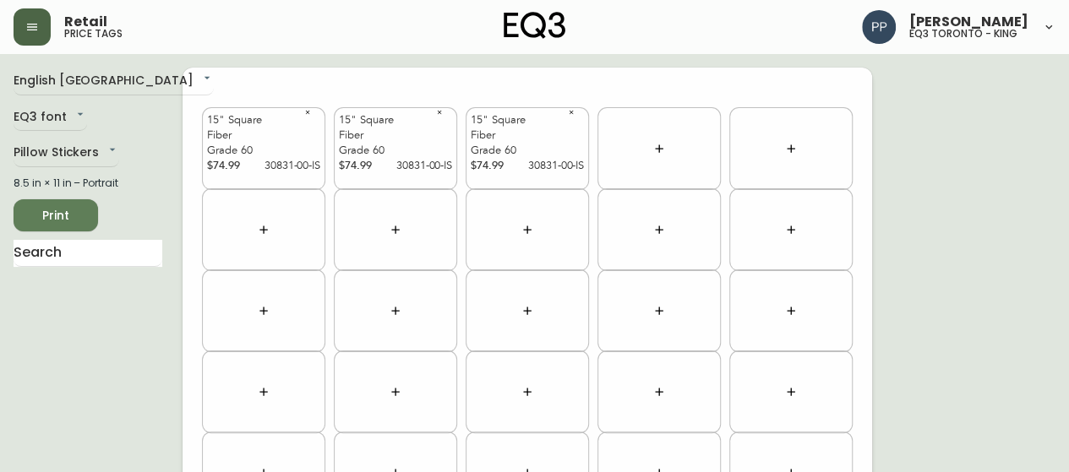
click at [657, 150] on icon "button" at bounding box center [659, 149] width 14 height 14
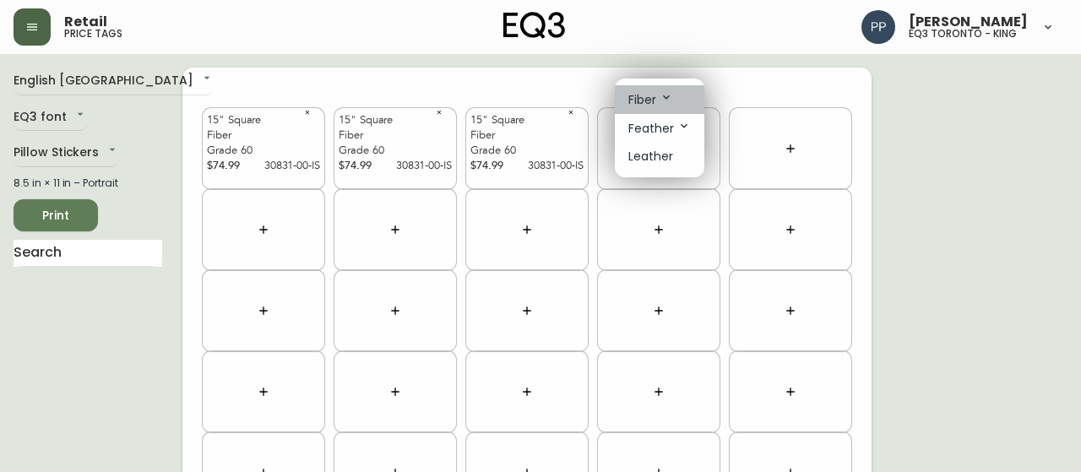
click at [662, 95] on icon at bounding box center [667, 97] width 14 height 14
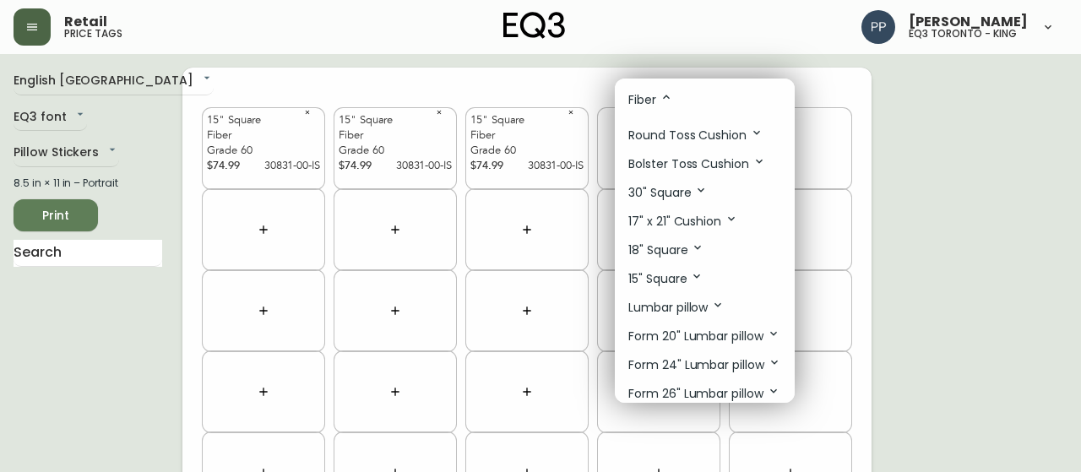
click at [683, 278] on p "15" Square" at bounding box center [666, 279] width 75 height 19
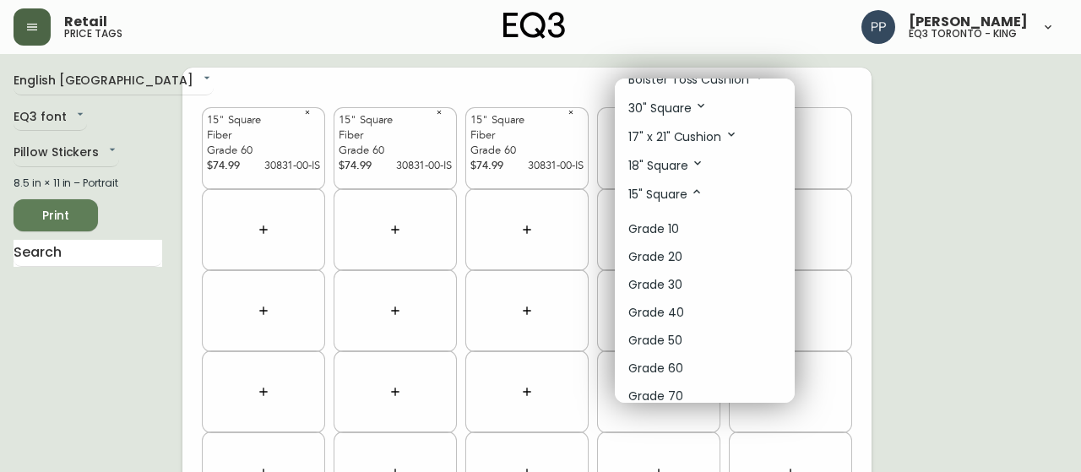
click at [695, 369] on li "Grade 60" at bounding box center [705, 369] width 180 height 28
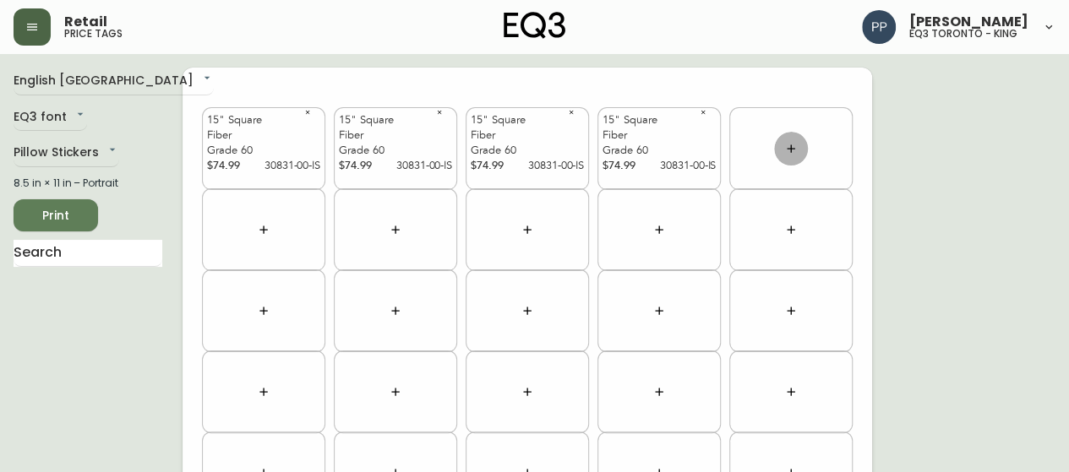
click at [798, 153] on button "button" at bounding box center [791, 149] width 34 height 34
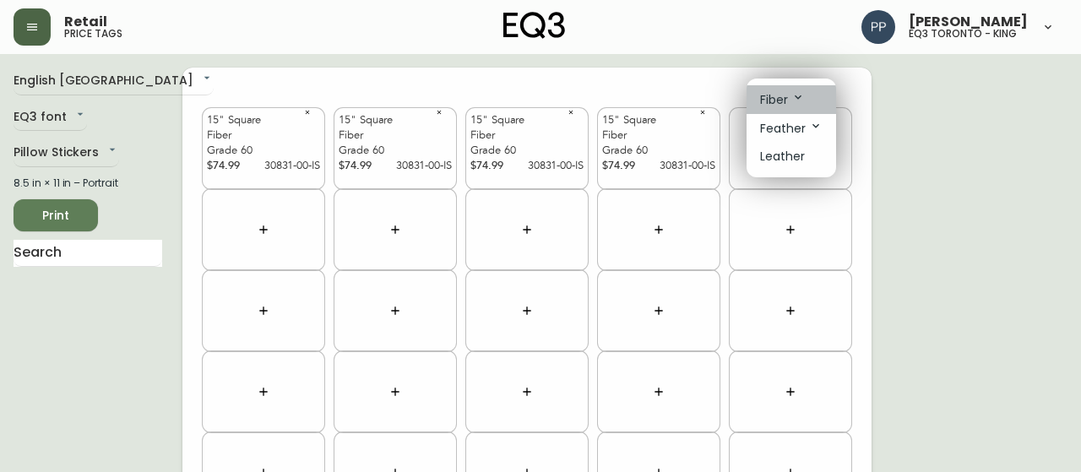
click at [800, 99] on icon at bounding box center [799, 97] width 14 height 14
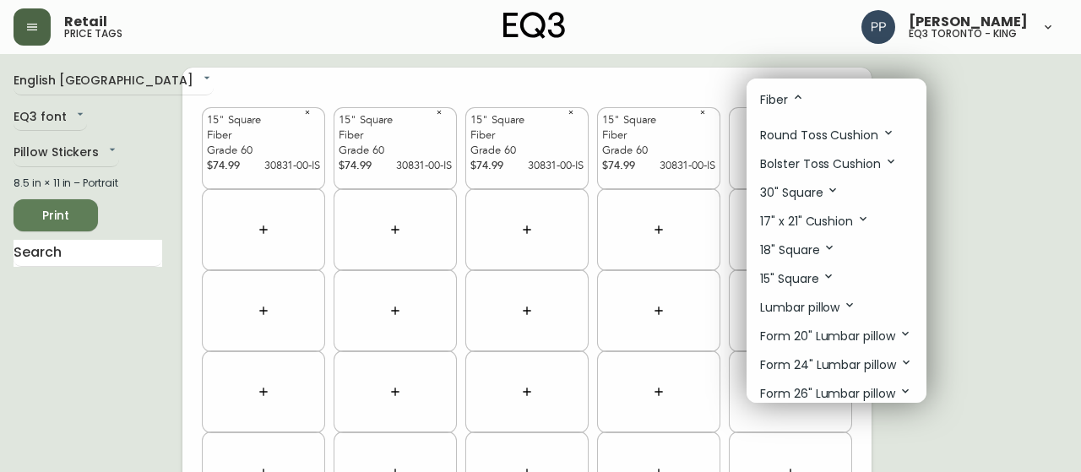
click at [801, 272] on p "15" Square" at bounding box center [797, 279] width 75 height 19
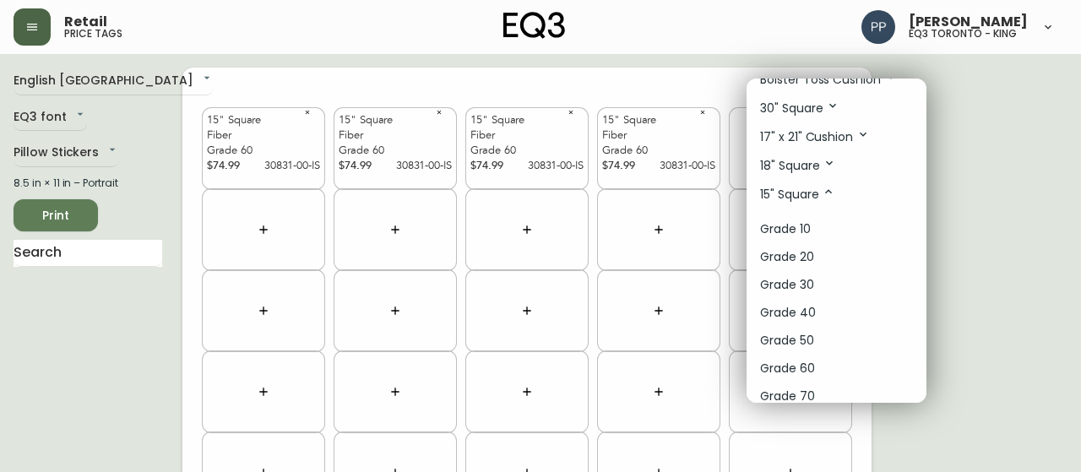
click at [814, 368] on p "Grade 60" at bounding box center [787, 369] width 55 height 18
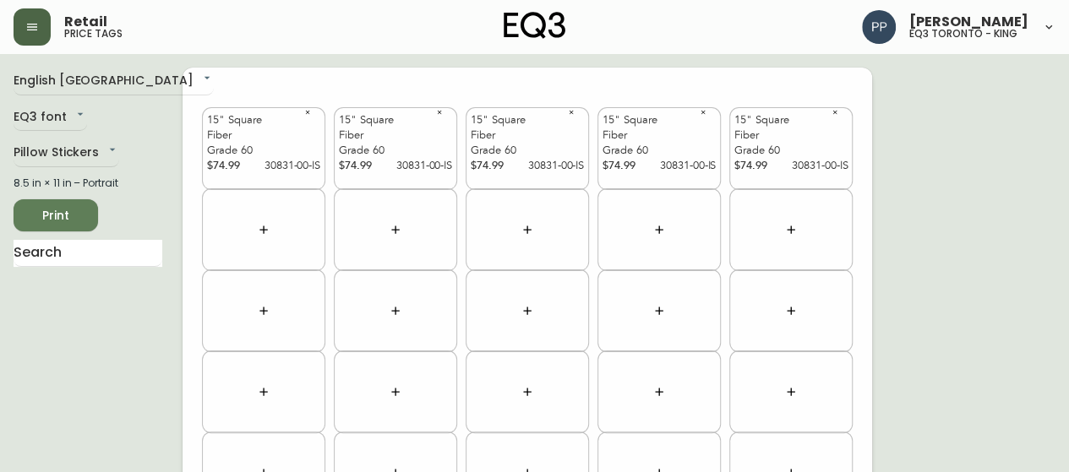
click at [270, 232] on icon "button" at bounding box center [264, 230] width 14 height 14
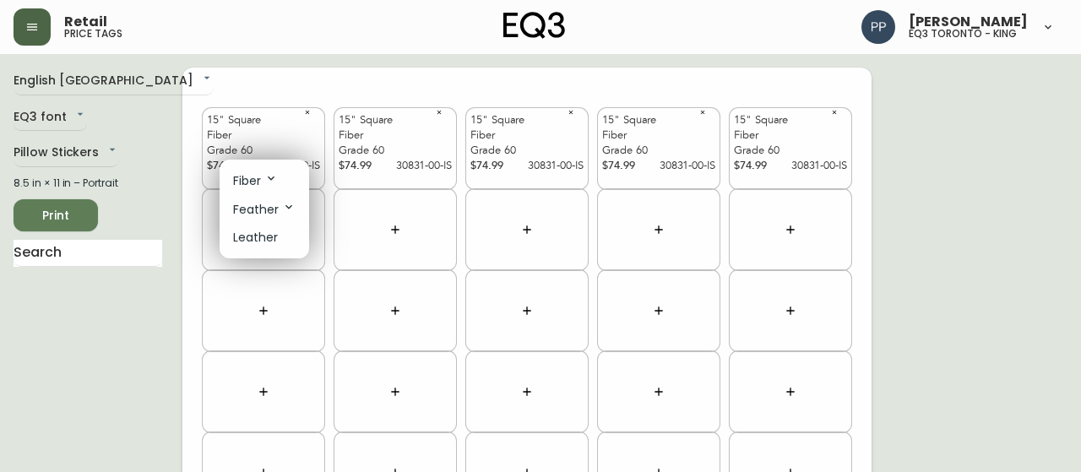
click at [275, 208] on p "Feather" at bounding box center [264, 209] width 63 height 19
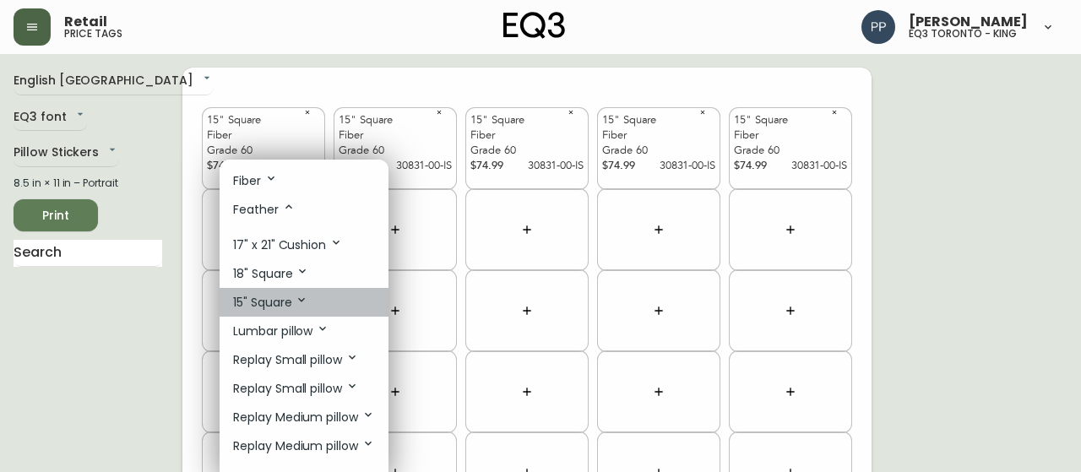
click at [281, 297] on p "15" Square" at bounding box center [270, 302] width 75 height 19
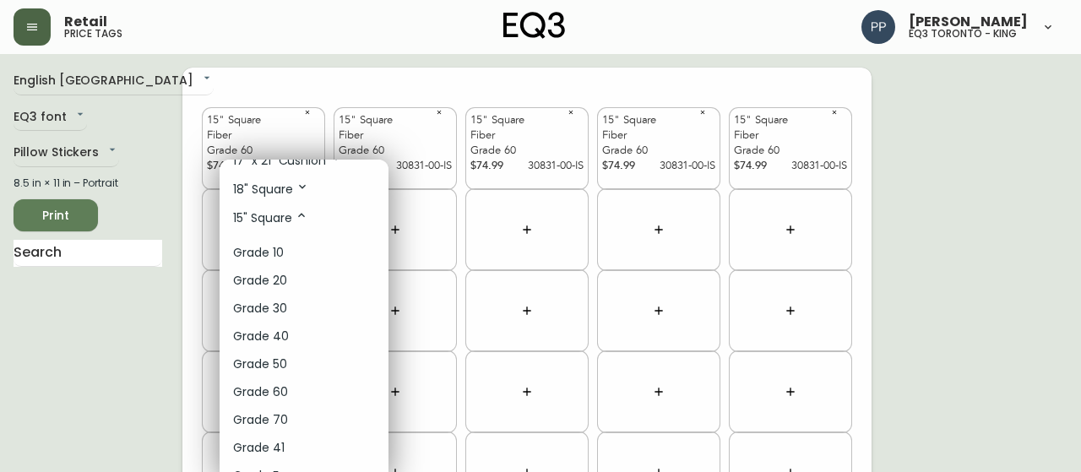
click at [284, 423] on p "Grade 70" at bounding box center [260, 420] width 55 height 18
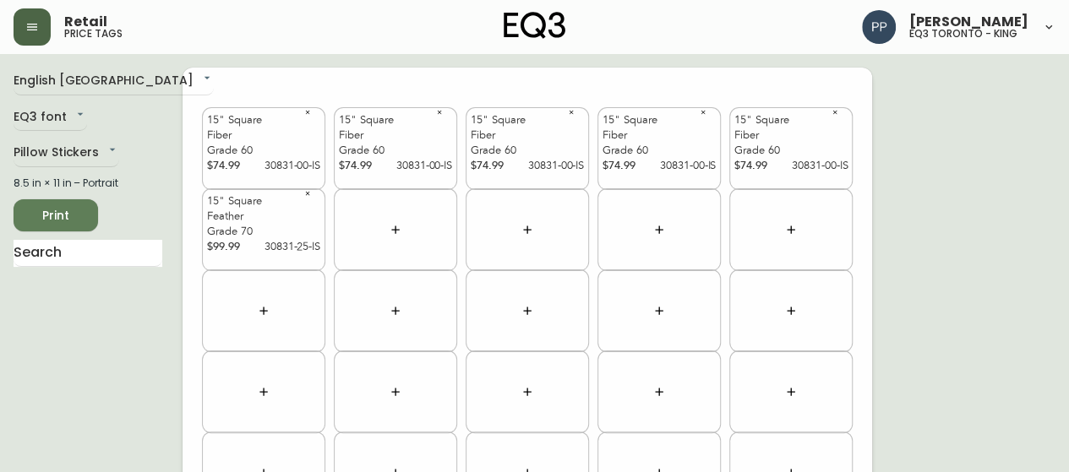
click at [392, 226] on icon "button" at bounding box center [396, 230] width 14 height 14
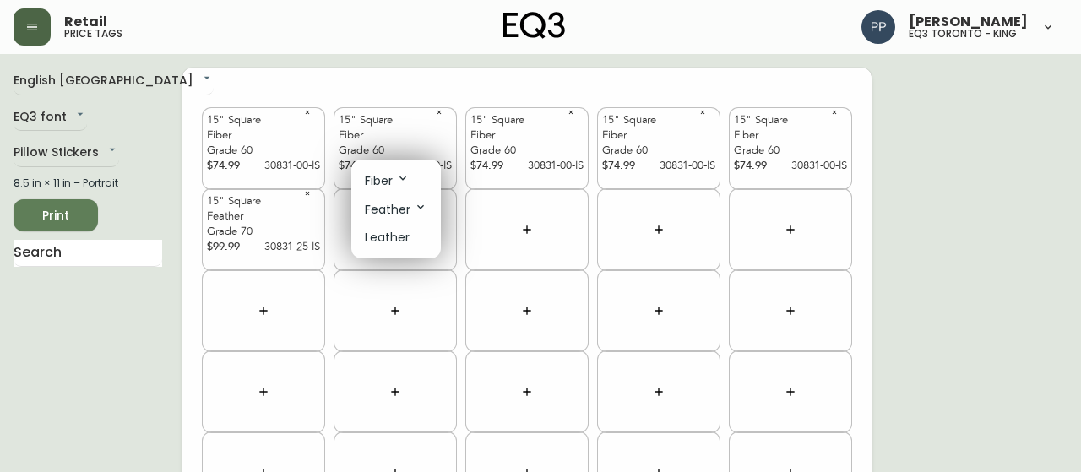
click at [403, 182] on icon at bounding box center [403, 179] width 14 height 14
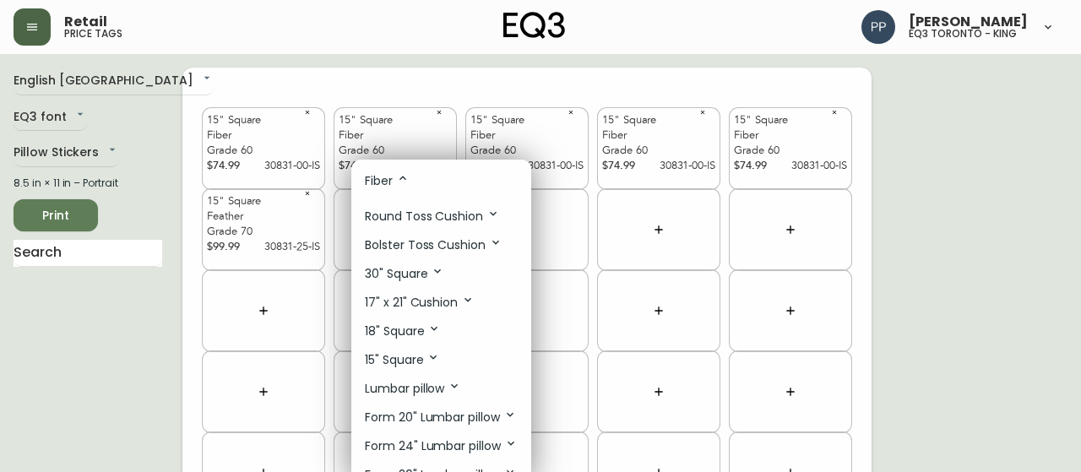
click at [426, 357] on p "15" Square" at bounding box center [402, 360] width 75 height 19
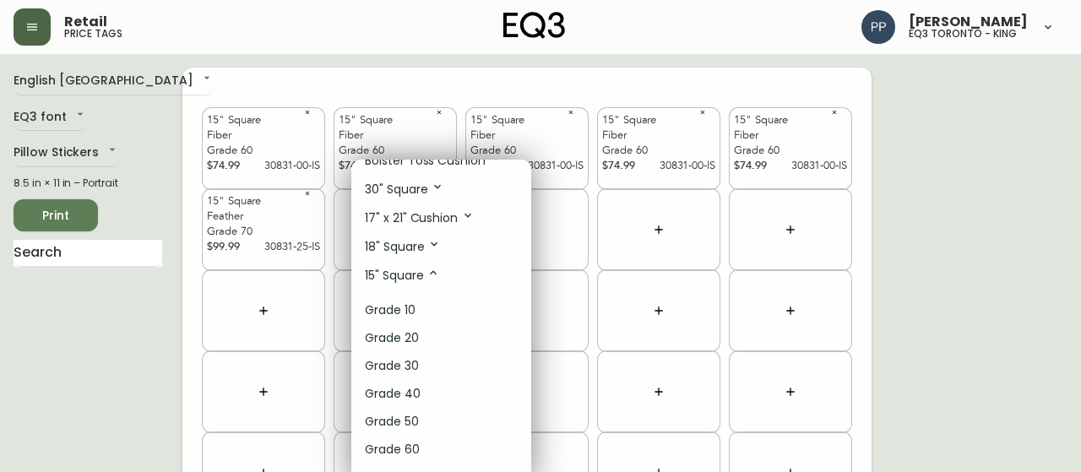
click at [422, 415] on li "Grade 50" at bounding box center [441, 422] width 180 height 28
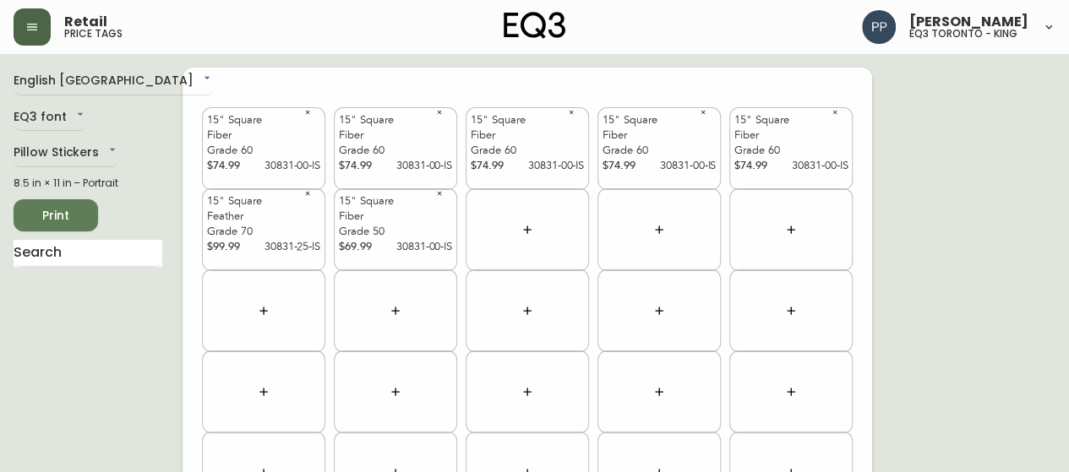
click at [536, 226] on button "button" at bounding box center [527, 230] width 34 height 34
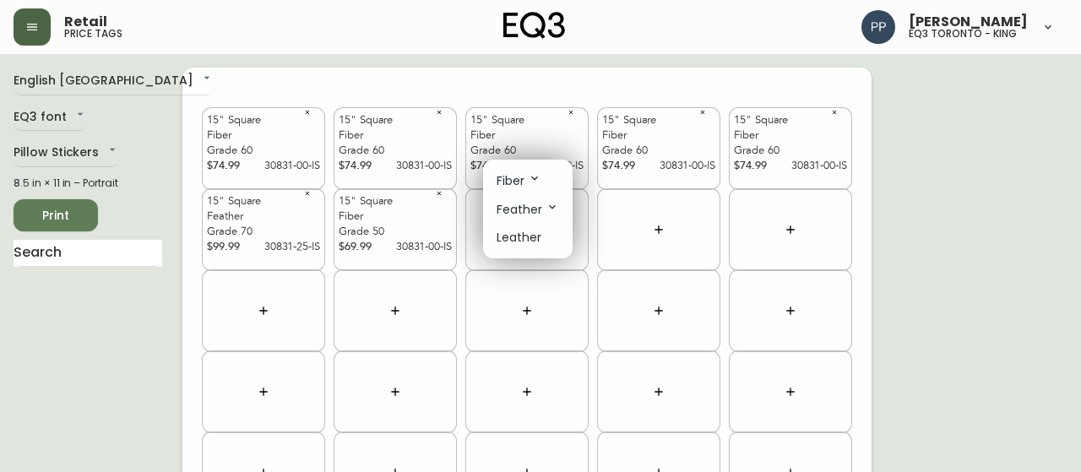
click at [532, 179] on icon at bounding box center [535, 179] width 14 height 14
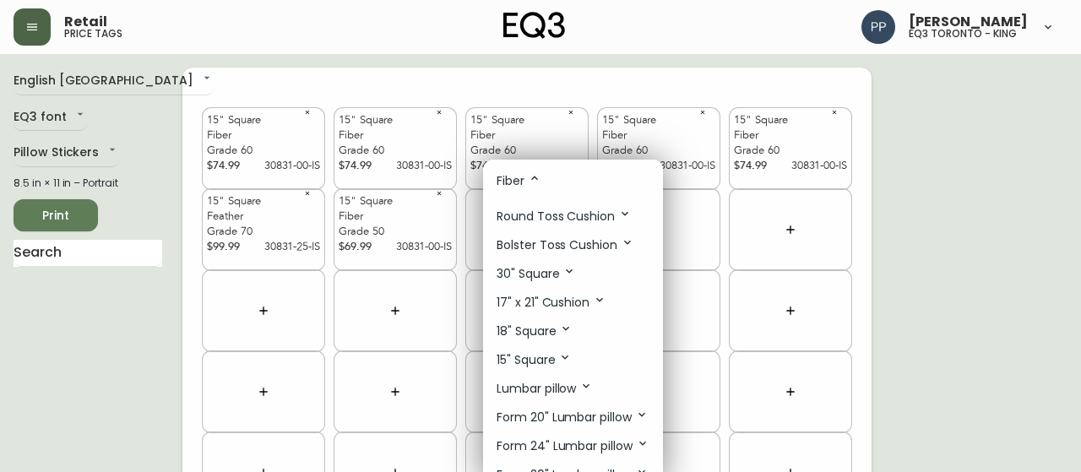
click at [554, 360] on p "15" Square" at bounding box center [534, 360] width 75 height 19
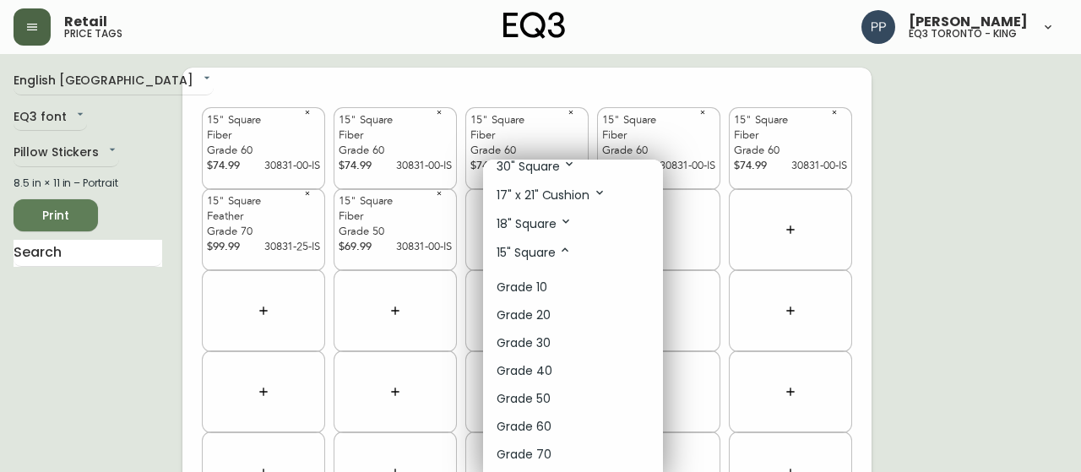
scroll to position [169, 0]
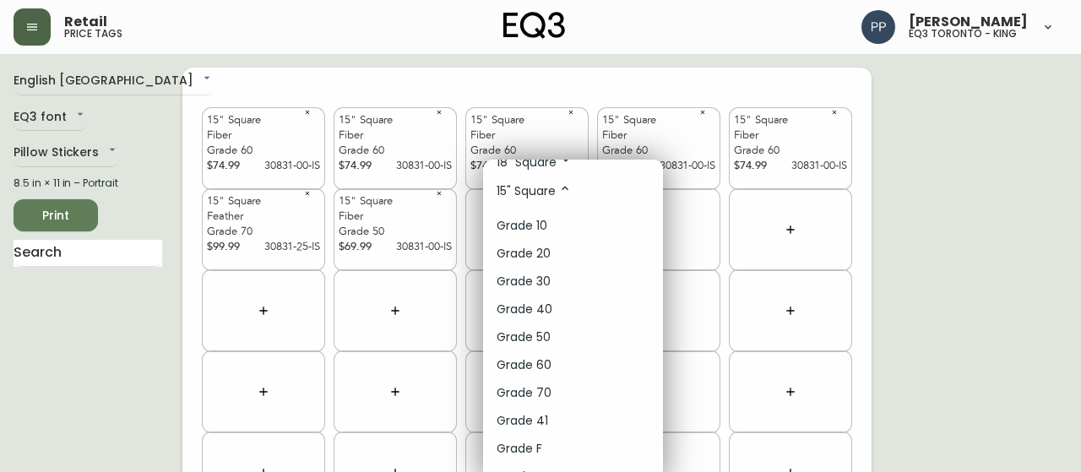
drag, startPoint x: 548, startPoint y: 281, endPoint x: 558, endPoint y: 279, distance: 10.5
click at [553, 281] on li "Grade 30" at bounding box center [573, 282] width 180 height 28
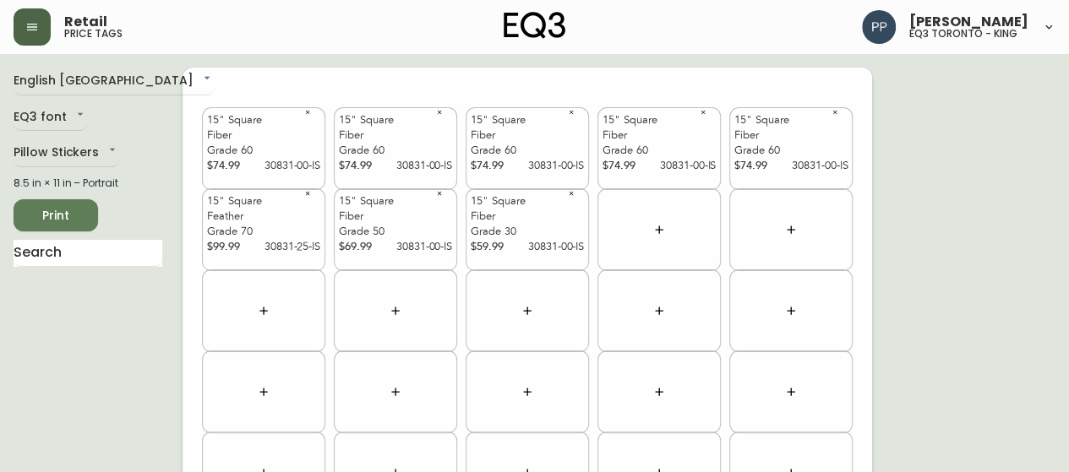
click at [670, 226] on button "button" at bounding box center [659, 230] width 34 height 34
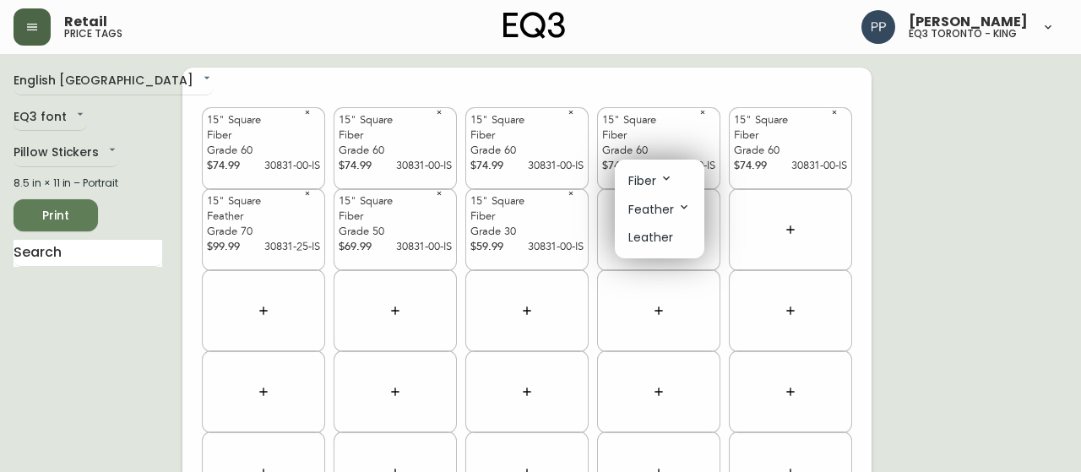
click at [674, 179] on li "Fiber" at bounding box center [660, 180] width 90 height 29
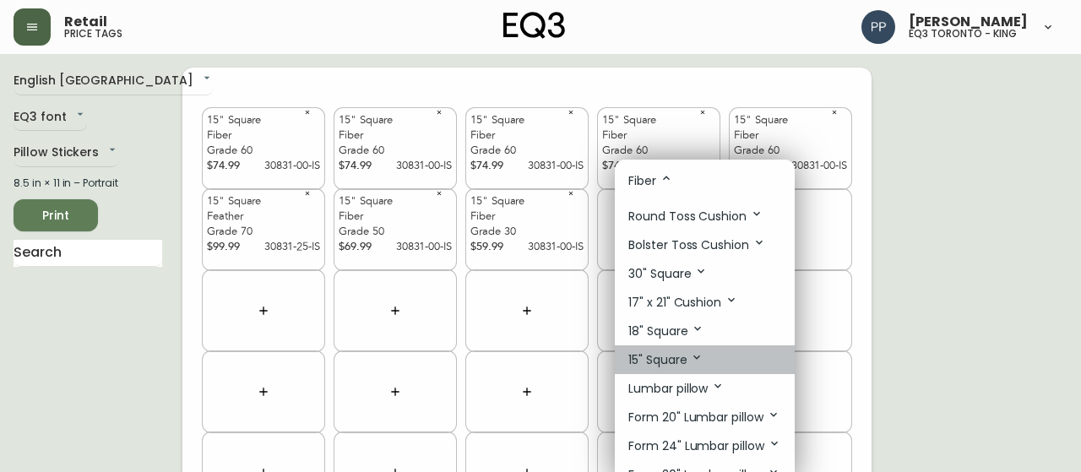
click at [672, 352] on p "15" Square" at bounding box center [666, 360] width 75 height 19
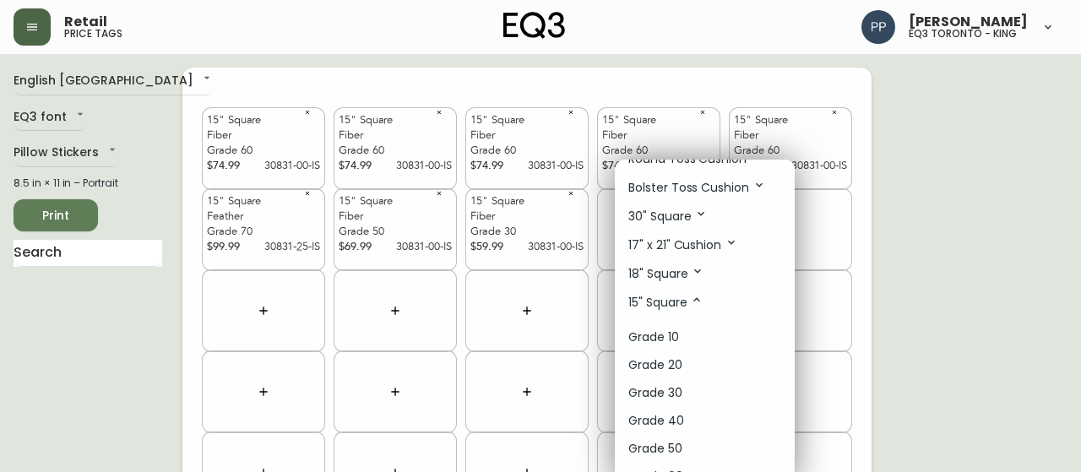
scroll to position [84, 0]
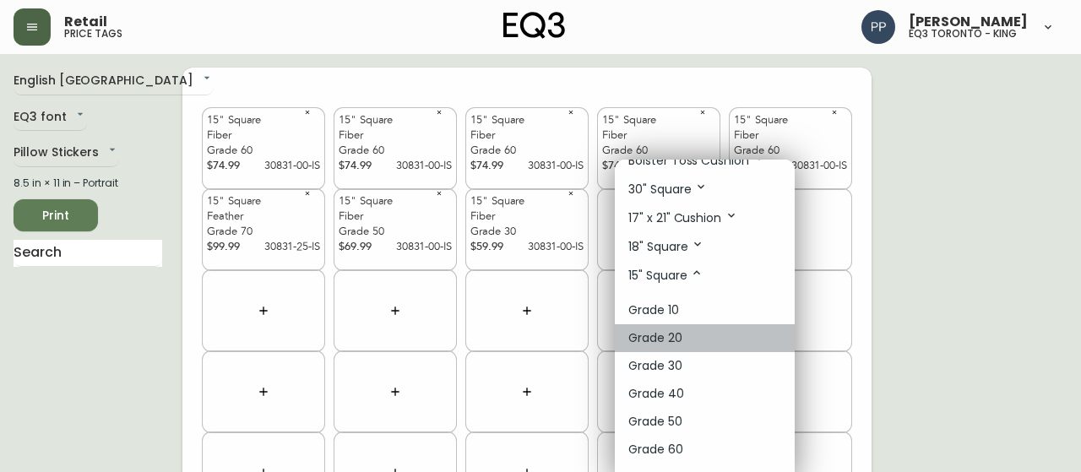
click at [684, 329] on li "Grade 20" at bounding box center [705, 338] width 180 height 28
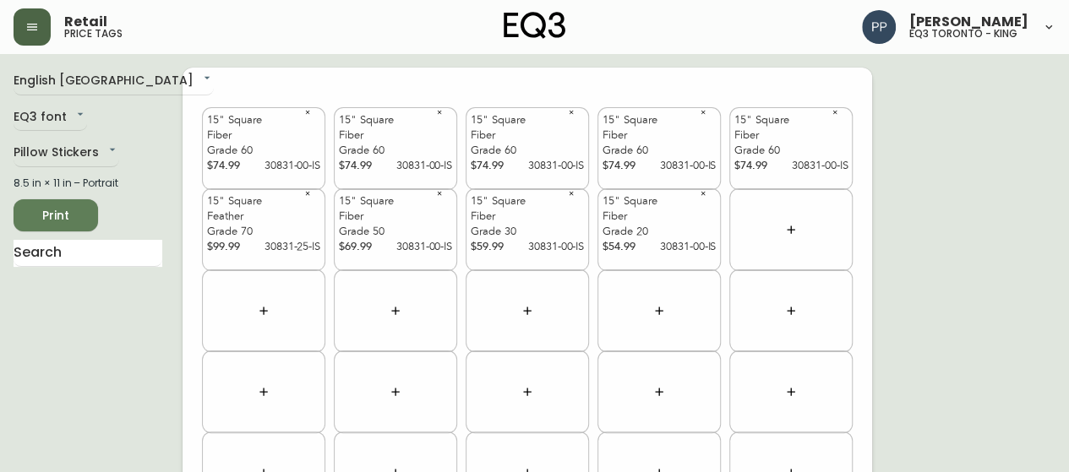
click at [804, 226] on button "button" at bounding box center [791, 230] width 34 height 34
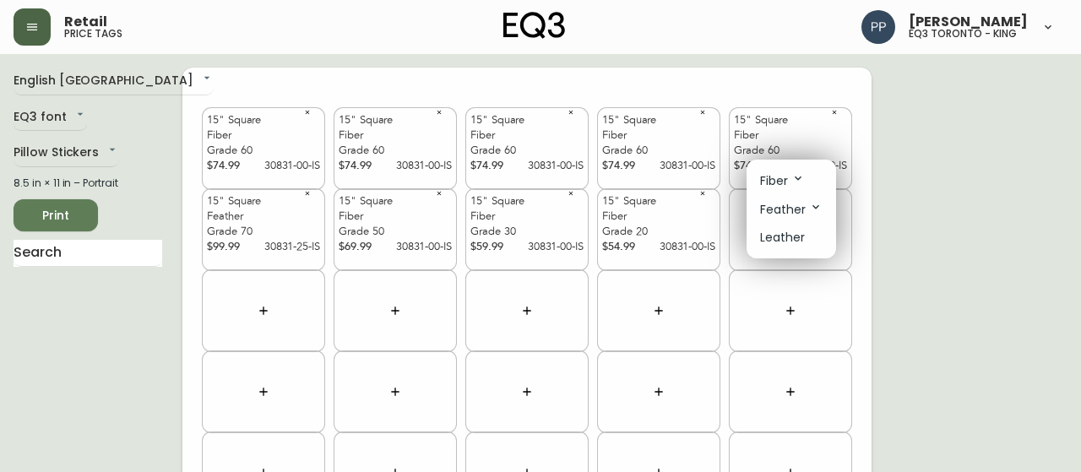
click at [797, 175] on icon at bounding box center [799, 179] width 14 height 14
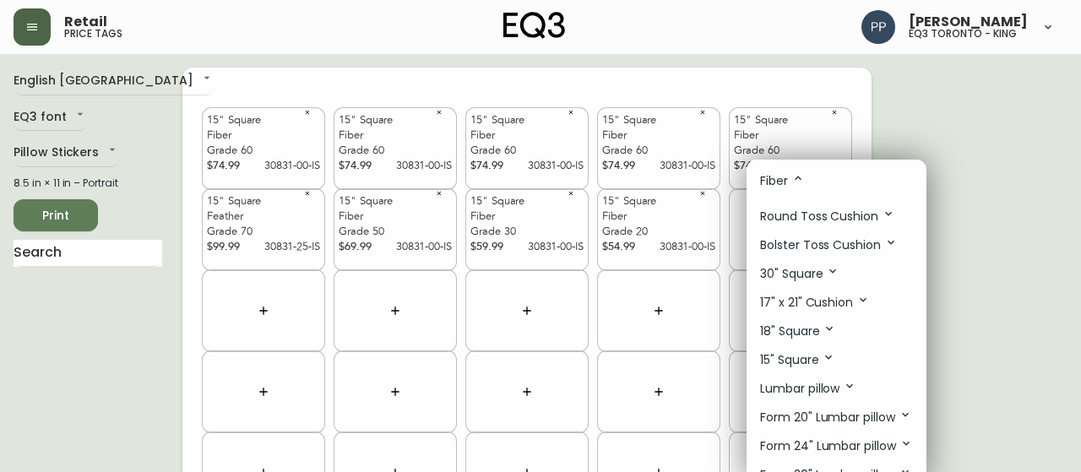
click at [809, 355] on p "15" Square" at bounding box center [797, 360] width 75 height 19
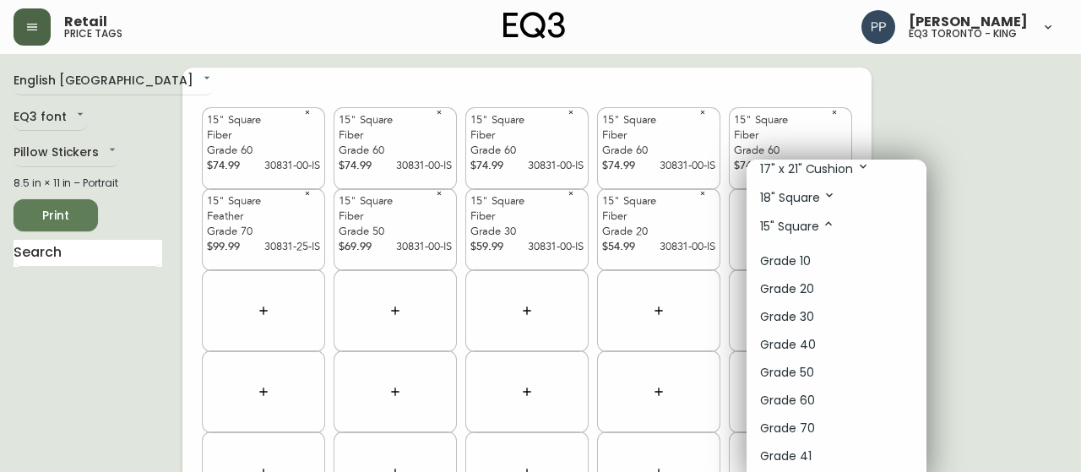
scroll to position [169, 0]
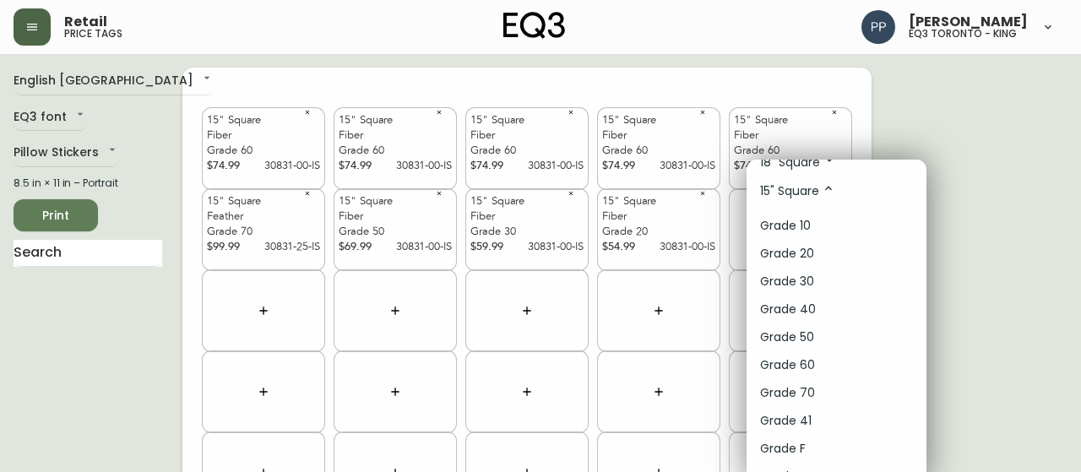
click at [820, 385] on li "Grade 70" at bounding box center [837, 393] width 180 height 28
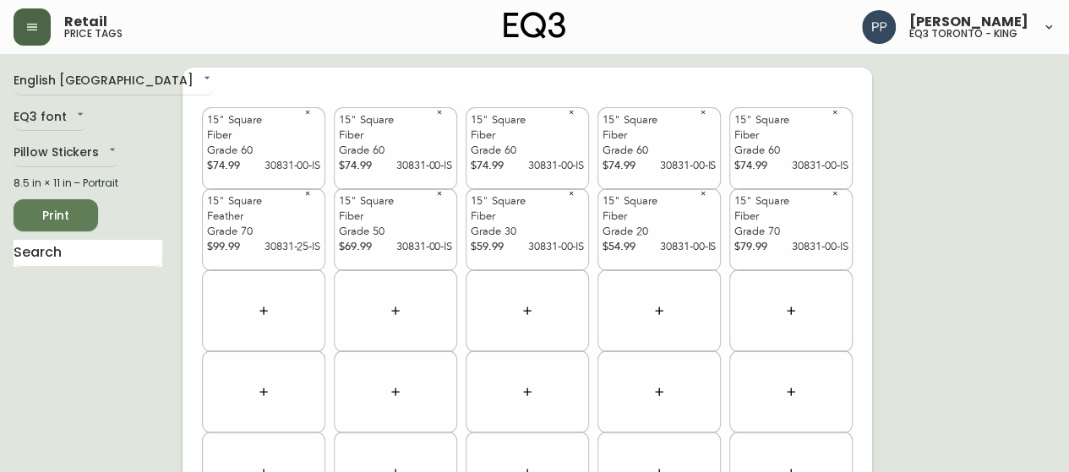
click at [267, 312] on icon "button" at bounding box center [264, 311] width 14 height 14
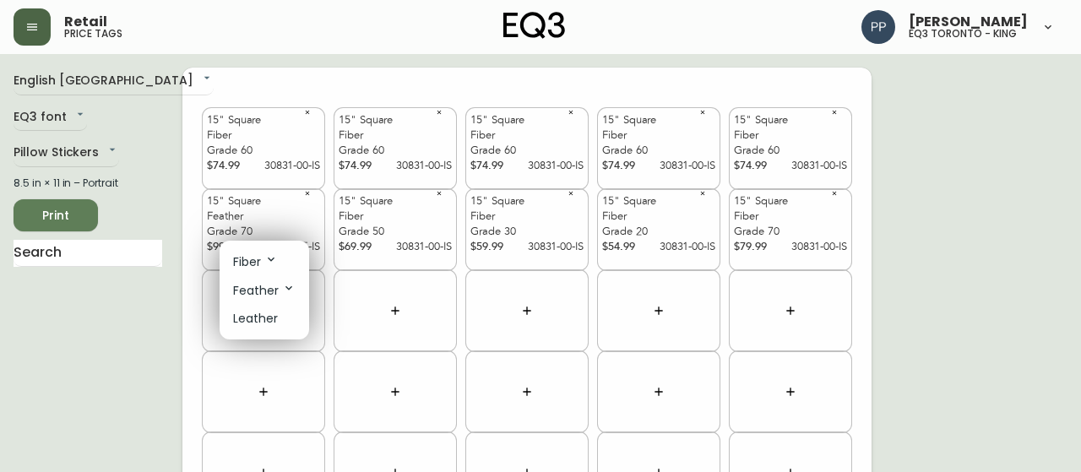
click at [274, 271] on li "Fiber" at bounding box center [265, 262] width 90 height 29
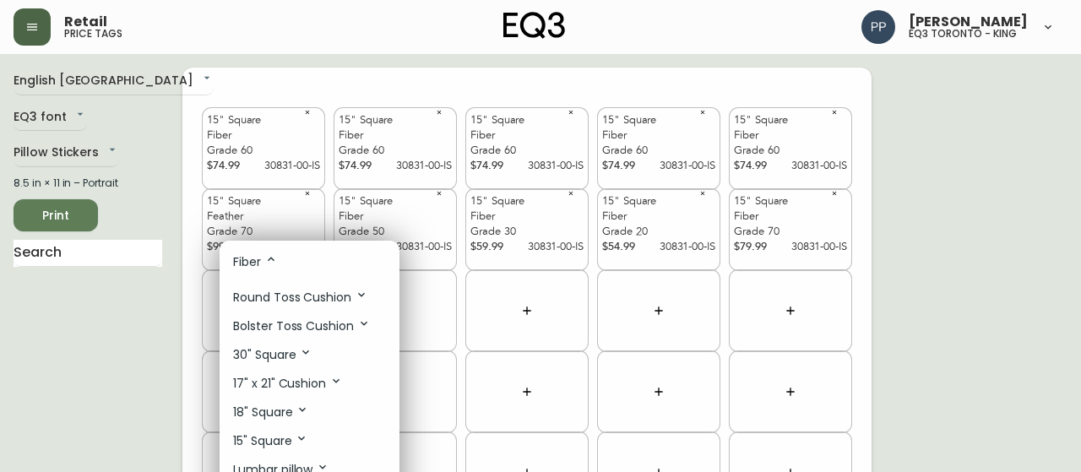
click at [296, 439] on icon at bounding box center [302, 439] width 14 height 14
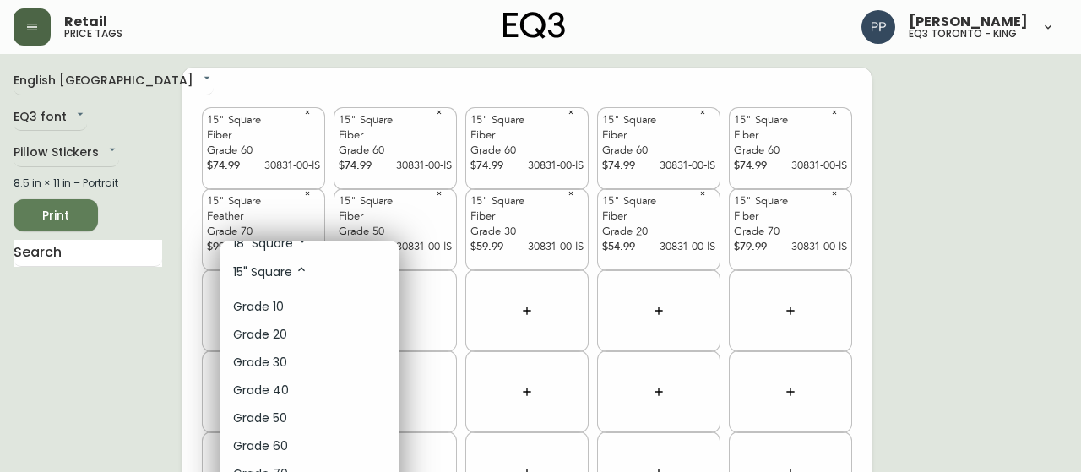
click at [291, 413] on li "Grade 50" at bounding box center [310, 419] width 180 height 28
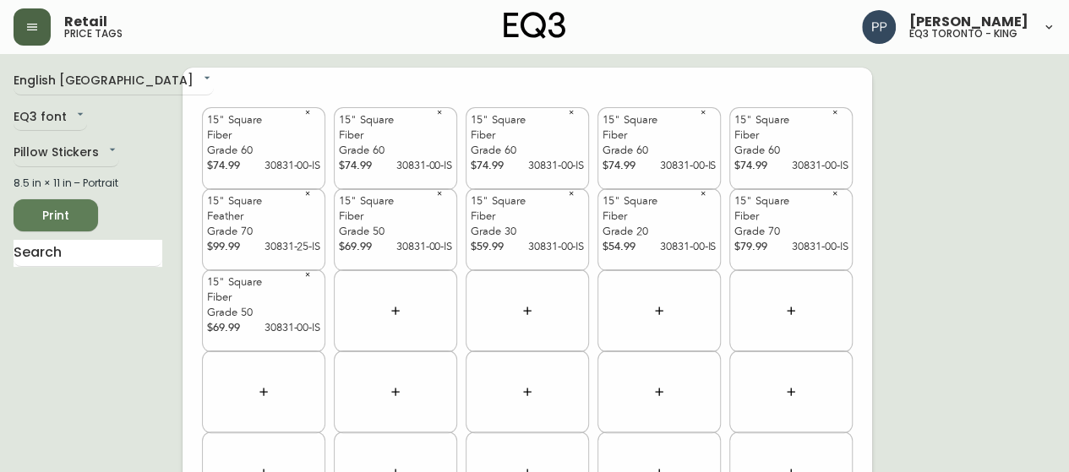
click at [59, 210] on span "Print" at bounding box center [55, 215] width 57 height 21
